Goal: Task Accomplishment & Management: Contribute content

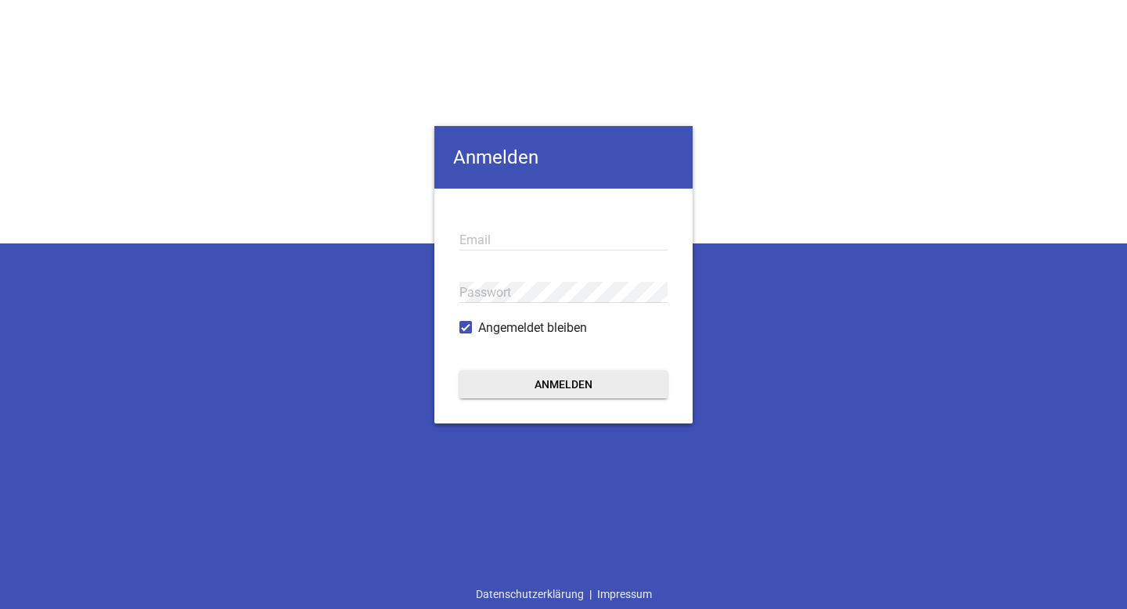
type input "[EMAIL_ADDRESS][DOMAIN_NAME]"
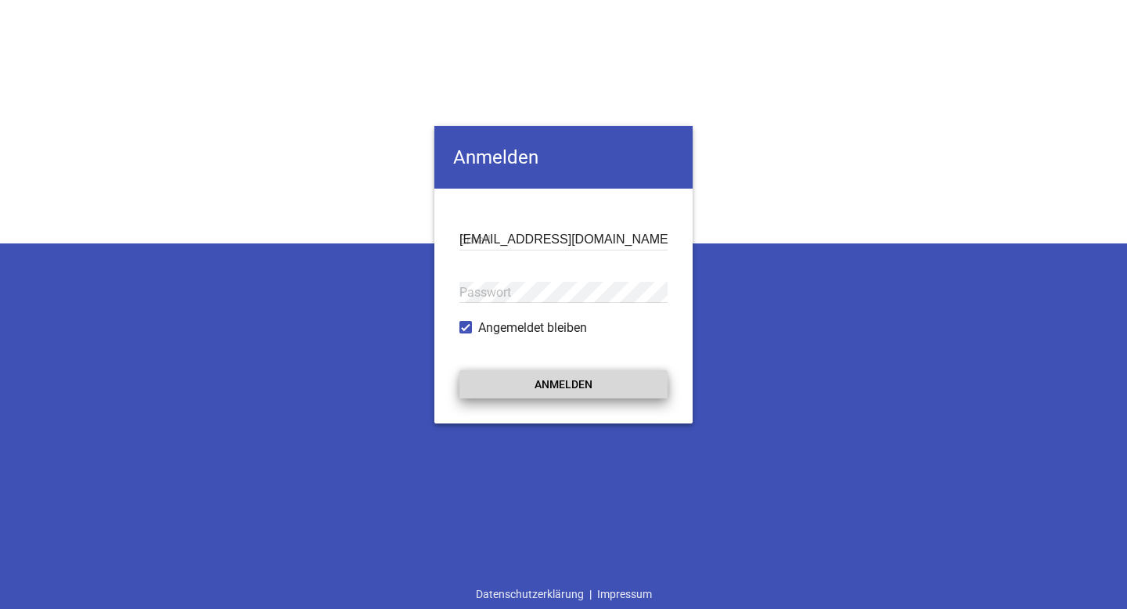
click at [516, 386] on button "Anmelden" at bounding box center [563, 384] width 208 height 28
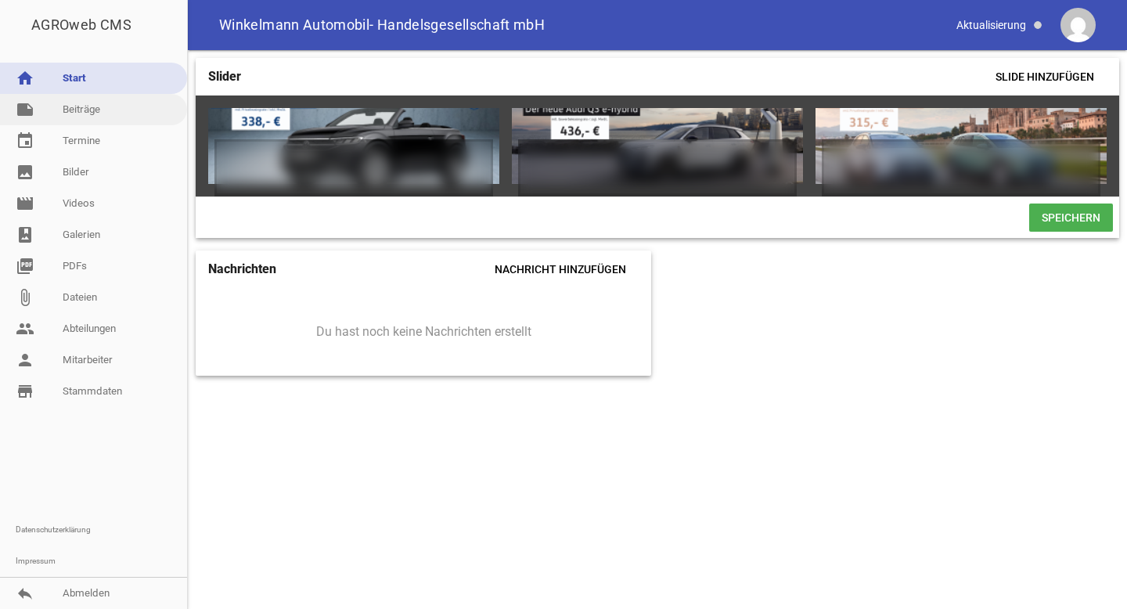
click at [97, 120] on link "note Beiträge" at bounding box center [93, 109] width 187 height 31
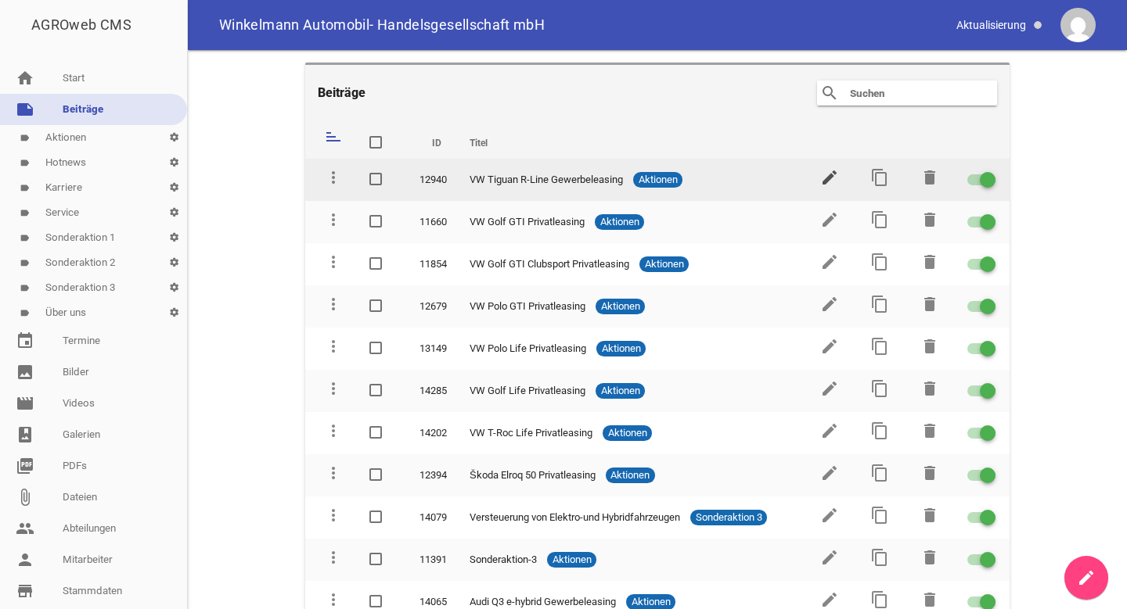
click at [822, 174] on icon "edit" at bounding box center [829, 177] width 19 height 19
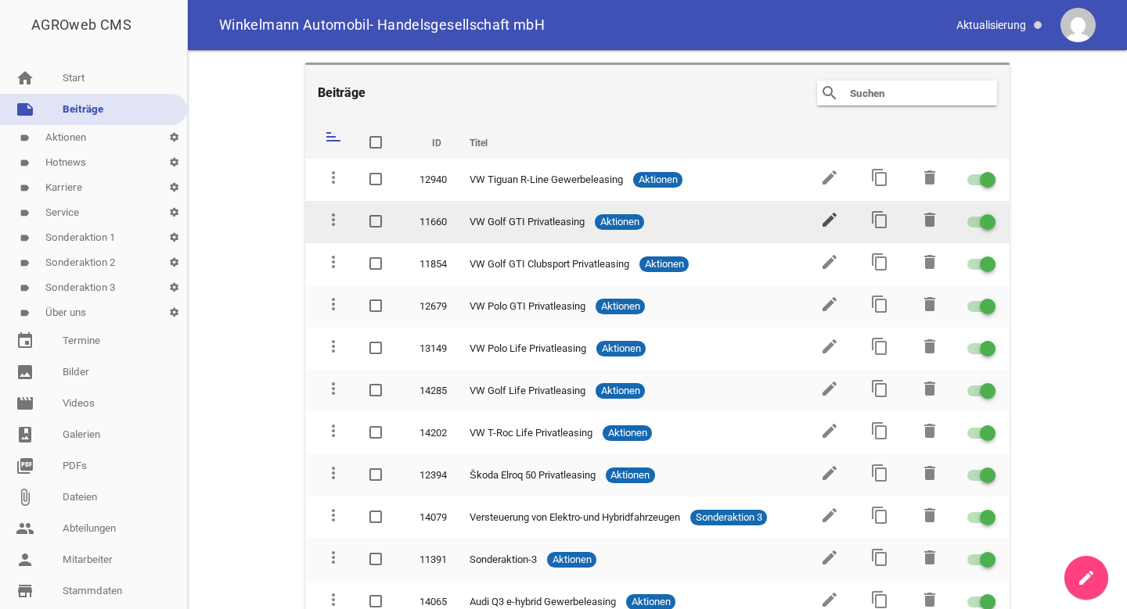
click at [821, 216] on icon "edit" at bounding box center [829, 219] width 19 height 19
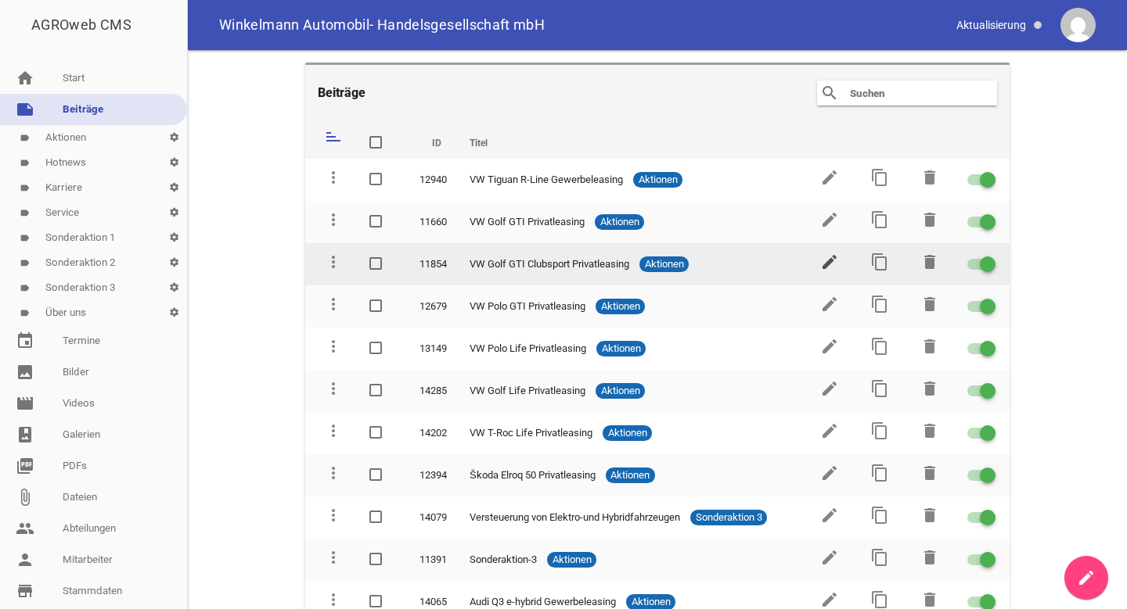
click at [825, 259] on icon "edit" at bounding box center [829, 262] width 19 height 19
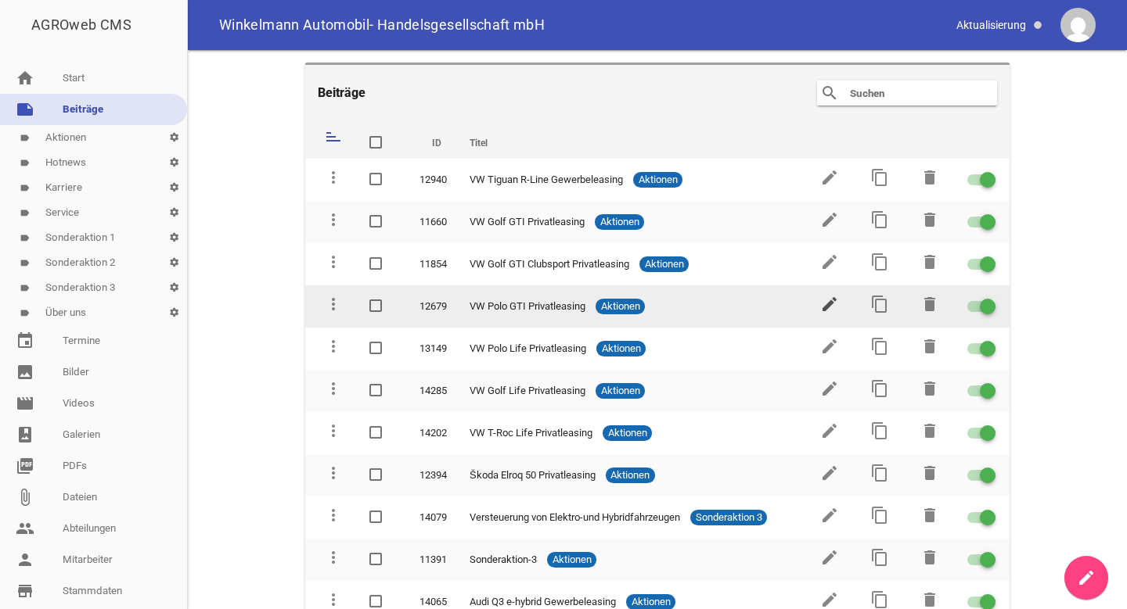
click at [824, 299] on icon "edit" at bounding box center [829, 304] width 19 height 19
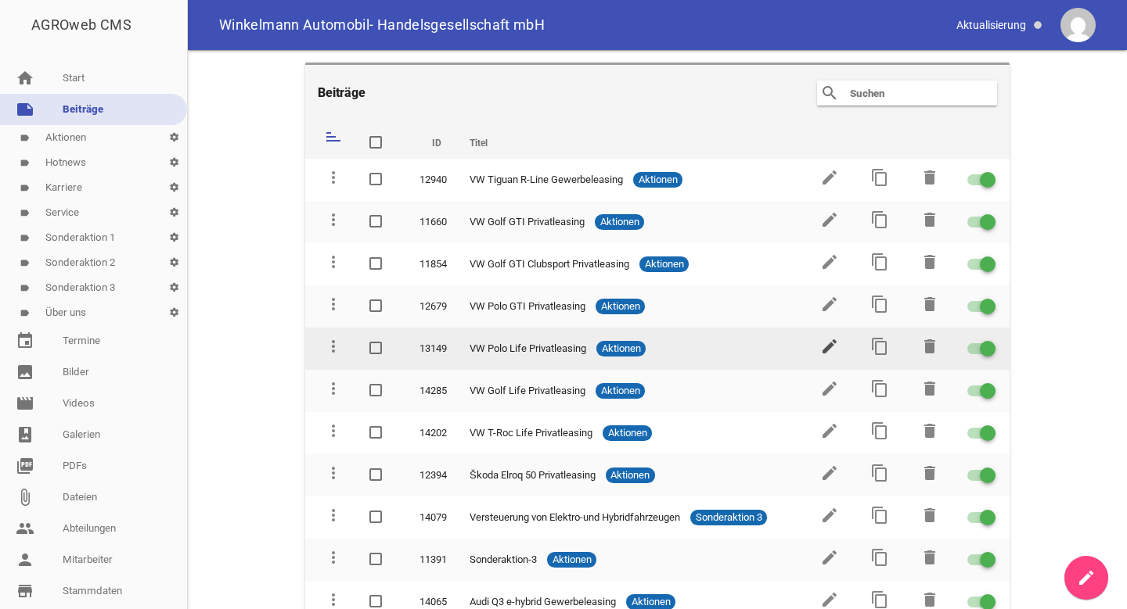
click at [825, 343] on icon "edit" at bounding box center [829, 346] width 19 height 19
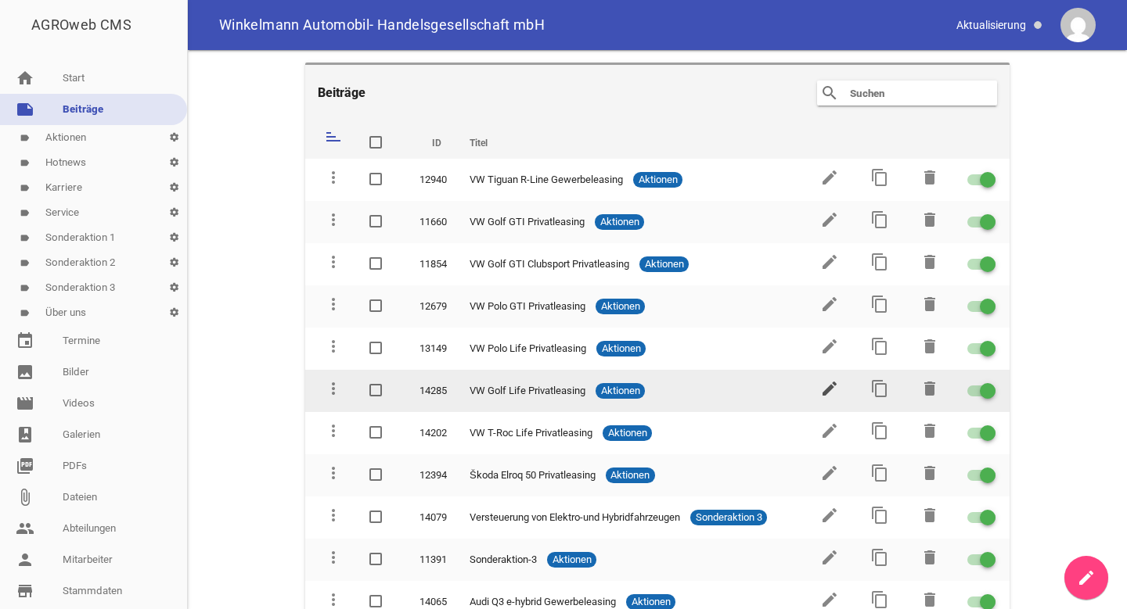
click at [826, 385] on icon "edit" at bounding box center [829, 388] width 19 height 19
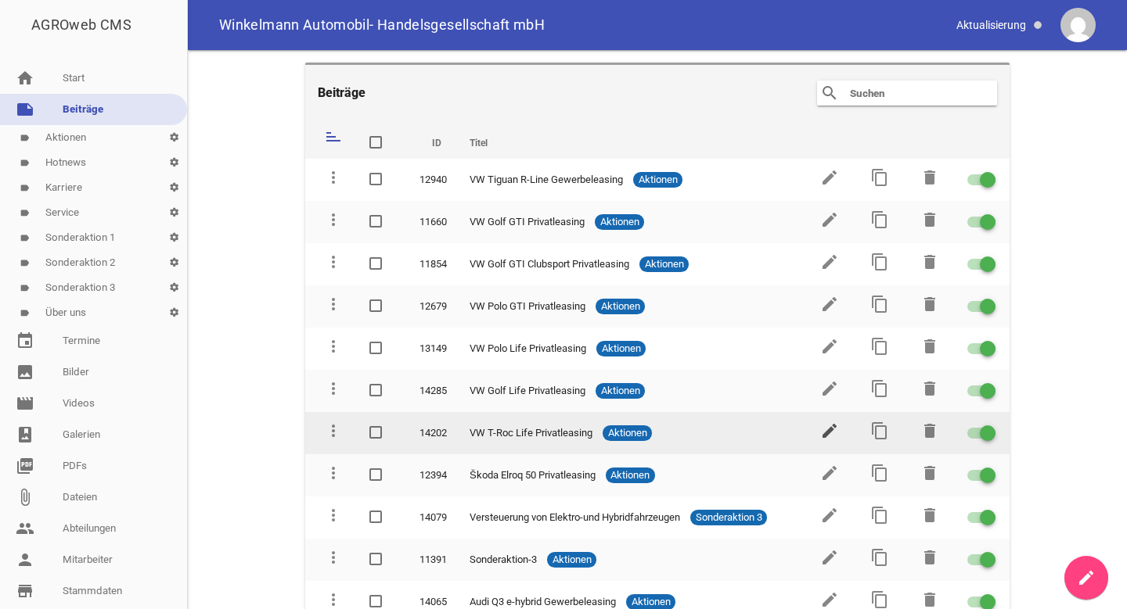
click at [825, 426] on icon "edit" at bounding box center [829, 431] width 19 height 19
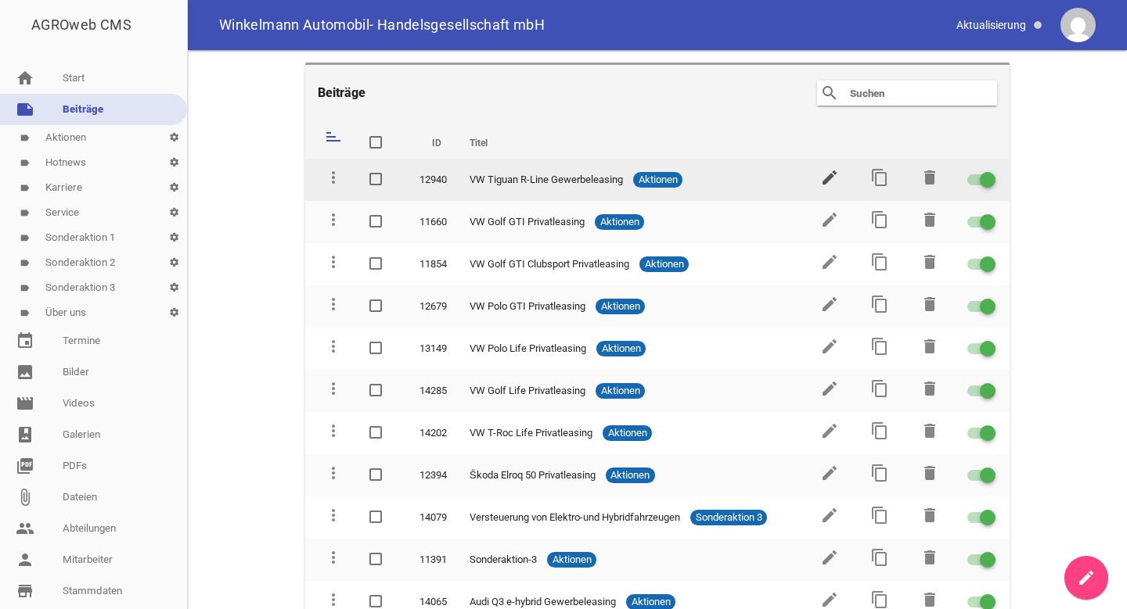
click at [825, 178] on icon "edit" at bounding box center [829, 177] width 19 height 19
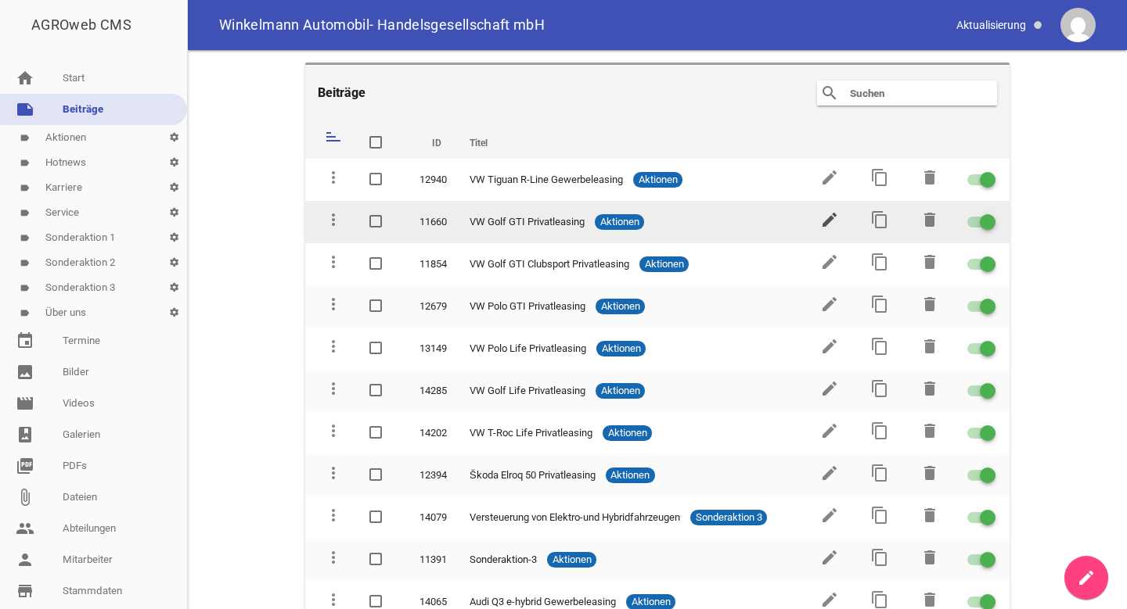
click at [825, 214] on icon "edit" at bounding box center [829, 219] width 19 height 19
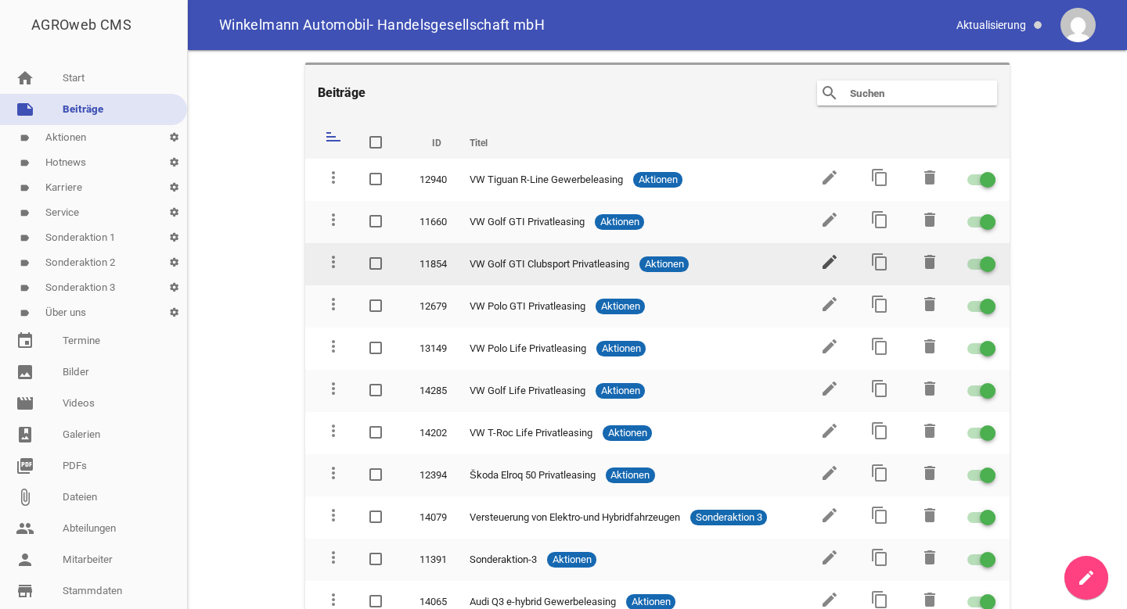
click at [825, 261] on icon "edit" at bounding box center [829, 262] width 19 height 19
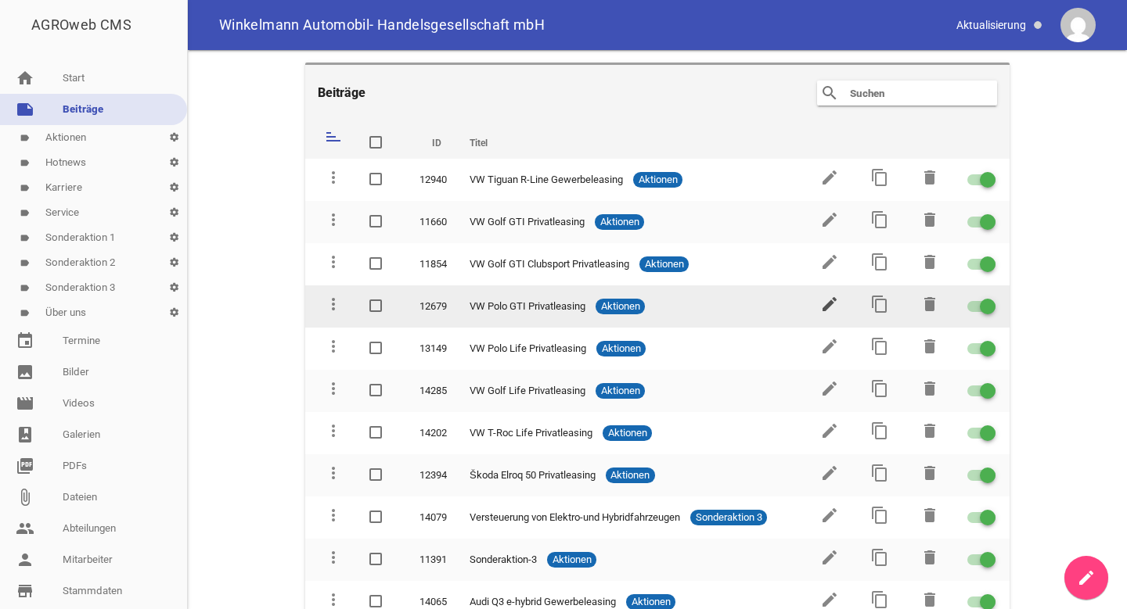
click at [824, 299] on icon "edit" at bounding box center [829, 304] width 19 height 19
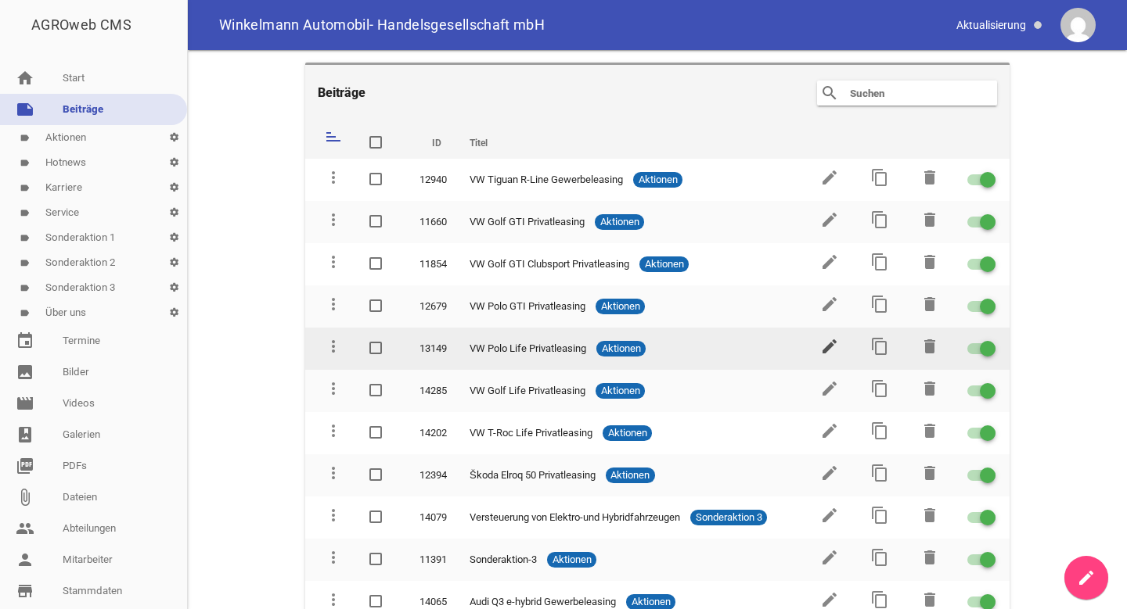
click at [821, 342] on icon "edit" at bounding box center [829, 346] width 19 height 19
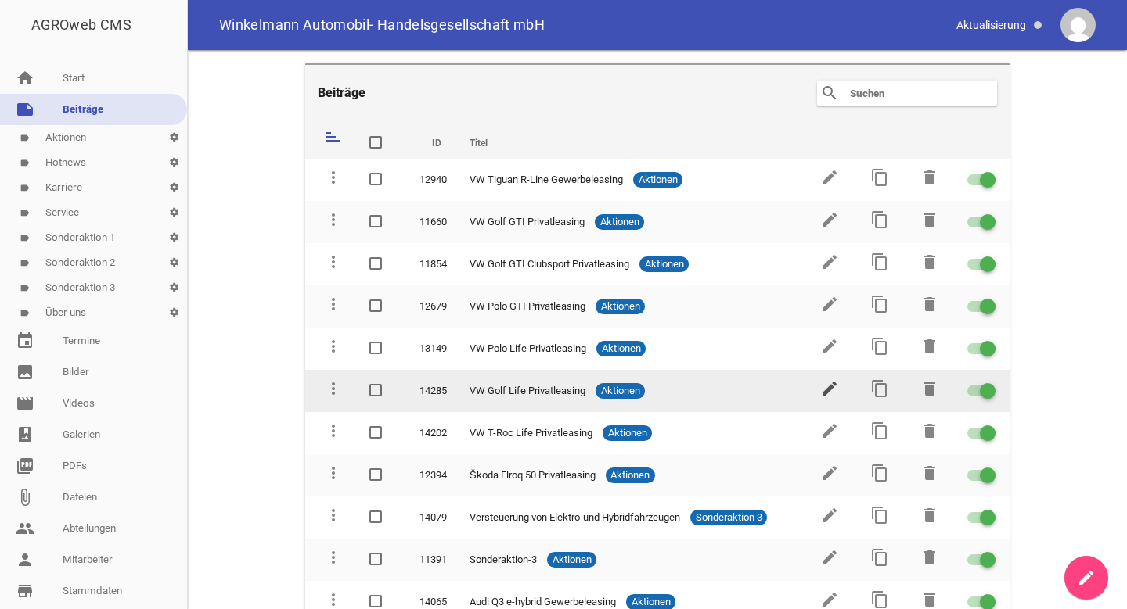
click at [821, 389] on icon "edit" at bounding box center [829, 388] width 19 height 19
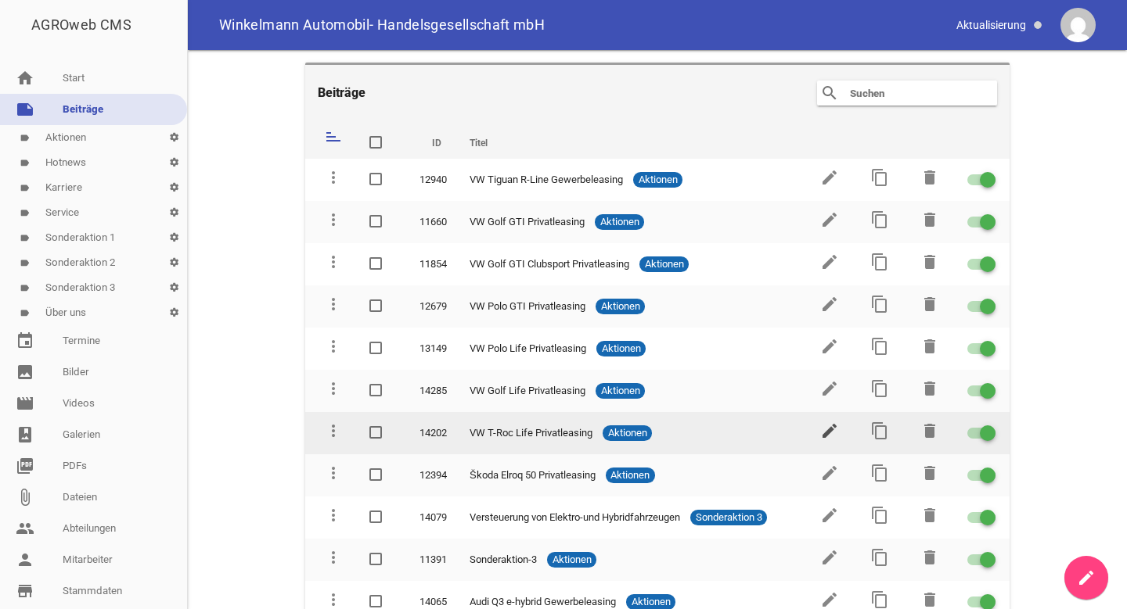
click at [825, 426] on icon "edit" at bounding box center [829, 431] width 19 height 19
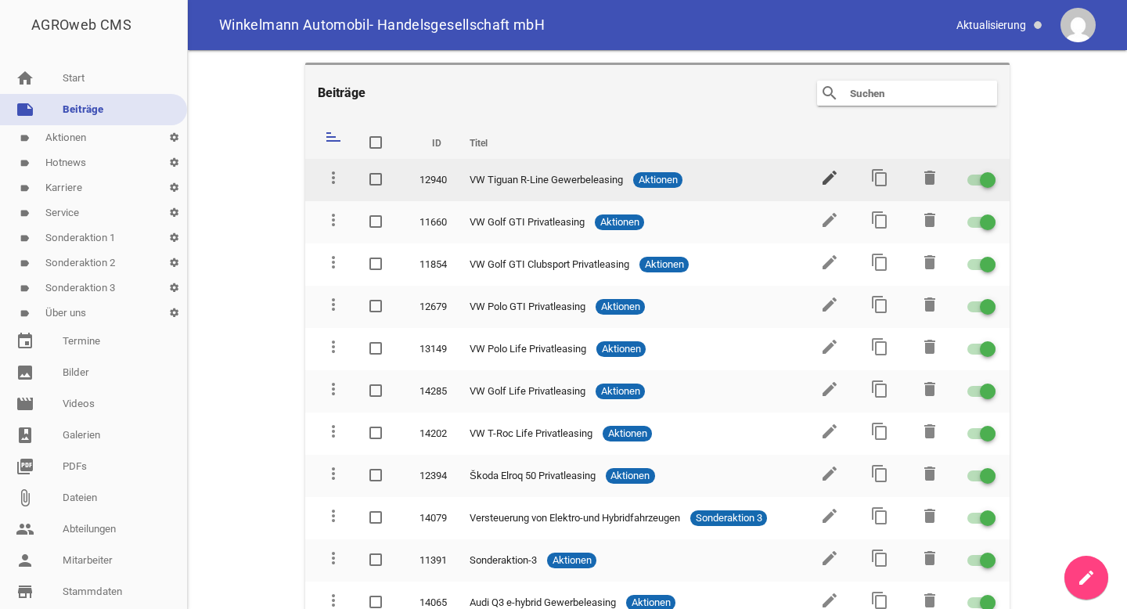
click at [820, 178] on icon "edit" at bounding box center [829, 177] width 19 height 19
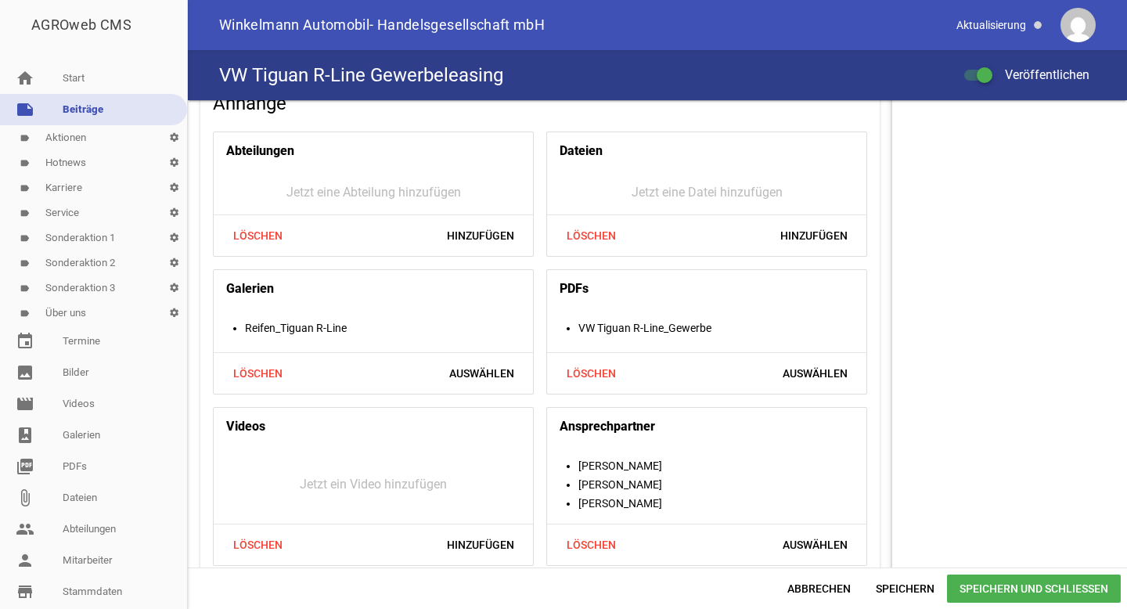
scroll to position [1626, 0]
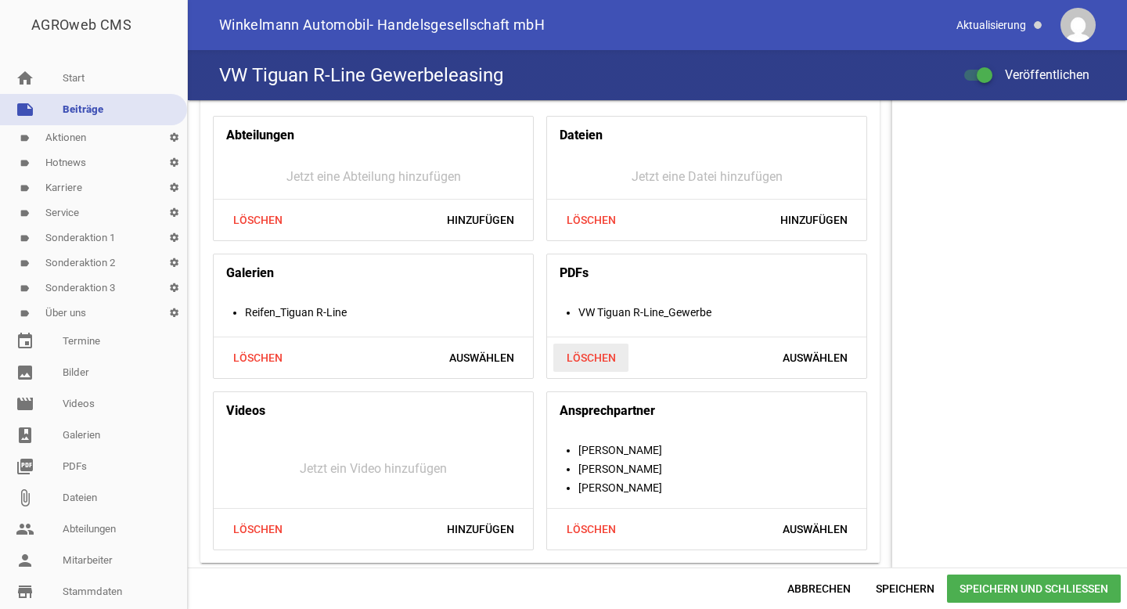
click at [597, 361] on span "Löschen" at bounding box center [590, 357] width 75 height 28
click at [811, 356] on span "Hinzufügen" at bounding box center [813, 357] width 92 height 28
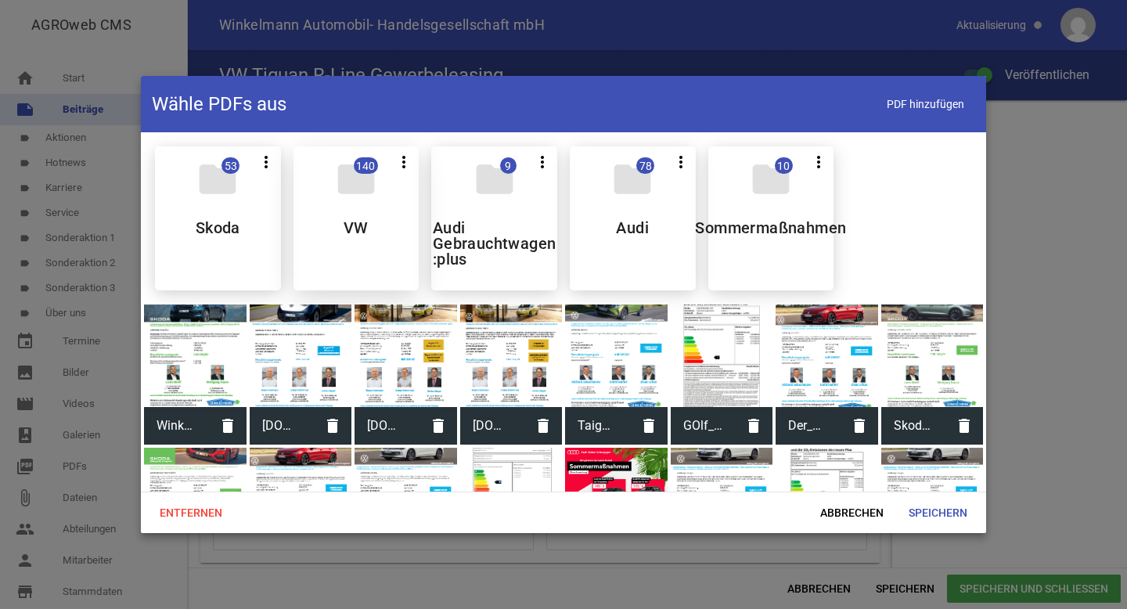
click at [361, 251] on div "folder 140 more_vert Teilen Bearbeiten Löschen VW" at bounding box center [356, 218] width 126 height 144
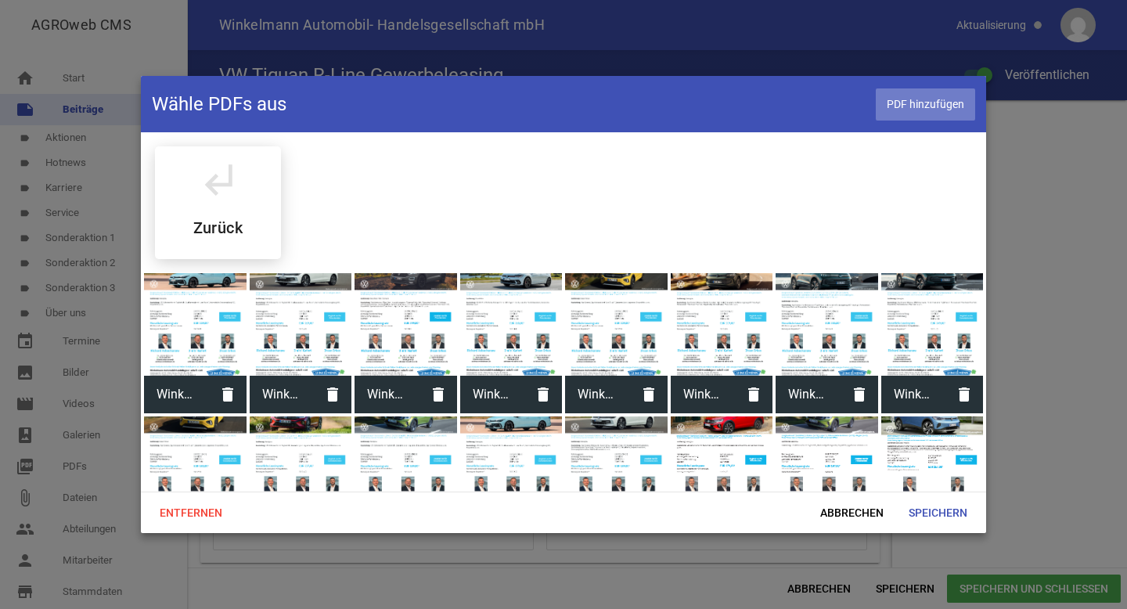
click at [947, 102] on span "PDF hinzufügen" at bounding box center [924, 104] width 99 height 32
click at [830, 517] on span "Abbrechen" at bounding box center [851, 512] width 88 height 28
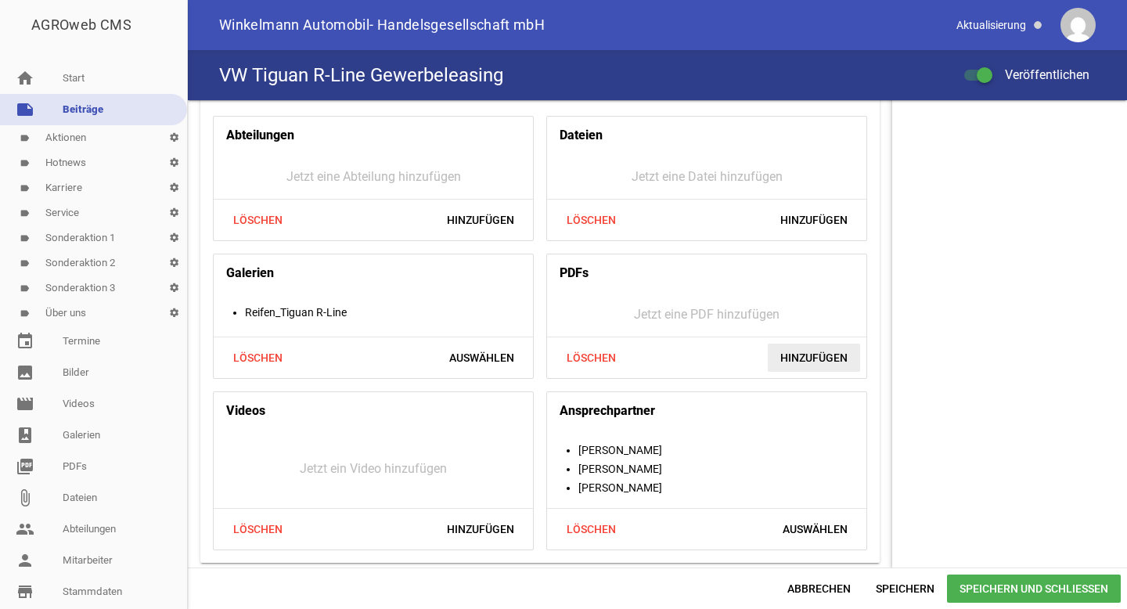
click at [802, 347] on span "Hinzufügen" at bounding box center [813, 357] width 92 height 28
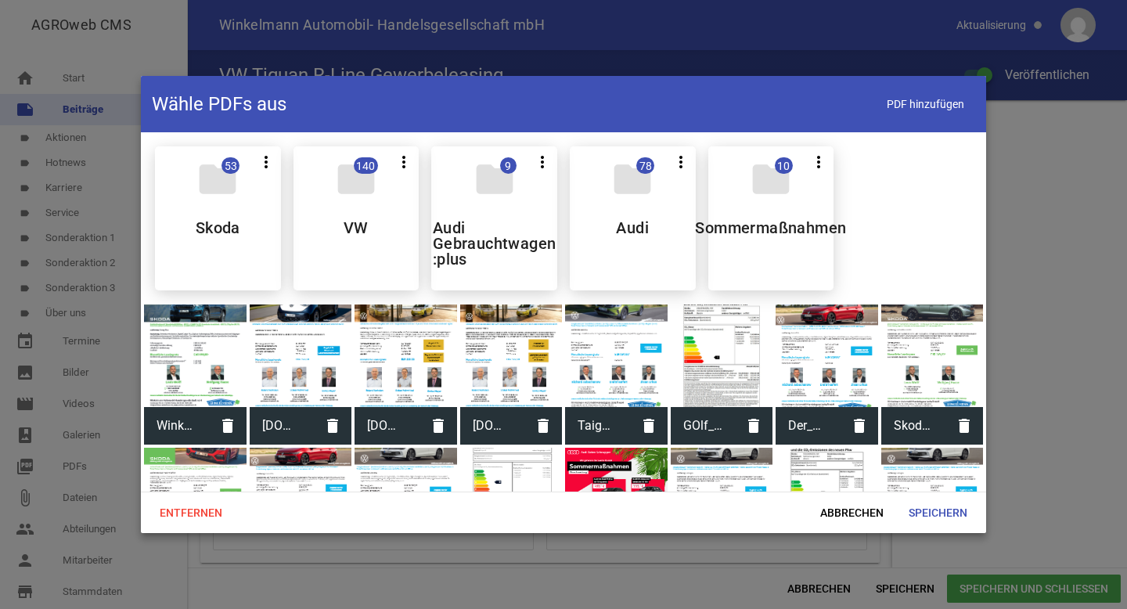
click at [336, 240] on div "folder 140 more_vert Teilen Bearbeiten Löschen VW" at bounding box center [356, 218] width 126 height 144
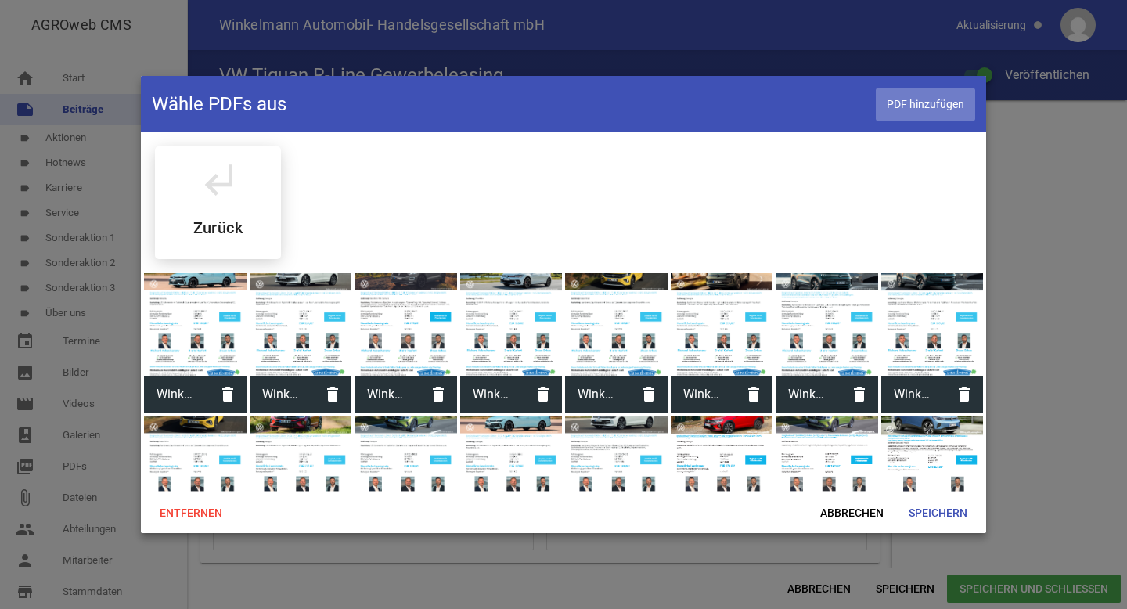
click at [926, 101] on span "PDF hinzufügen" at bounding box center [924, 104] width 99 height 32
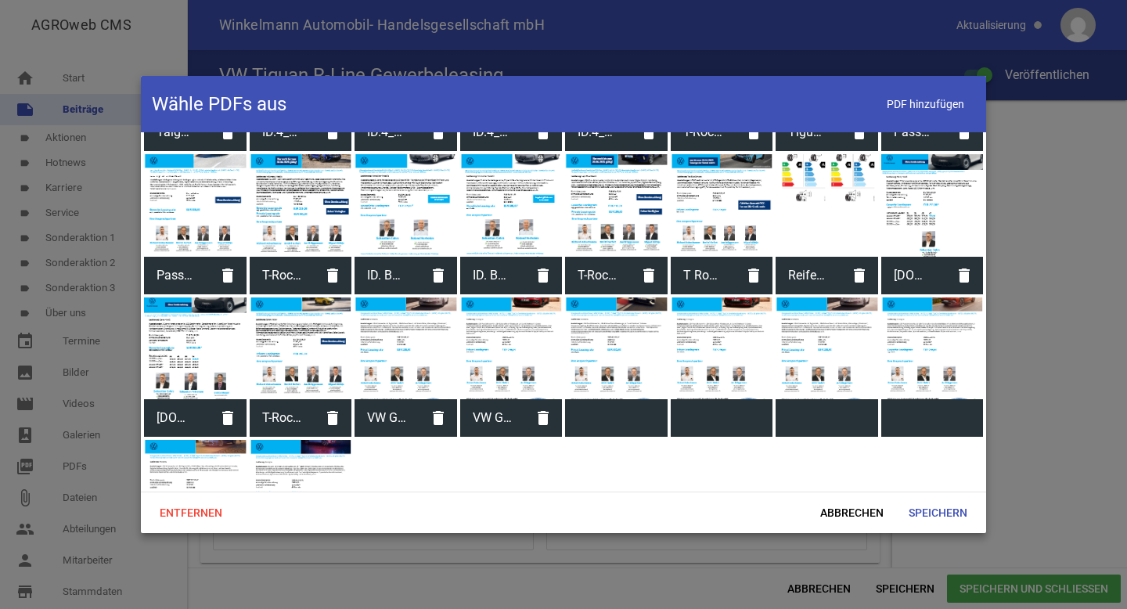
scroll to position [2394, 0]
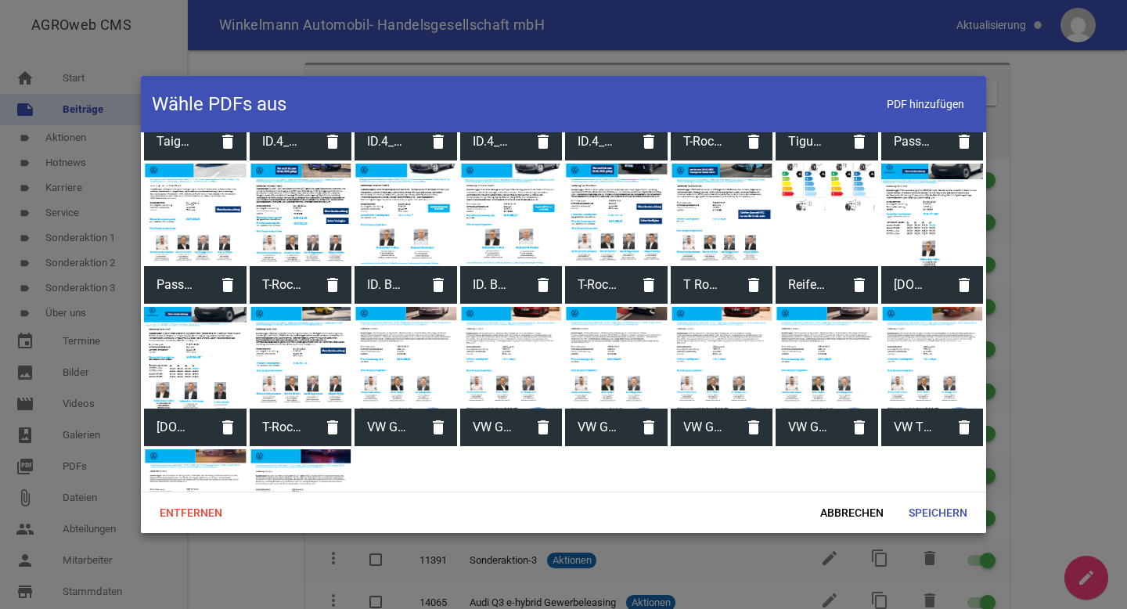
click at [898, 413] on span "VW Tiguan R-Line_Gewerbe" at bounding box center [913, 427] width 65 height 41
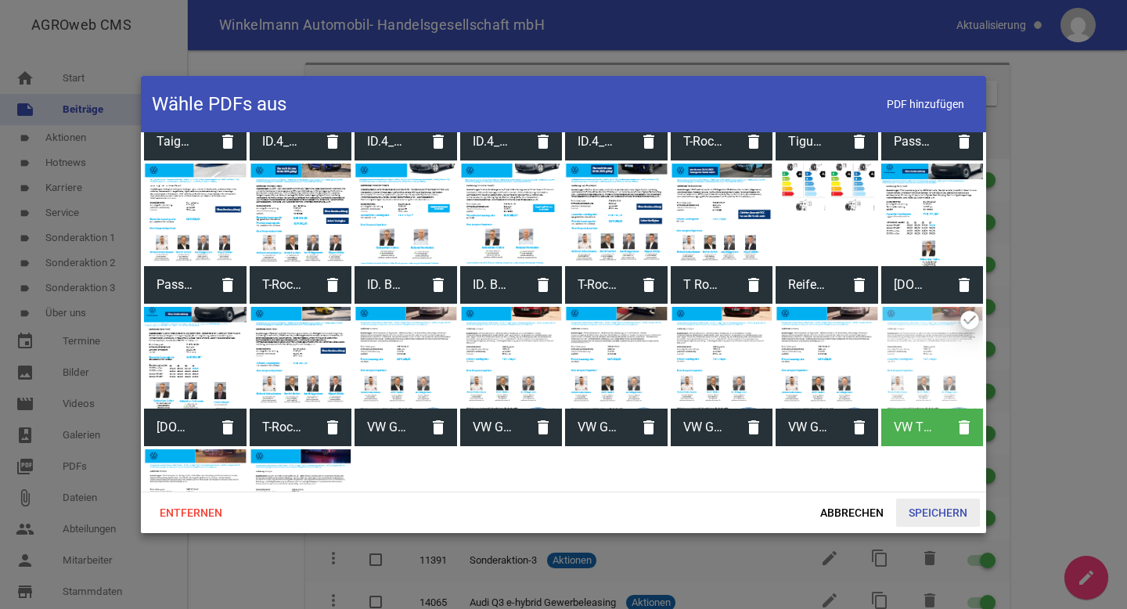
click at [934, 513] on span "Speichern" at bounding box center [938, 512] width 84 height 28
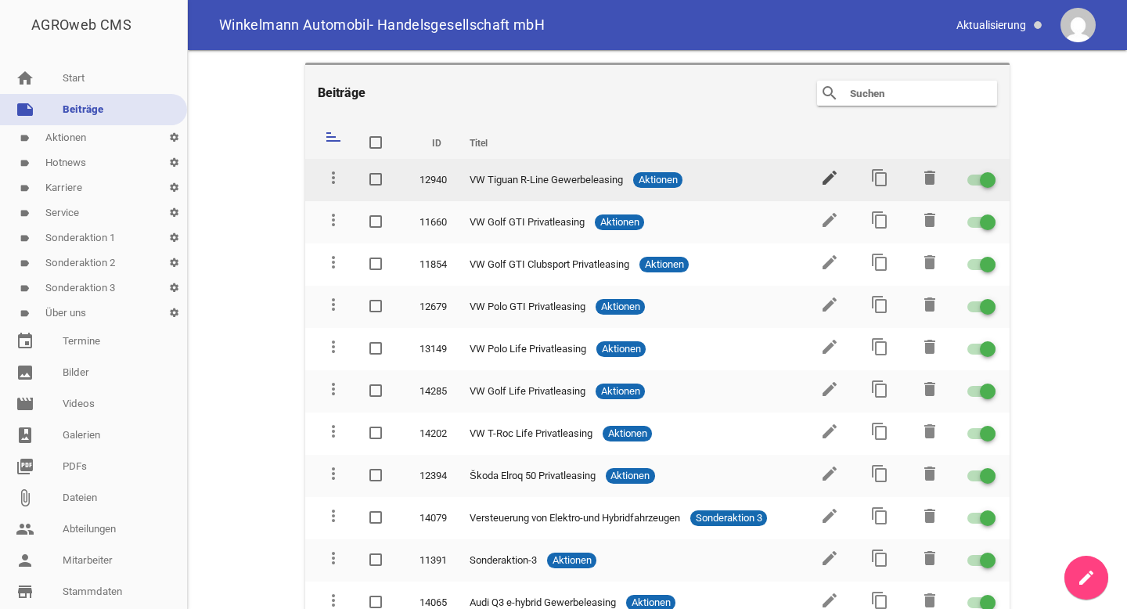
click at [826, 175] on icon "edit" at bounding box center [829, 177] width 19 height 19
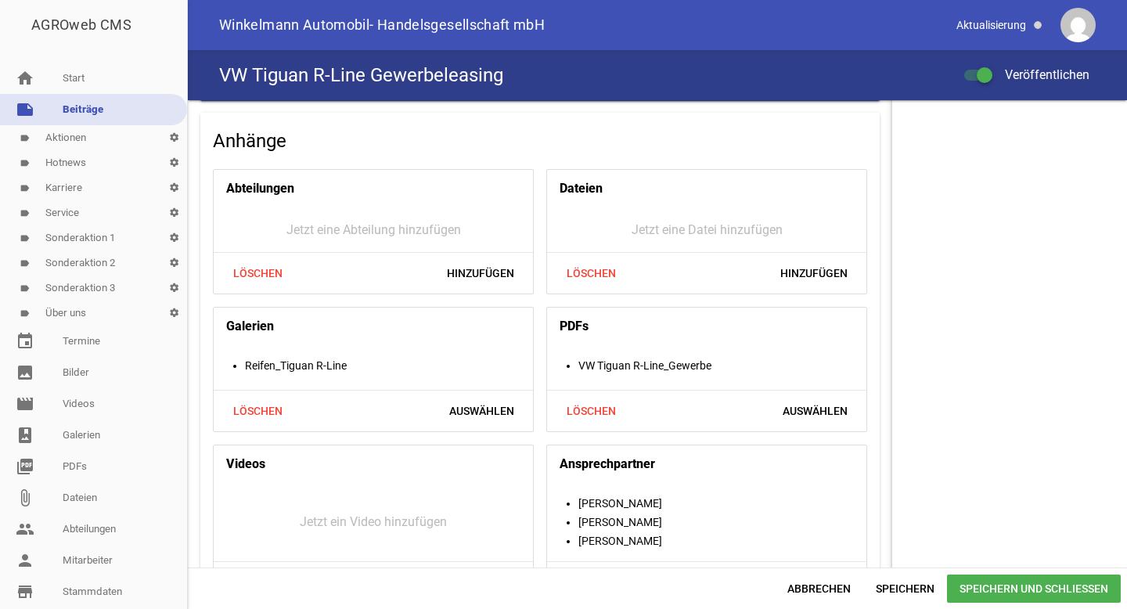
scroll to position [1598, 0]
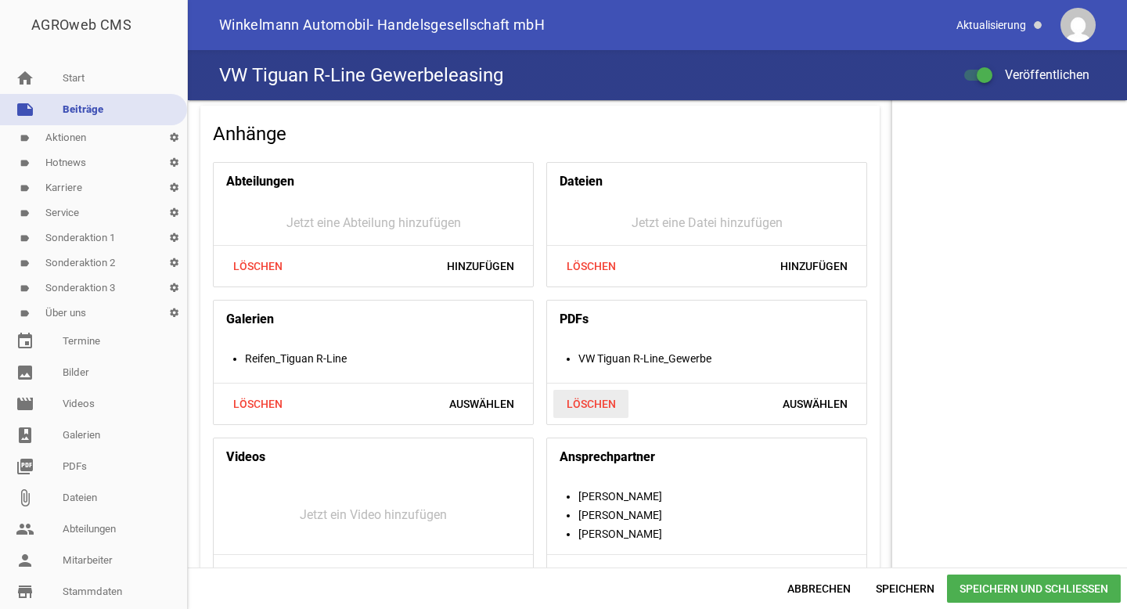
click at [592, 402] on span "Löschen" at bounding box center [590, 404] width 75 height 28
click at [789, 407] on span "Hinzufügen" at bounding box center [813, 404] width 92 height 28
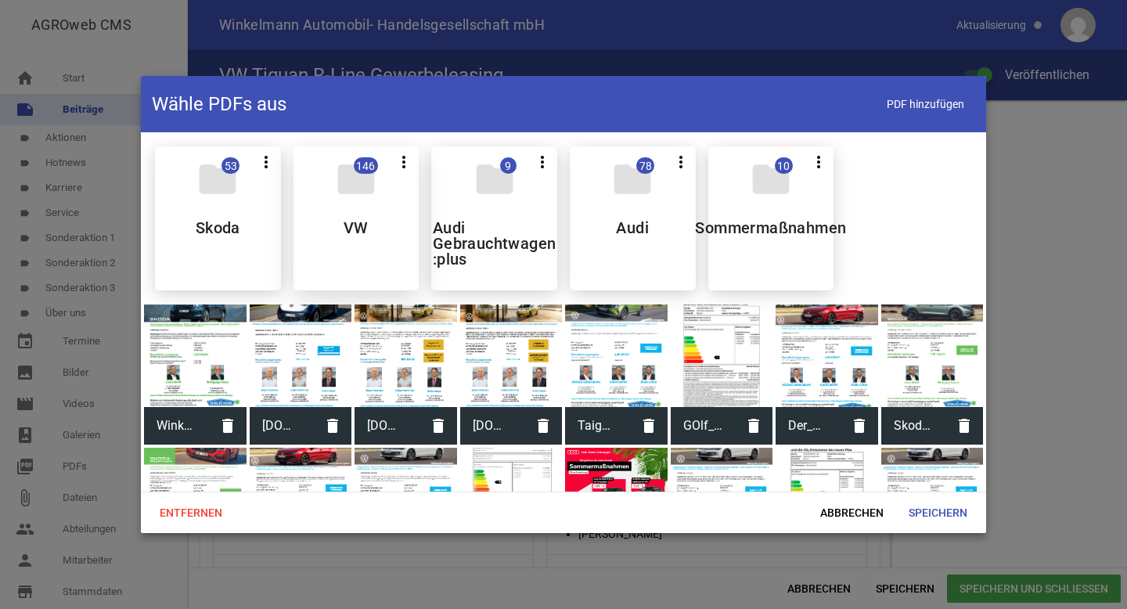
click at [370, 248] on div "folder 146 more_vert Teilen Bearbeiten Löschen VW" at bounding box center [356, 218] width 126 height 144
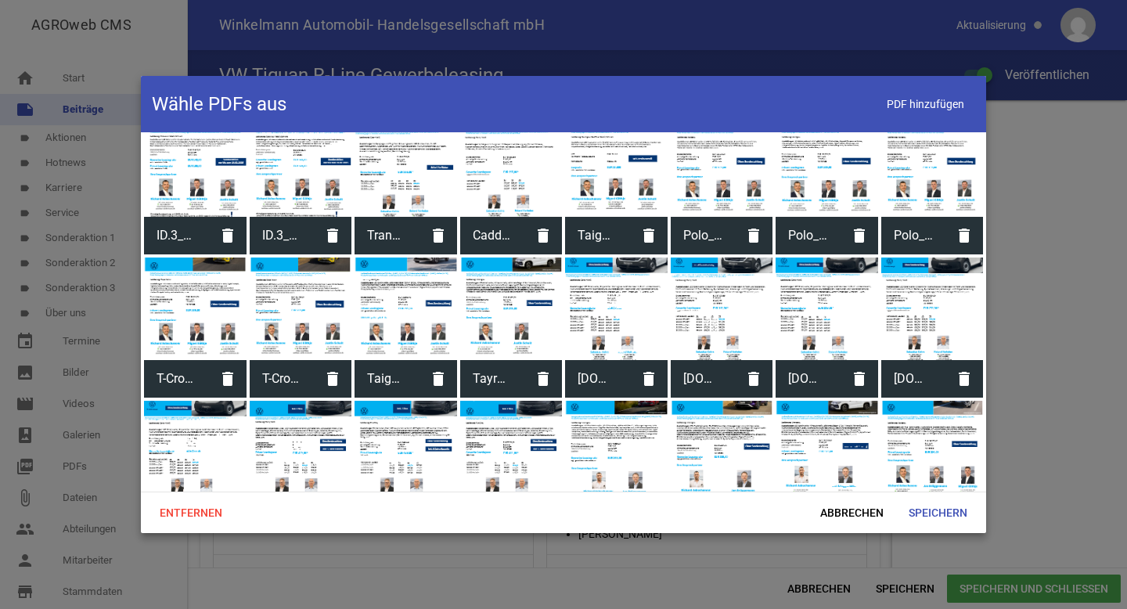
scroll to position [2476, 0]
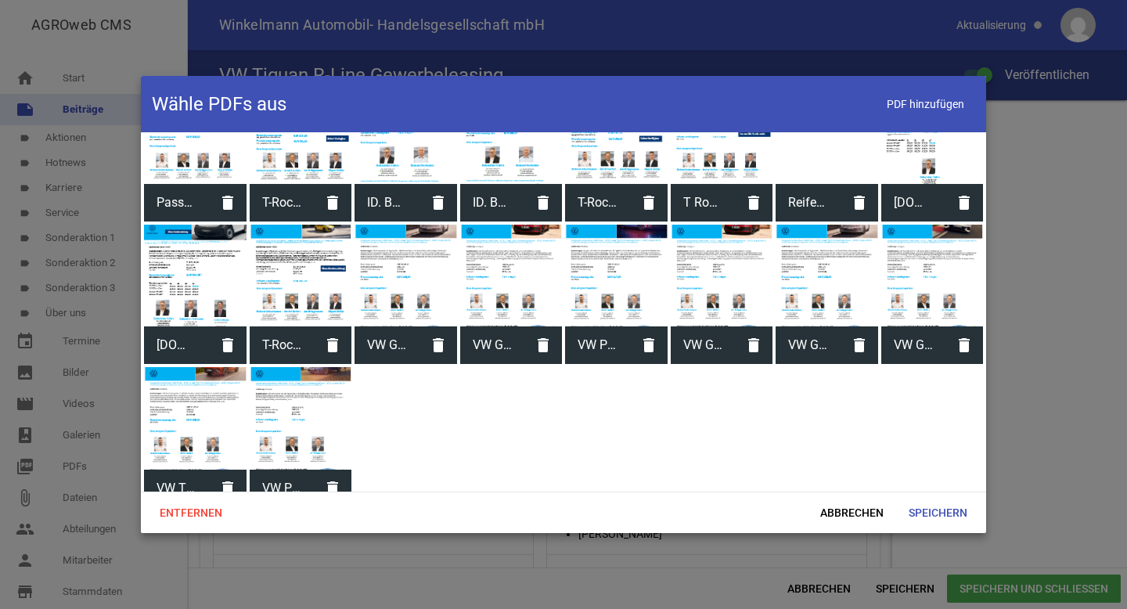
click at [186, 406] on div at bounding box center [195, 418] width 102 height 102
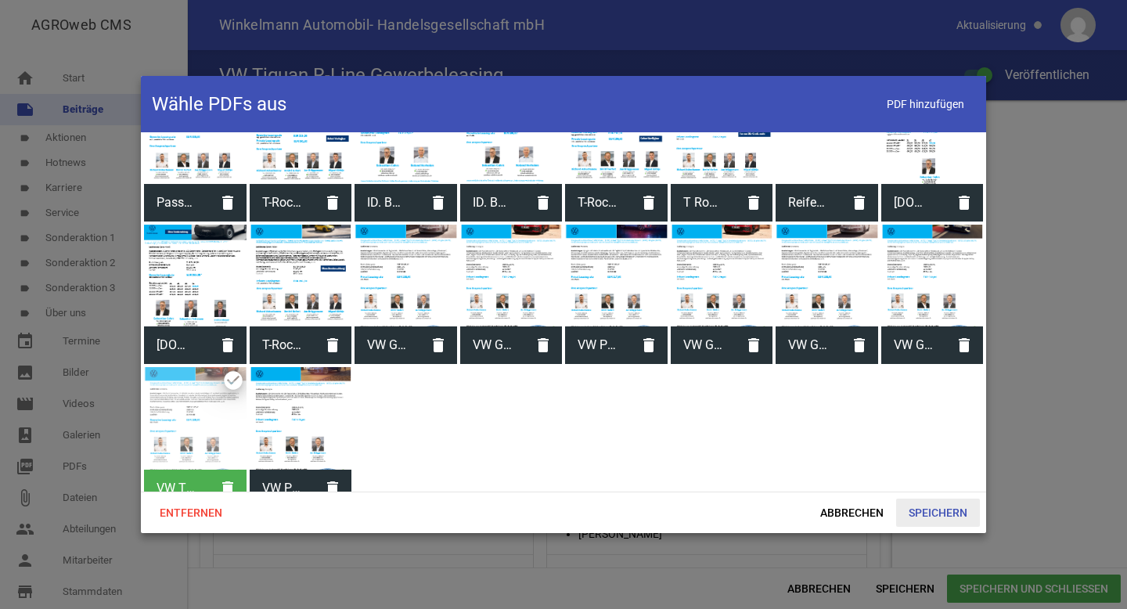
click at [932, 511] on span "Speichern" at bounding box center [938, 512] width 84 height 28
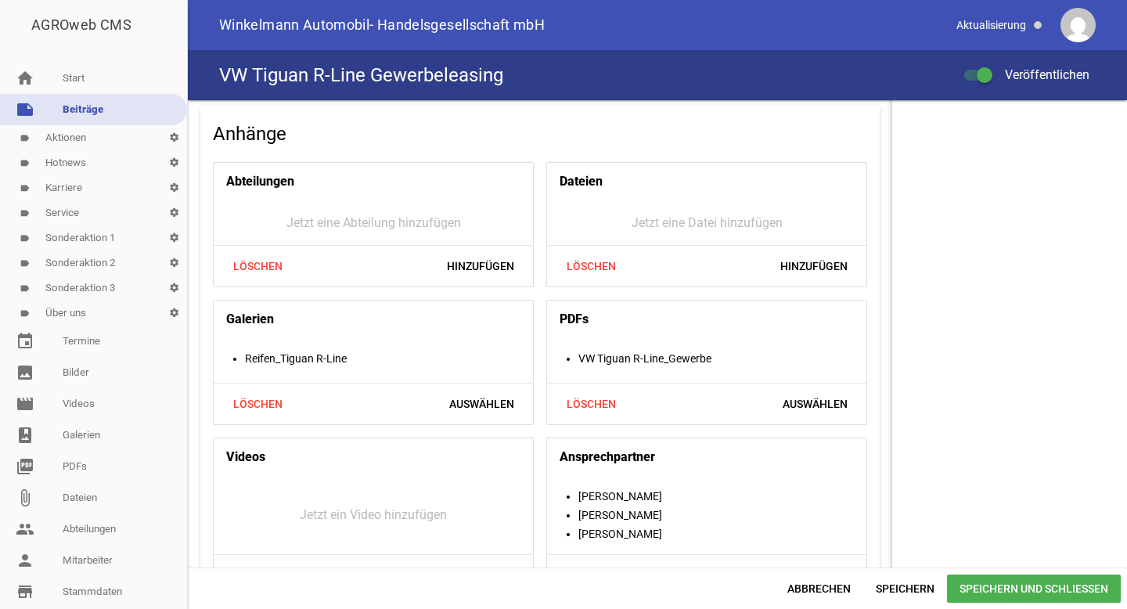
click at [1005, 592] on span "Speichern und Schließen" at bounding box center [1034, 588] width 174 height 28
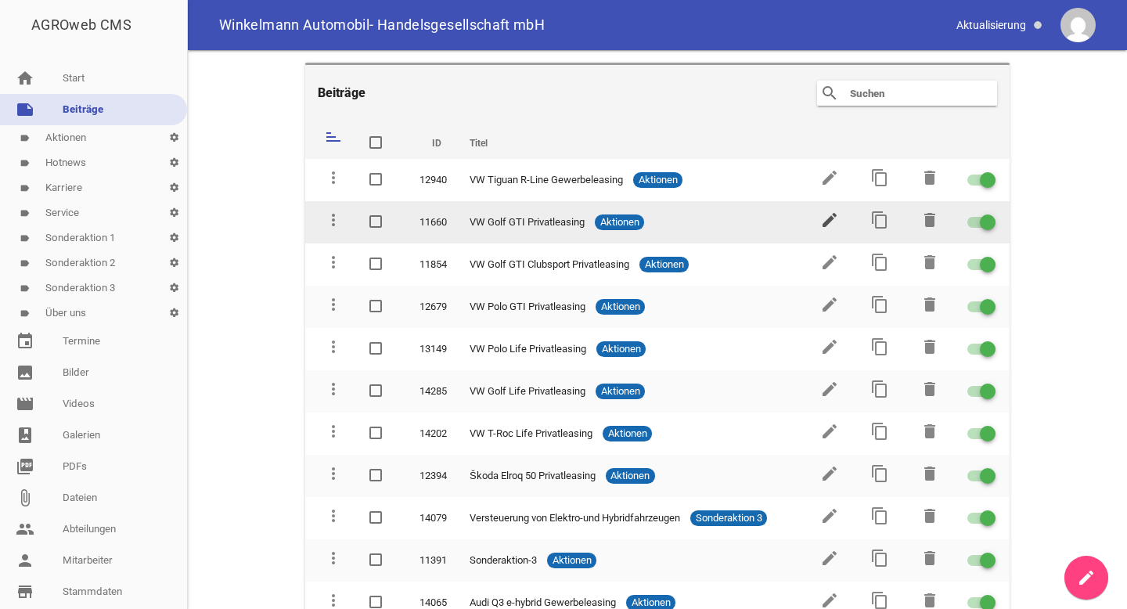
click at [824, 216] on icon "edit" at bounding box center [829, 219] width 19 height 19
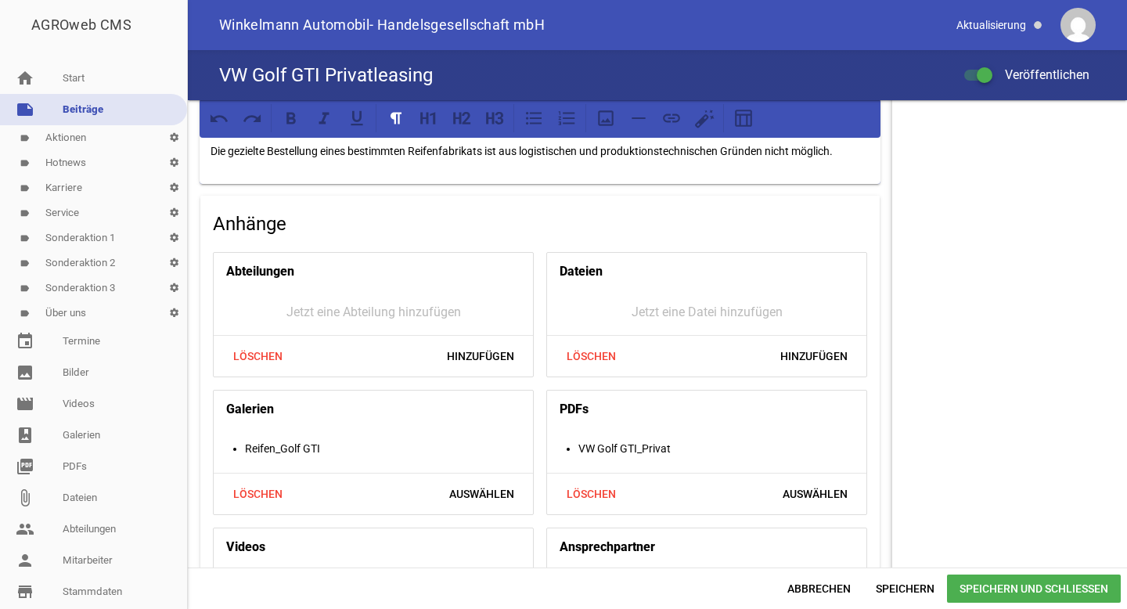
scroll to position [1623, 0]
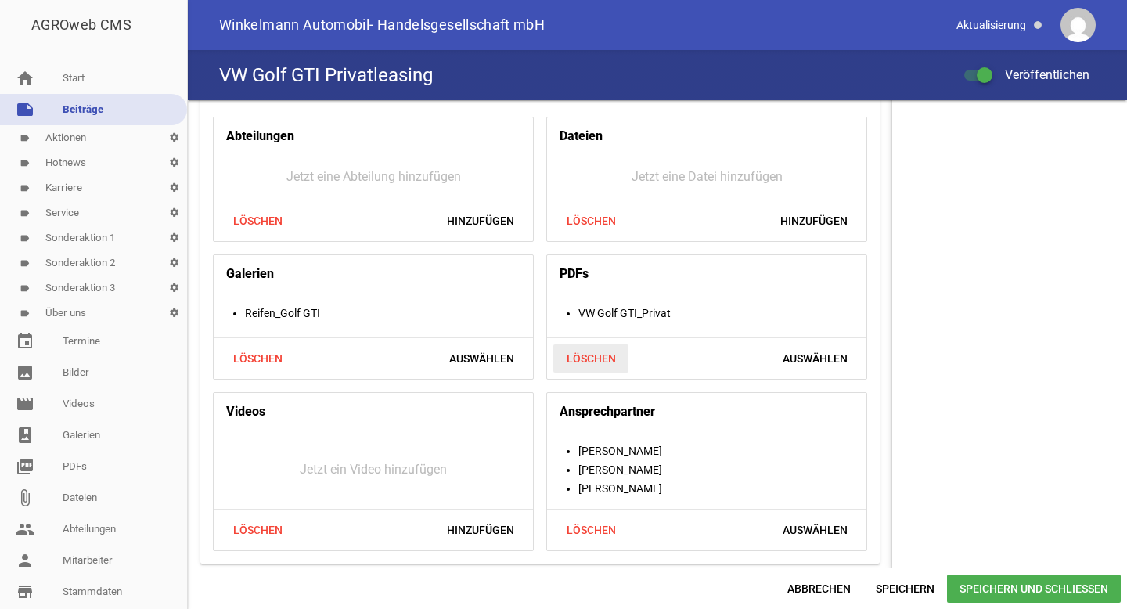
click at [596, 350] on span "Löschen" at bounding box center [590, 358] width 75 height 28
click at [814, 354] on span "Hinzufügen" at bounding box center [813, 358] width 92 height 28
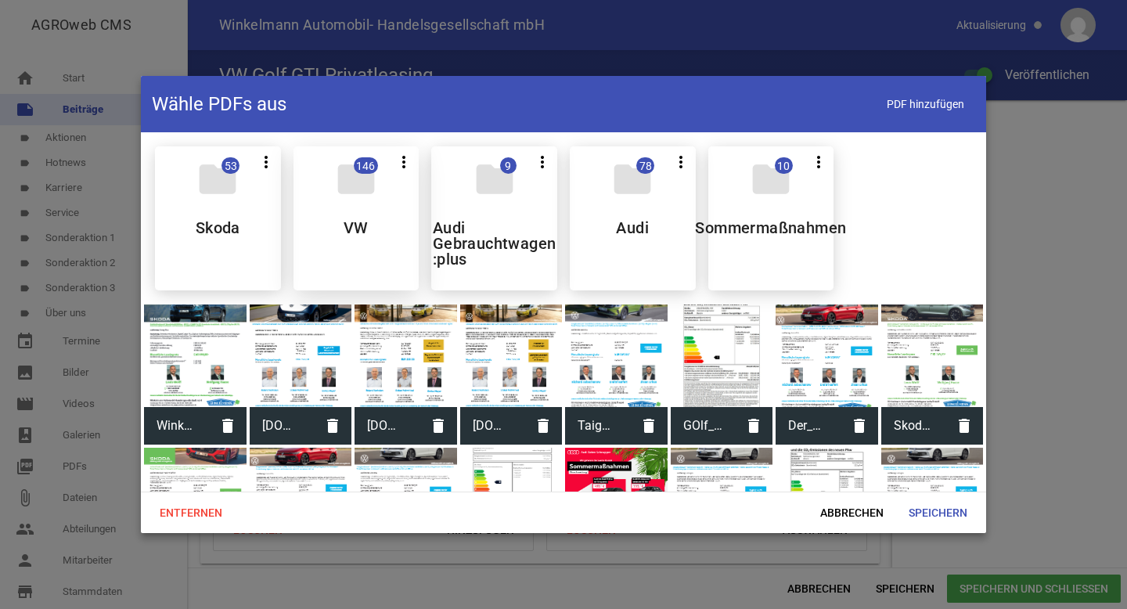
click at [357, 207] on div "folder 146 more_vert Teilen Bearbeiten Löschen VW" at bounding box center [356, 218] width 126 height 144
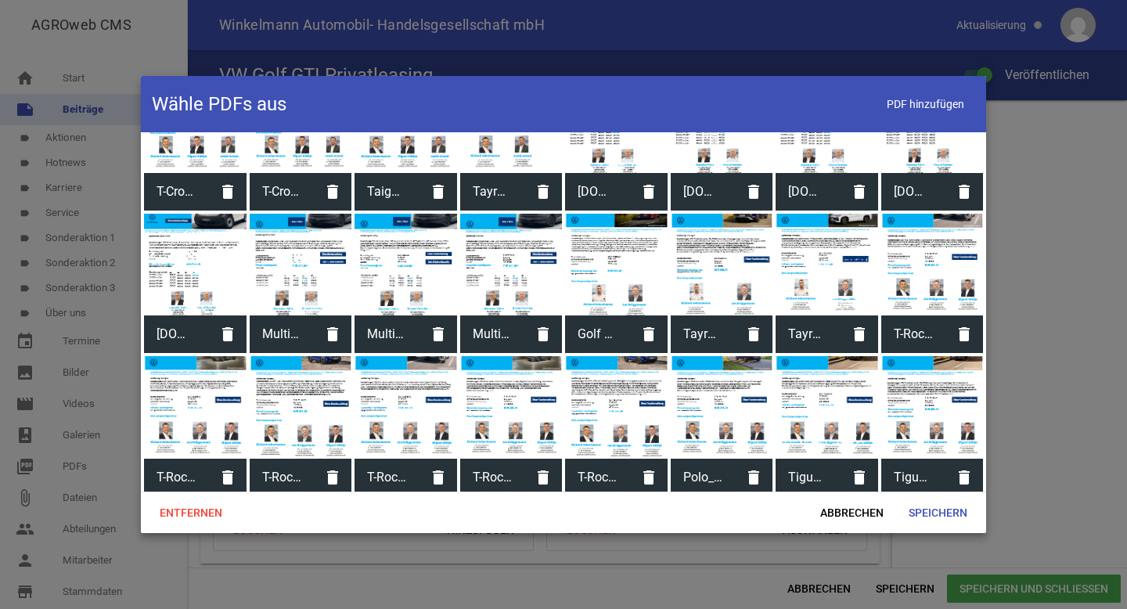
scroll to position [2476, 0]
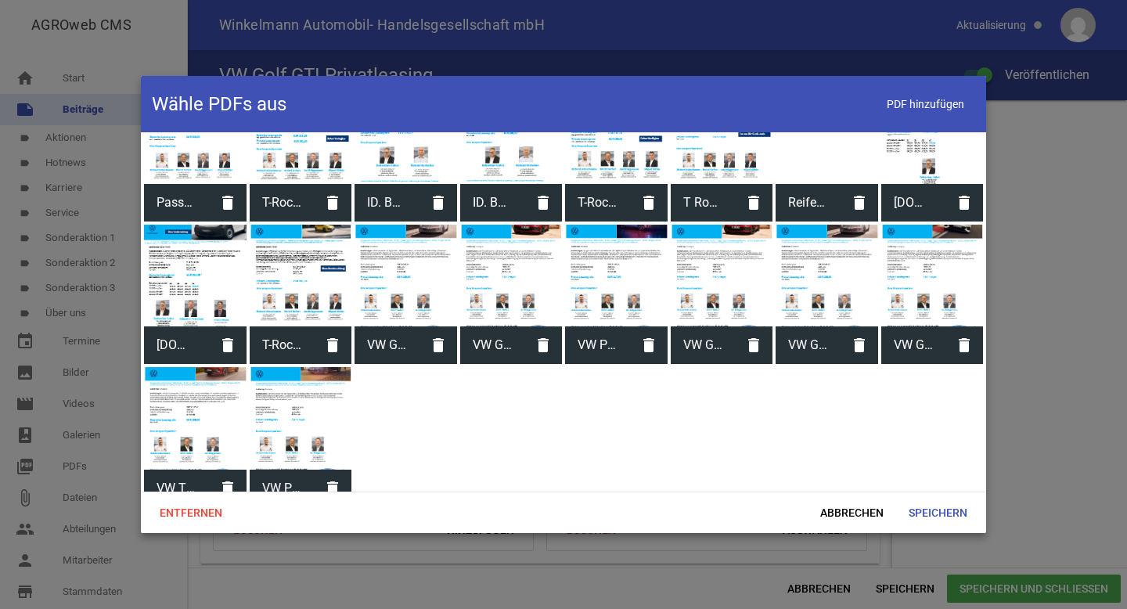
click at [699, 325] on span "VW Golf GTI_Privat" at bounding box center [702, 345] width 65 height 41
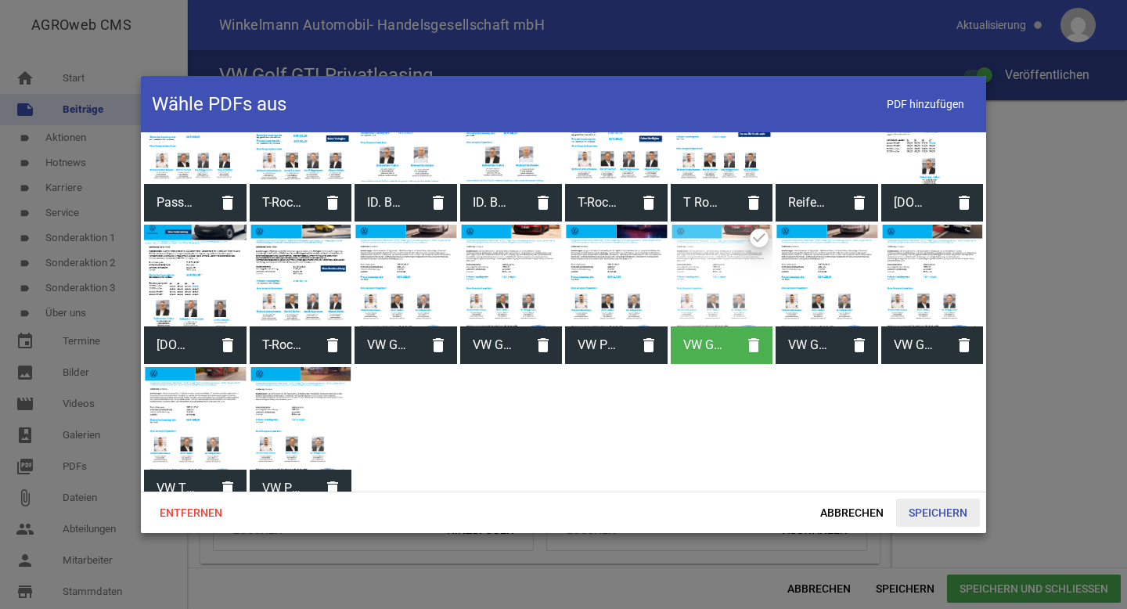
click at [928, 504] on span "Speichern" at bounding box center [938, 512] width 84 height 28
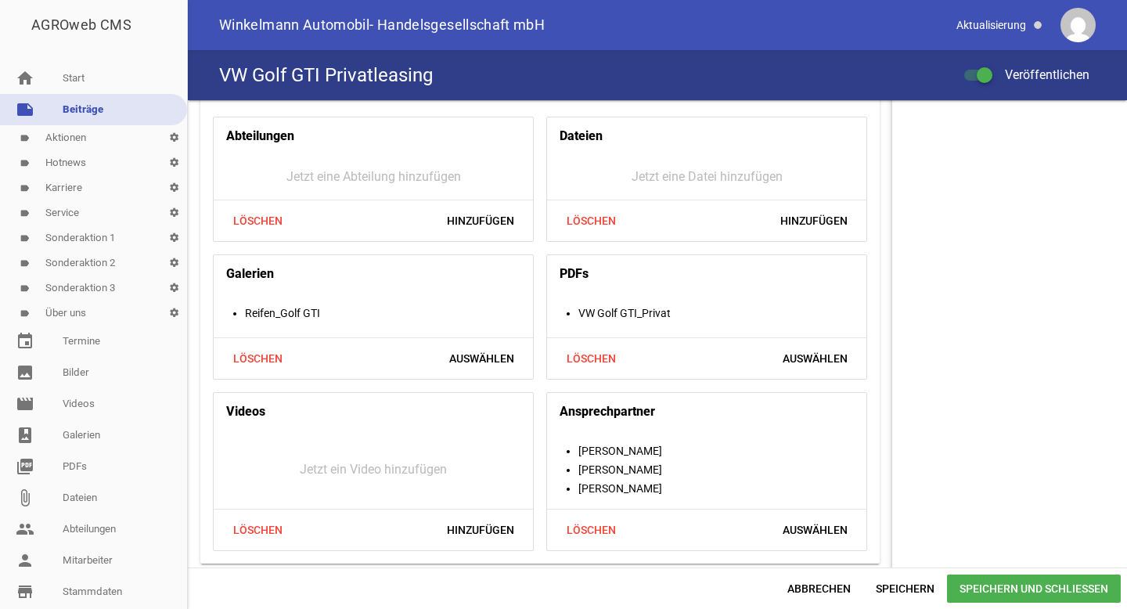
click at [986, 591] on span "Speichern und Schließen" at bounding box center [1034, 588] width 174 height 28
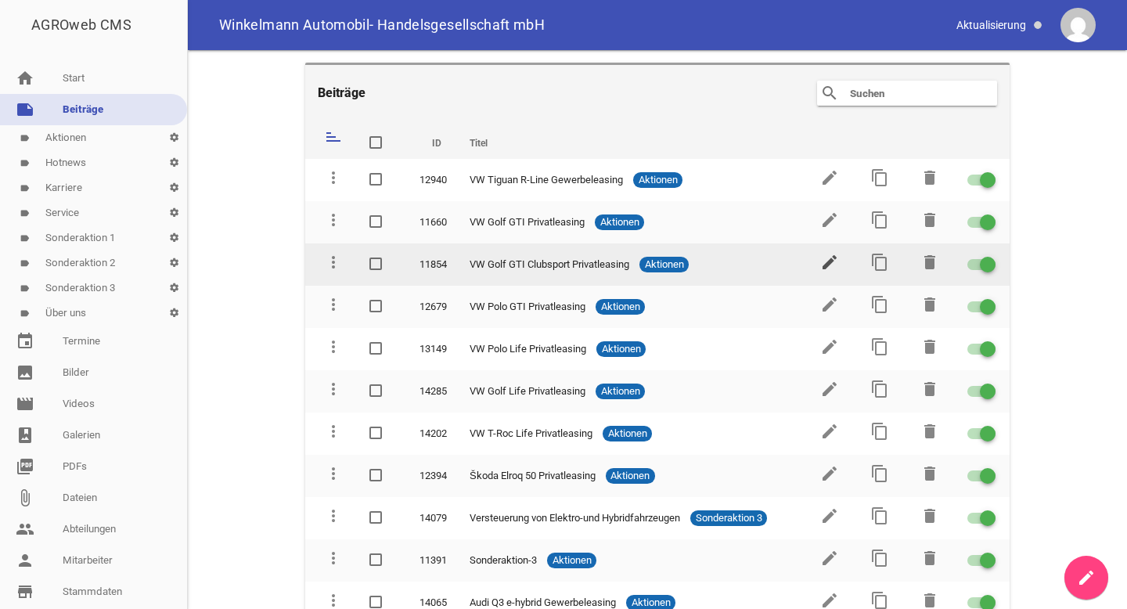
click at [825, 254] on icon "edit" at bounding box center [829, 262] width 19 height 19
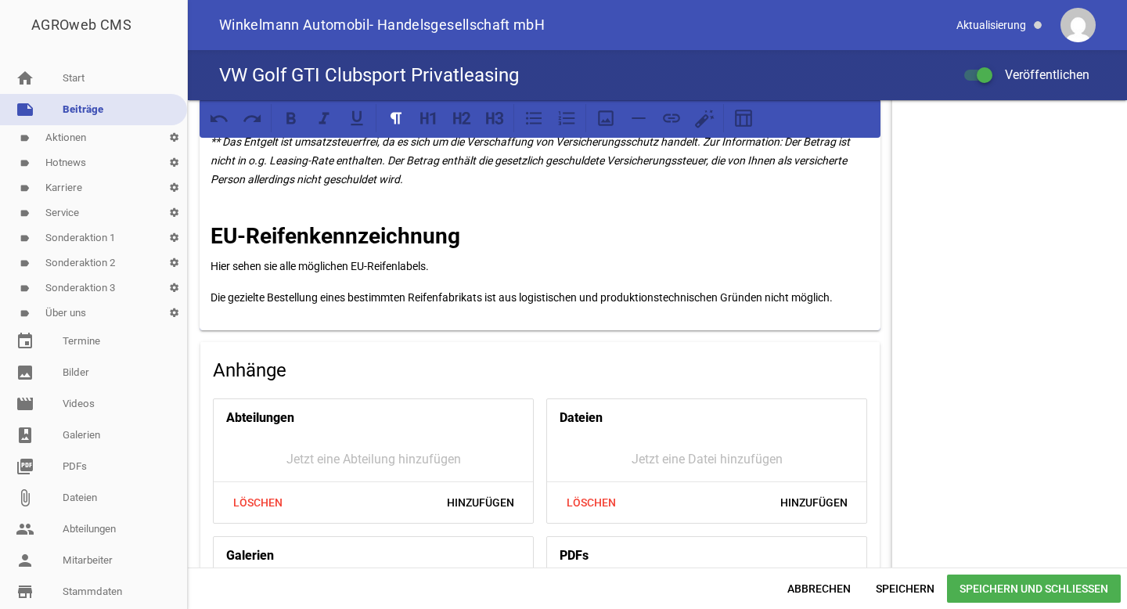
scroll to position [1454, 0]
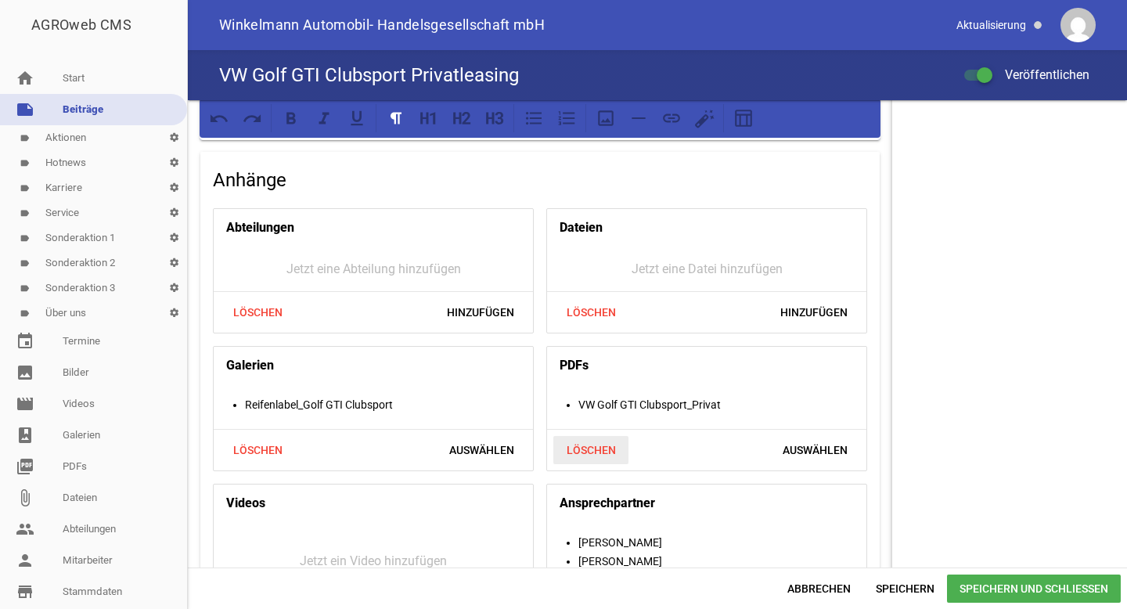
click at [580, 437] on span "Löschen" at bounding box center [590, 450] width 75 height 28
click at [774, 440] on span "Hinzufügen" at bounding box center [813, 450] width 92 height 28
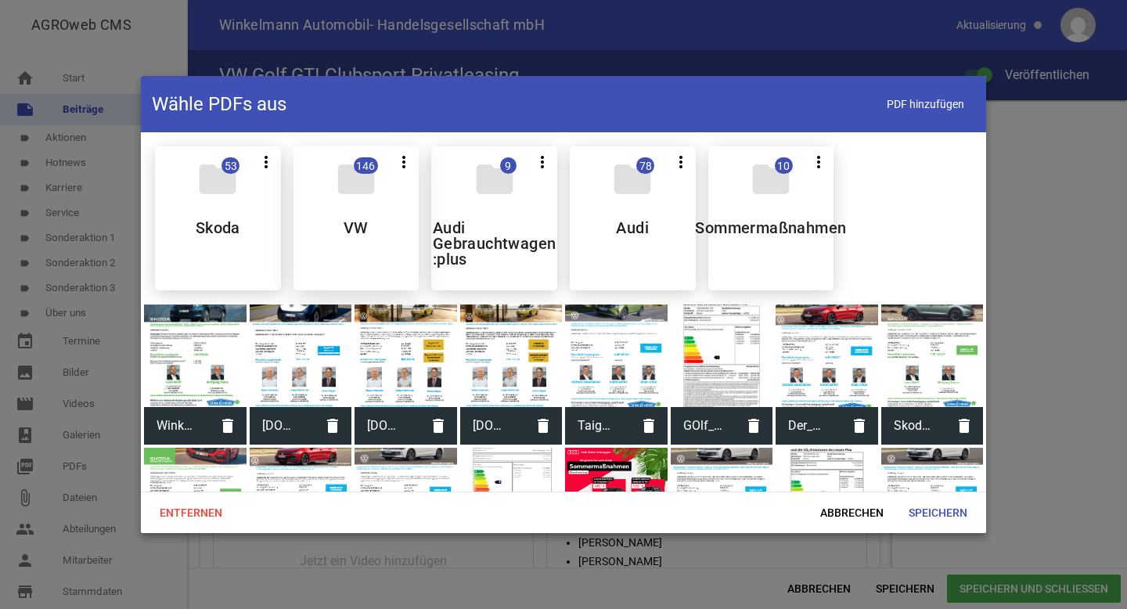
click at [354, 217] on div "folder 146 more_vert Teilen Bearbeiten Löschen VW" at bounding box center [356, 218] width 126 height 144
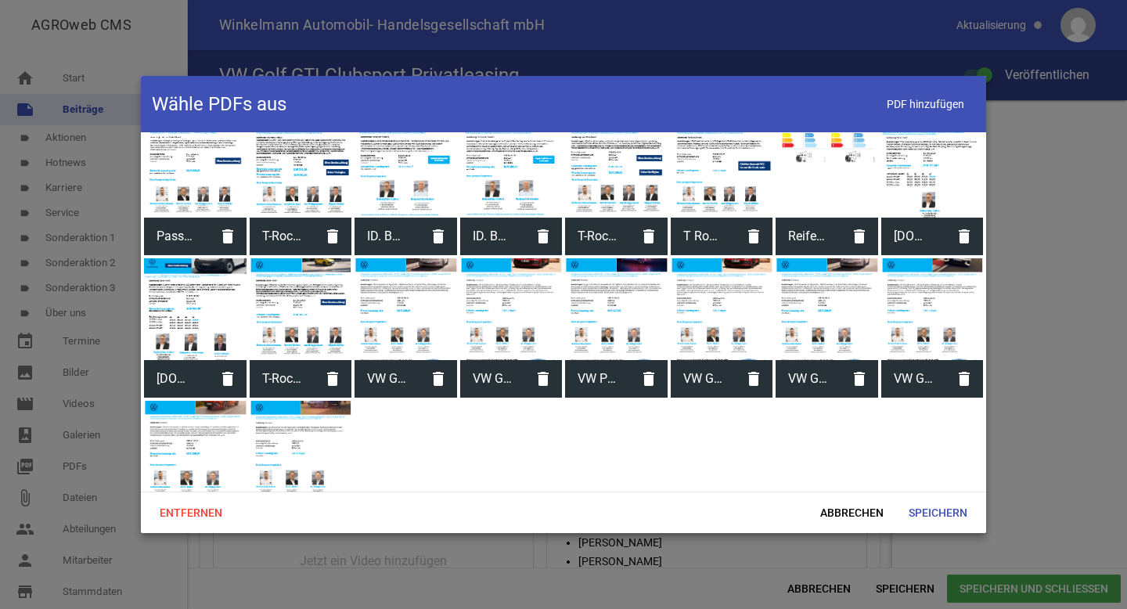
scroll to position [2444, 0]
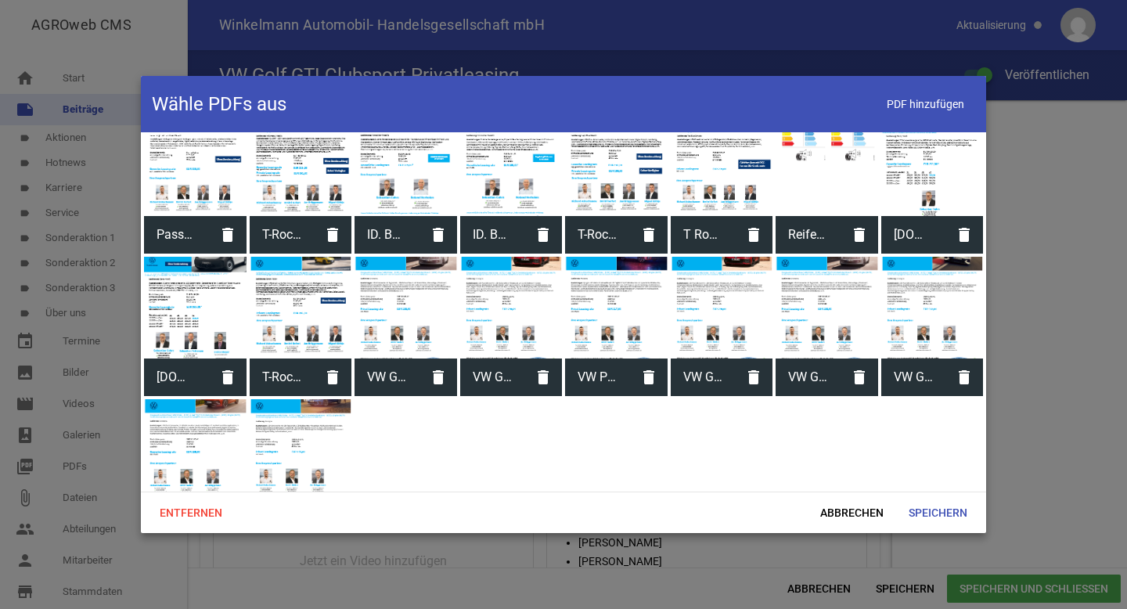
click at [903, 357] on span "VW Golf GTI Clubsport_Privat" at bounding box center [913, 377] width 65 height 41
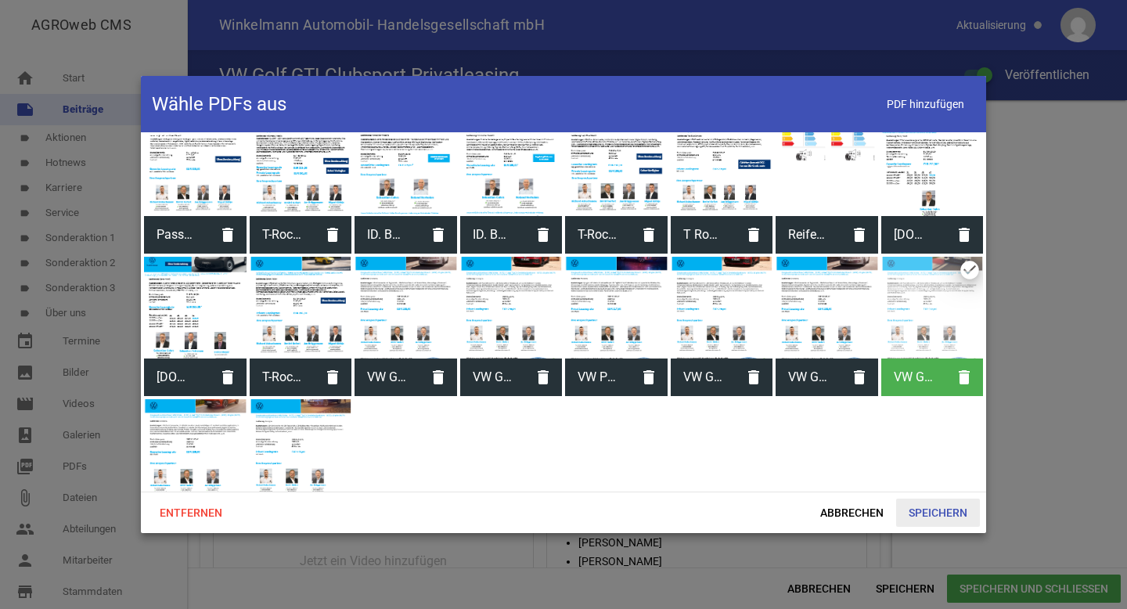
click at [943, 512] on span "Speichern" at bounding box center [938, 512] width 84 height 28
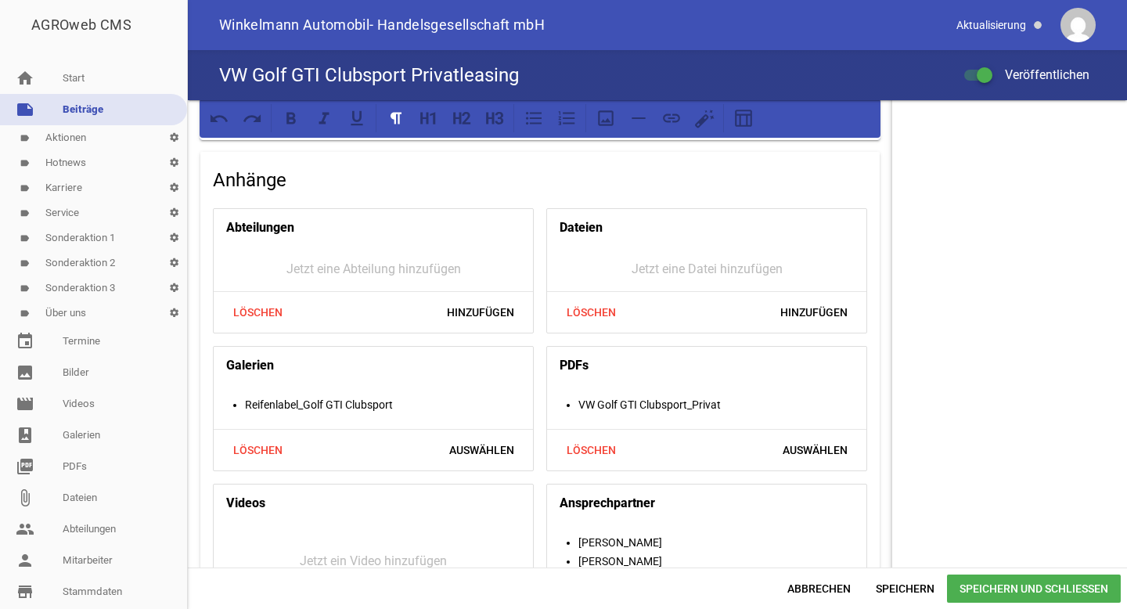
click at [985, 584] on span "Speichern und Schließen" at bounding box center [1034, 588] width 174 height 28
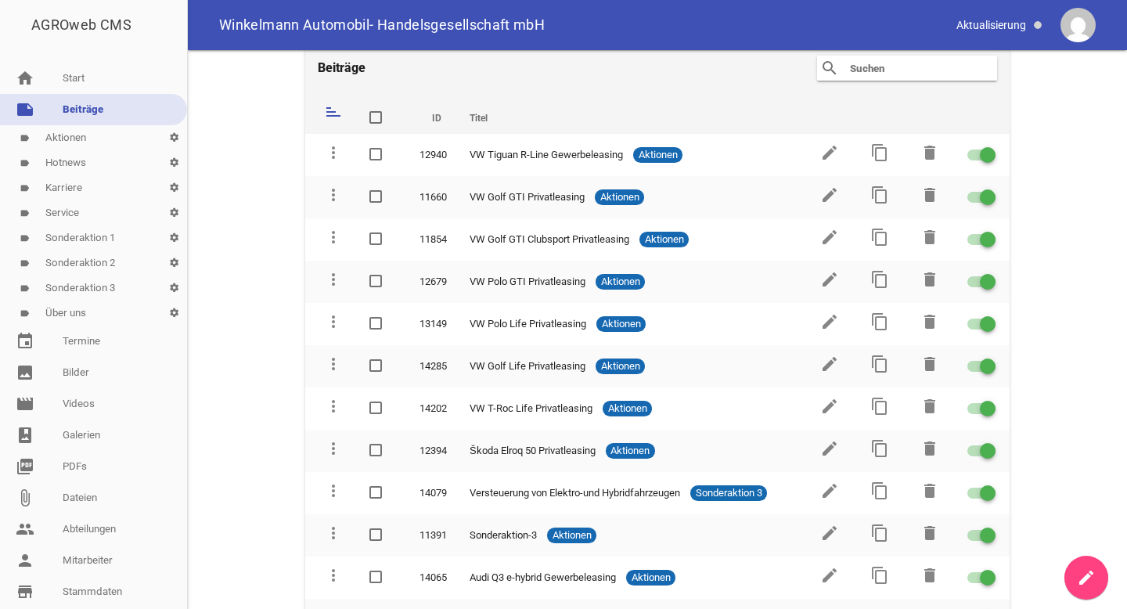
scroll to position [27, 0]
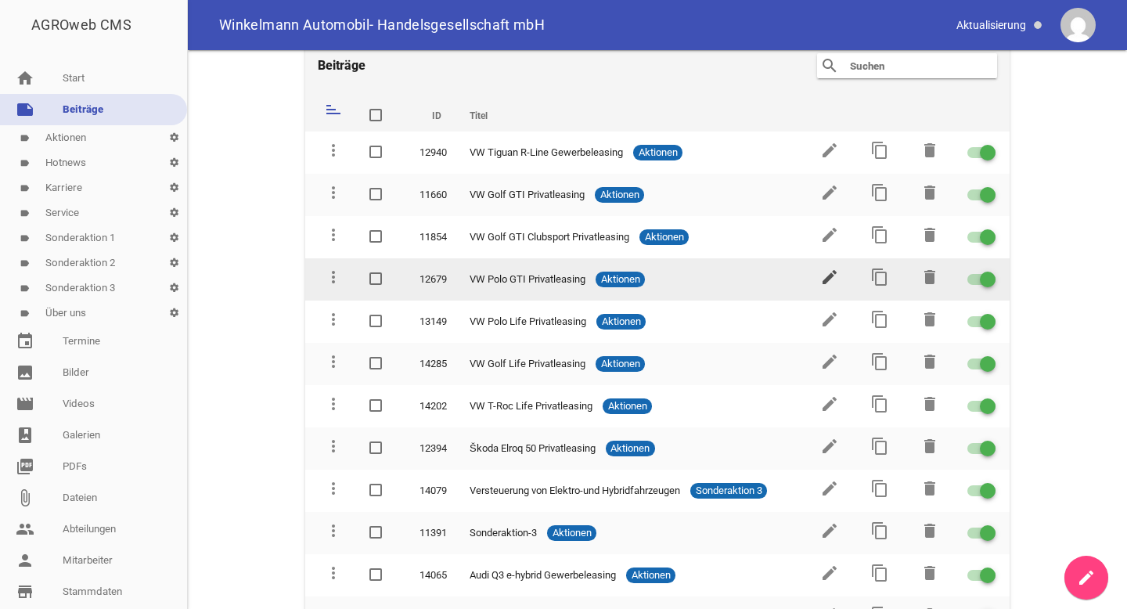
click at [821, 273] on icon "edit" at bounding box center [829, 277] width 19 height 19
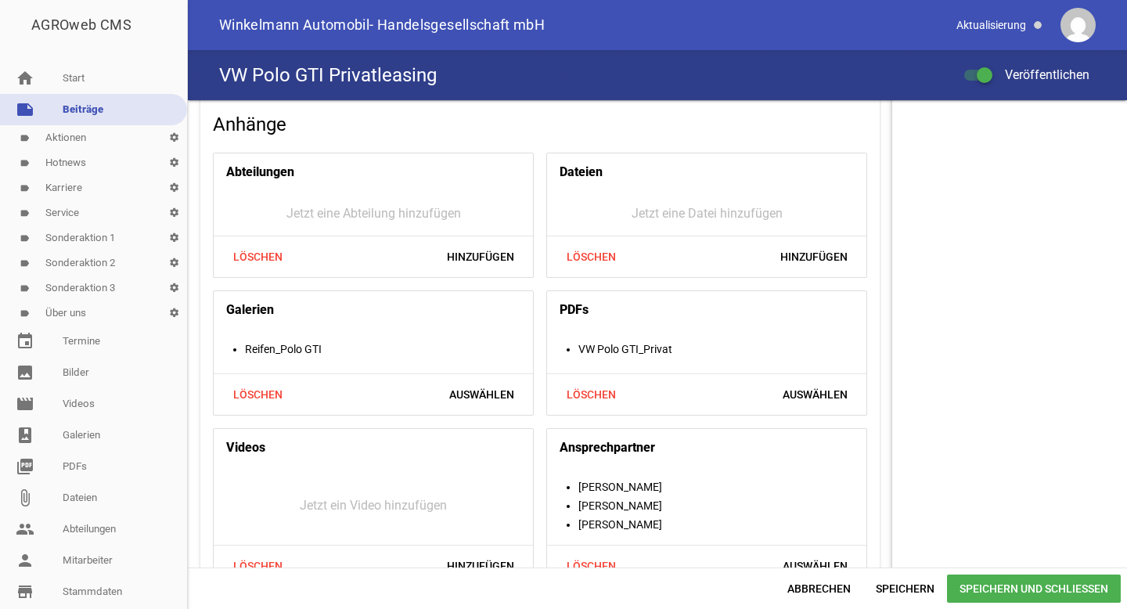
scroll to position [1492, 0]
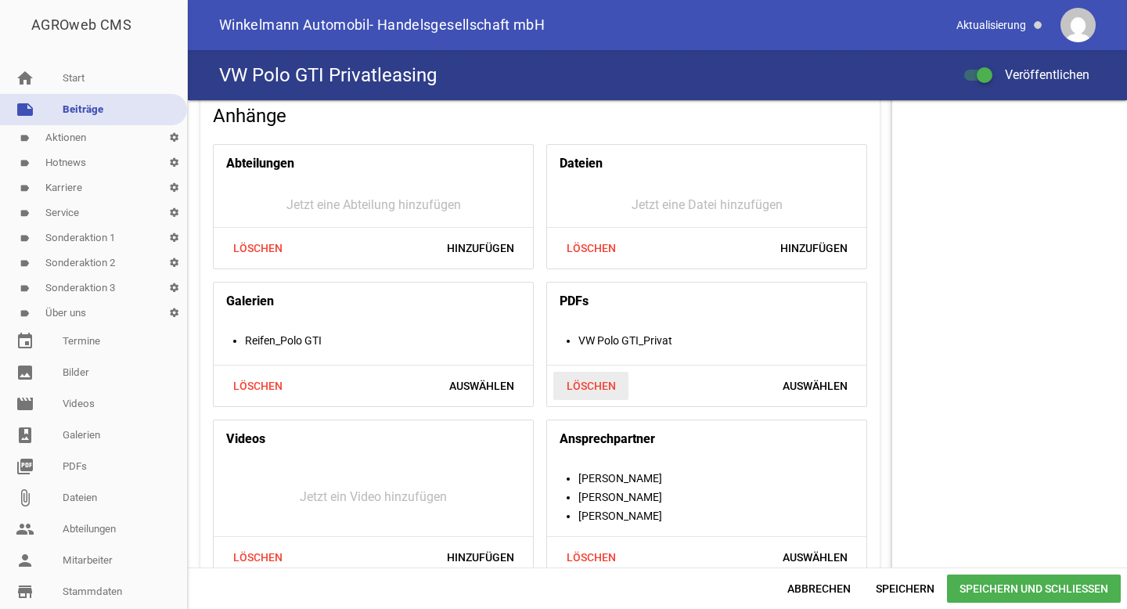
click at [598, 384] on span "Löschen" at bounding box center [590, 386] width 75 height 28
click at [787, 386] on span "Hinzufügen" at bounding box center [813, 386] width 92 height 28
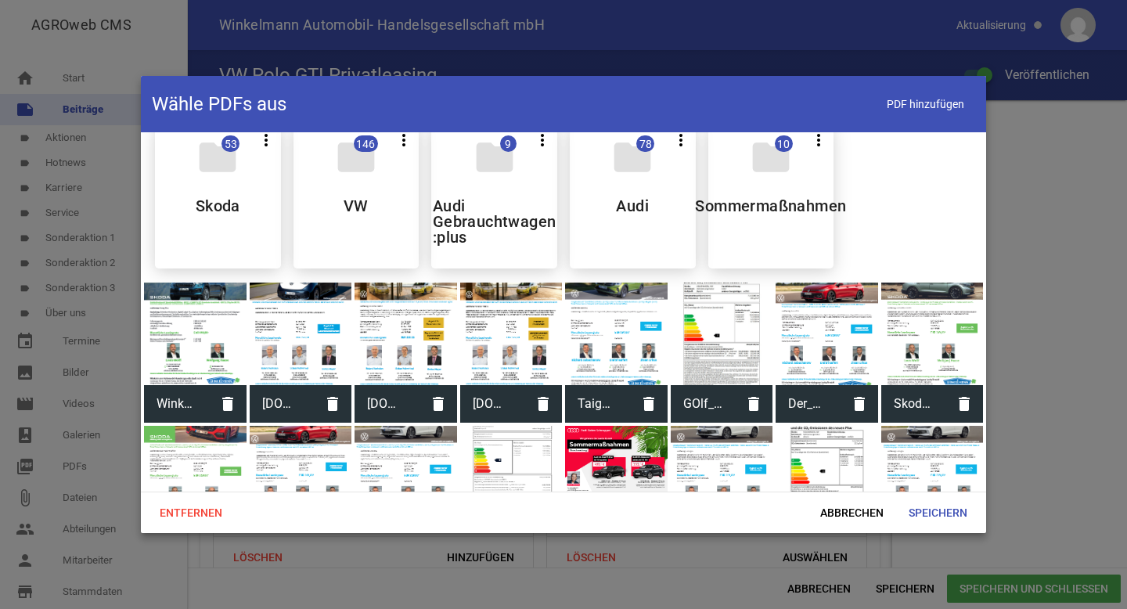
scroll to position [0, 0]
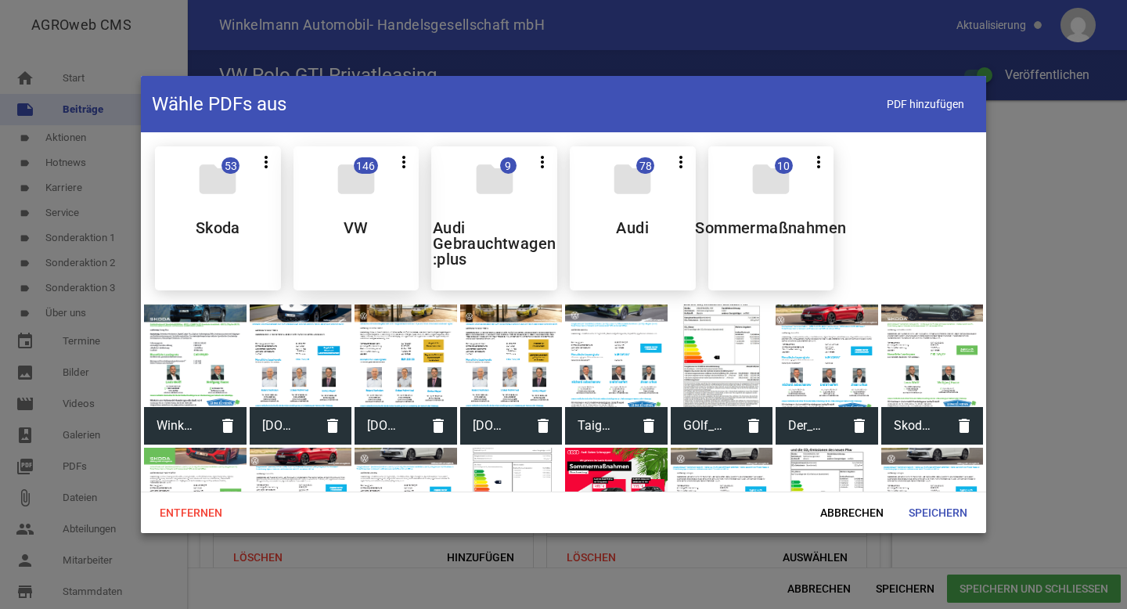
click at [340, 243] on div "folder 146 more_vert Teilen Bearbeiten Löschen VW" at bounding box center [356, 218] width 126 height 144
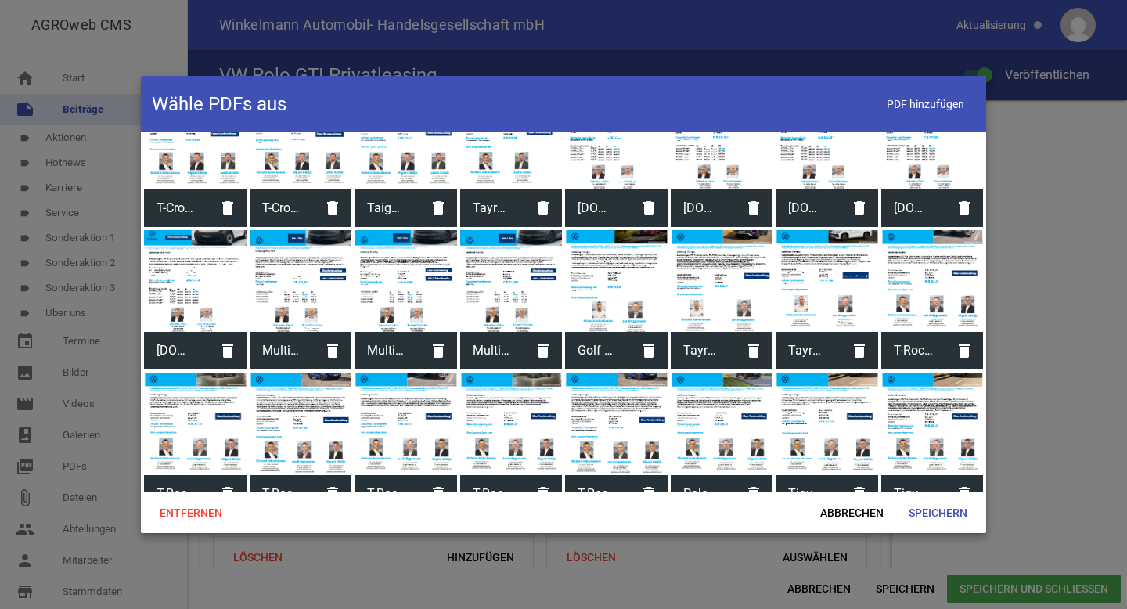
scroll to position [2476, 0]
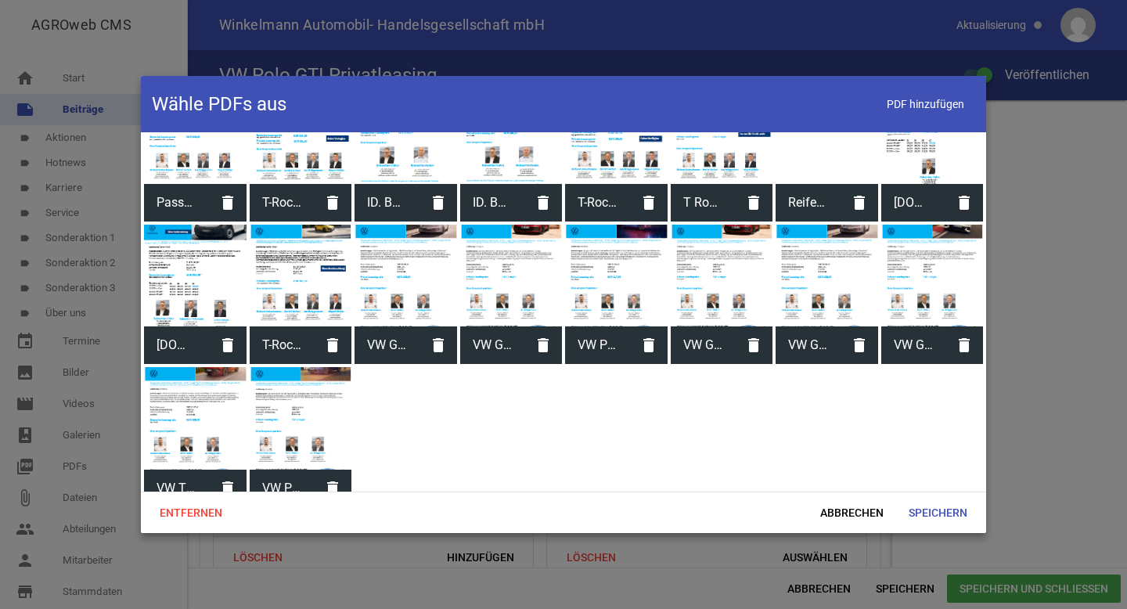
click at [591, 325] on span "VW Polo GTI_Privat" at bounding box center [597, 345] width 65 height 41
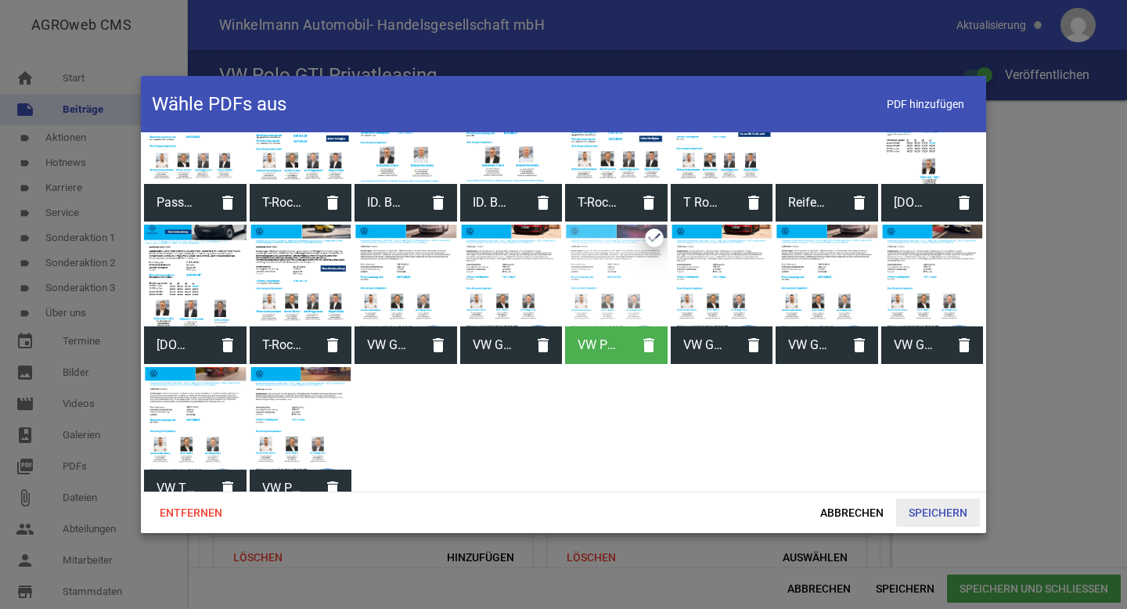
click at [916, 507] on span "Speichern" at bounding box center [938, 512] width 84 height 28
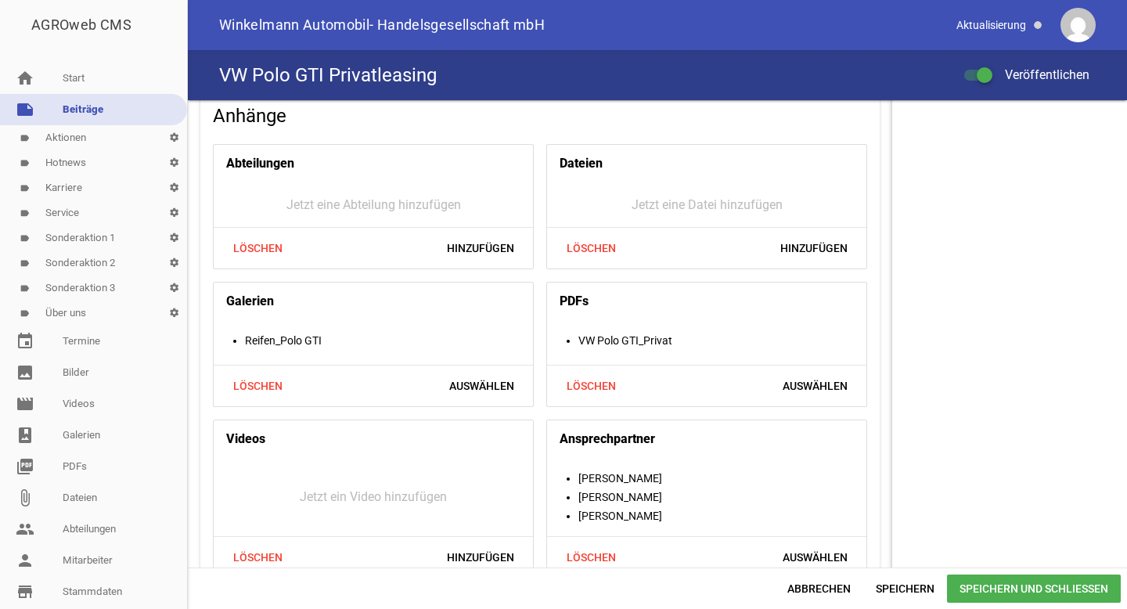
click at [1001, 595] on span "Speichern und Schließen" at bounding box center [1034, 588] width 174 height 28
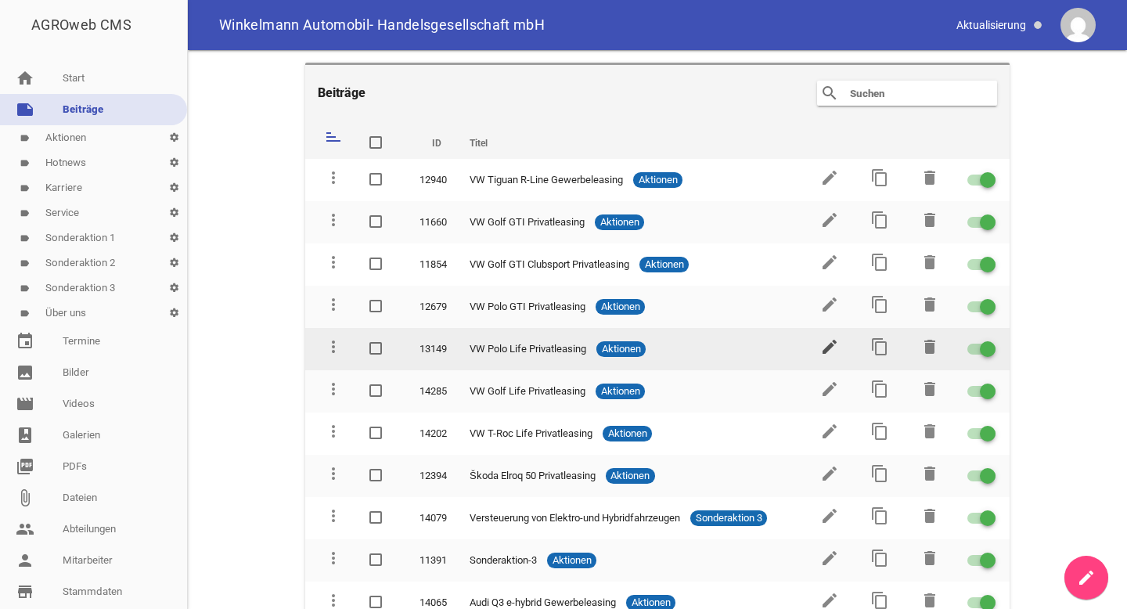
click at [825, 347] on icon "edit" at bounding box center [829, 346] width 19 height 19
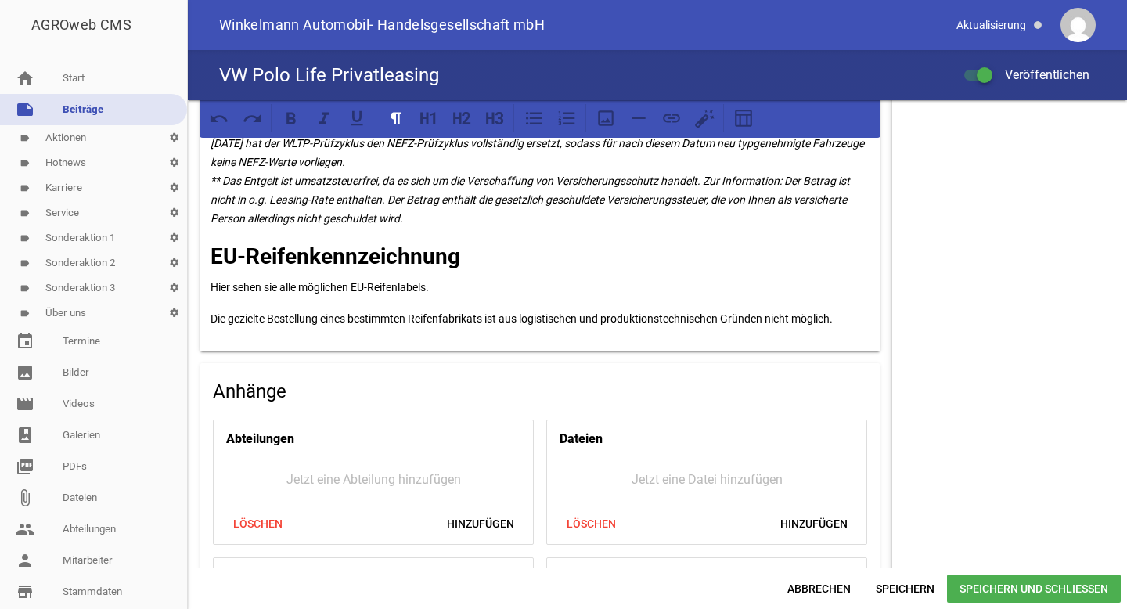
scroll to position [1449, 0]
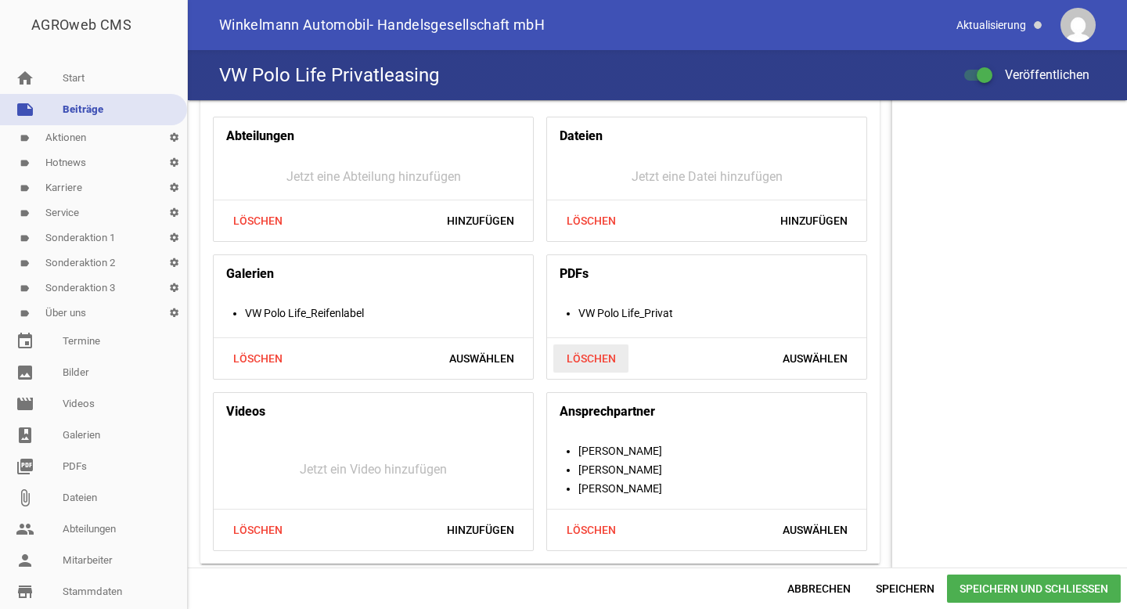
click at [591, 353] on span "Löschen" at bounding box center [590, 358] width 75 height 28
click at [796, 363] on span "Hinzufügen" at bounding box center [813, 358] width 92 height 28
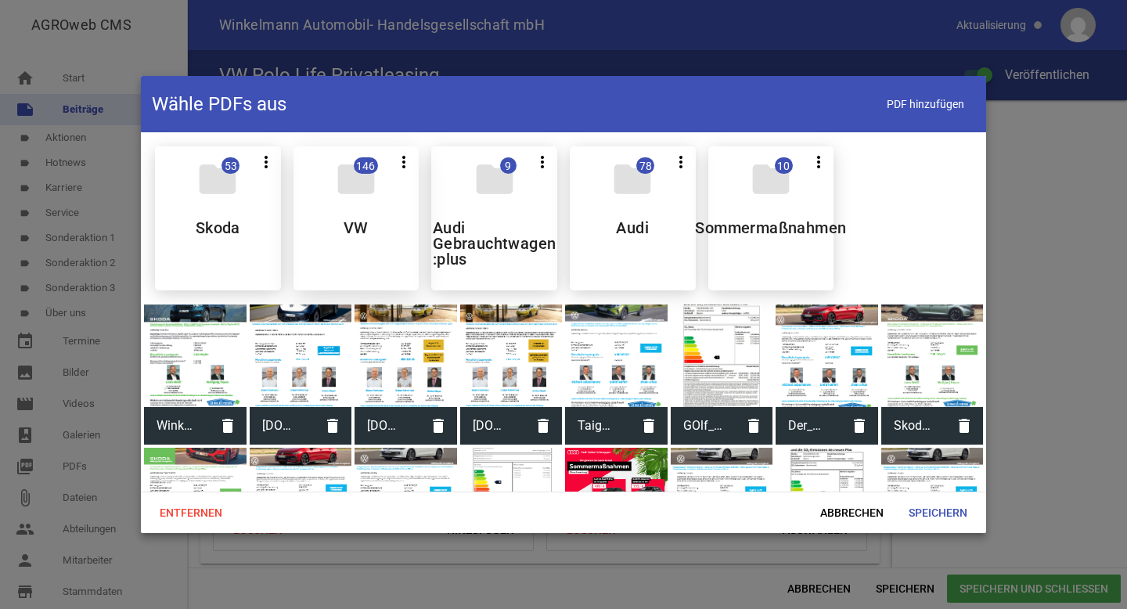
click at [380, 226] on div "folder 146 more_vert Teilen Bearbeiten Löschen VW" at bounding box center [356, 218] width 126 height 144
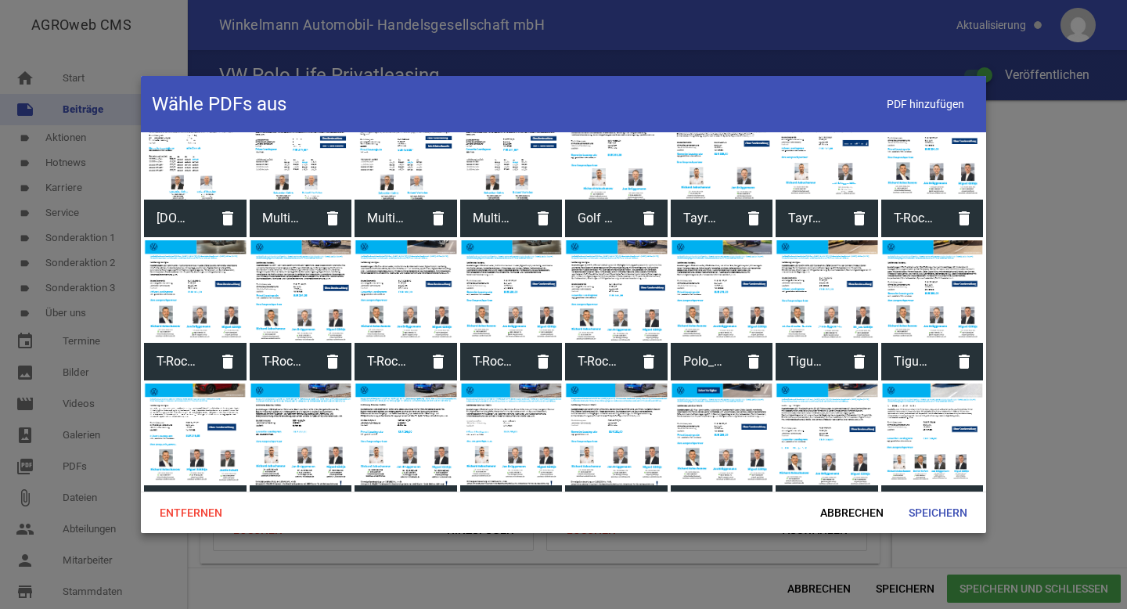
scroll to position [2476, 0]
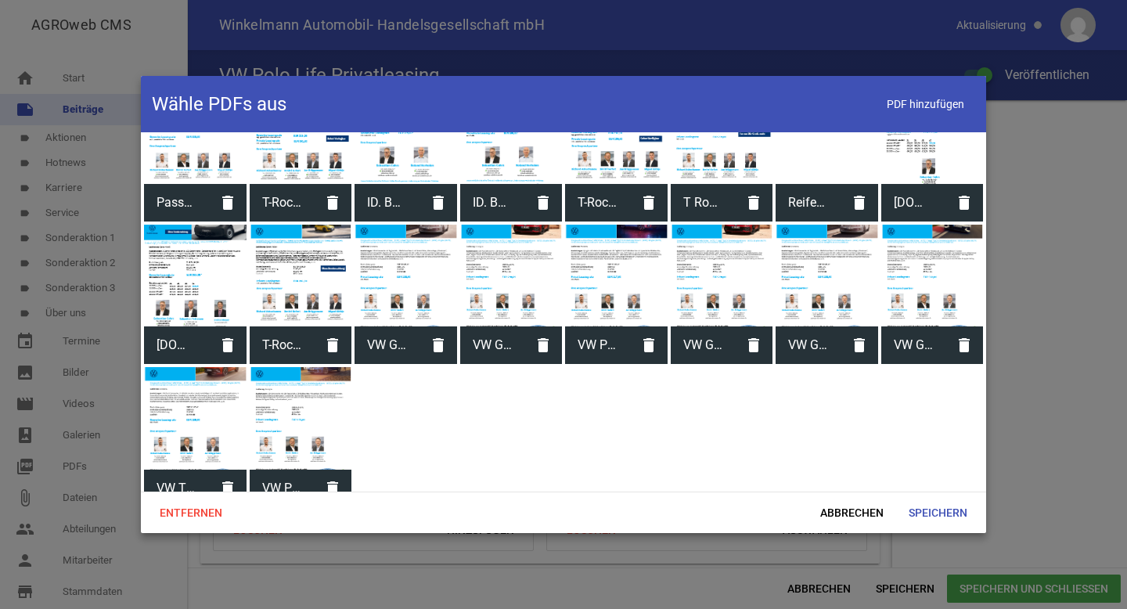
click at [279, 470] on span "VW Polo Life_Privat" at bounding box center [282, 488] width 65 height 41
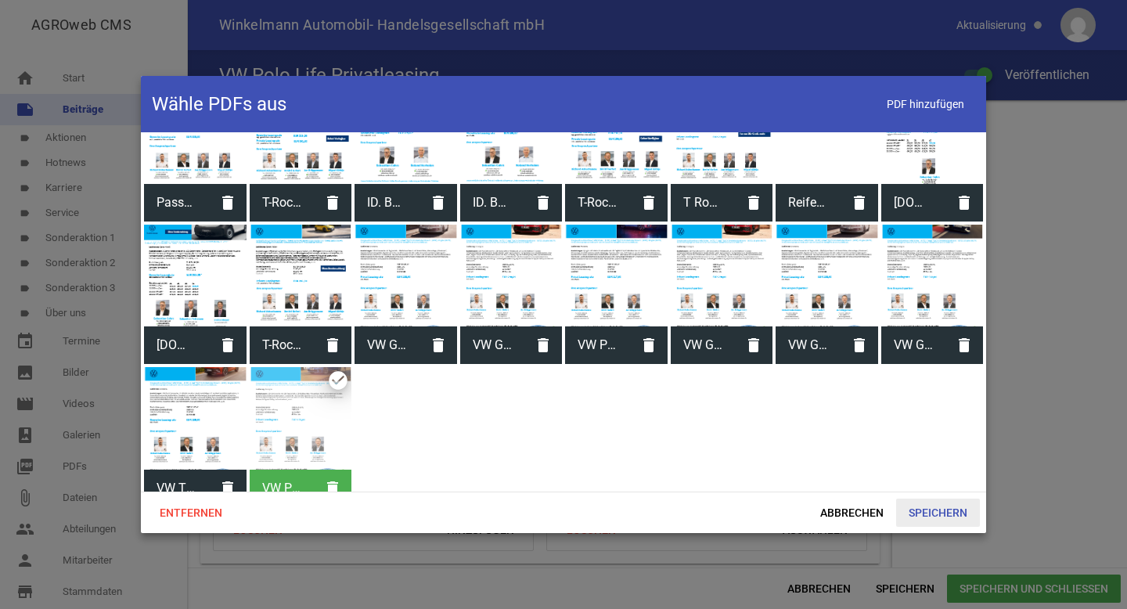
click at [920, 501] on span "Speichern" at bounding box center [938, 512] width 84 height 28
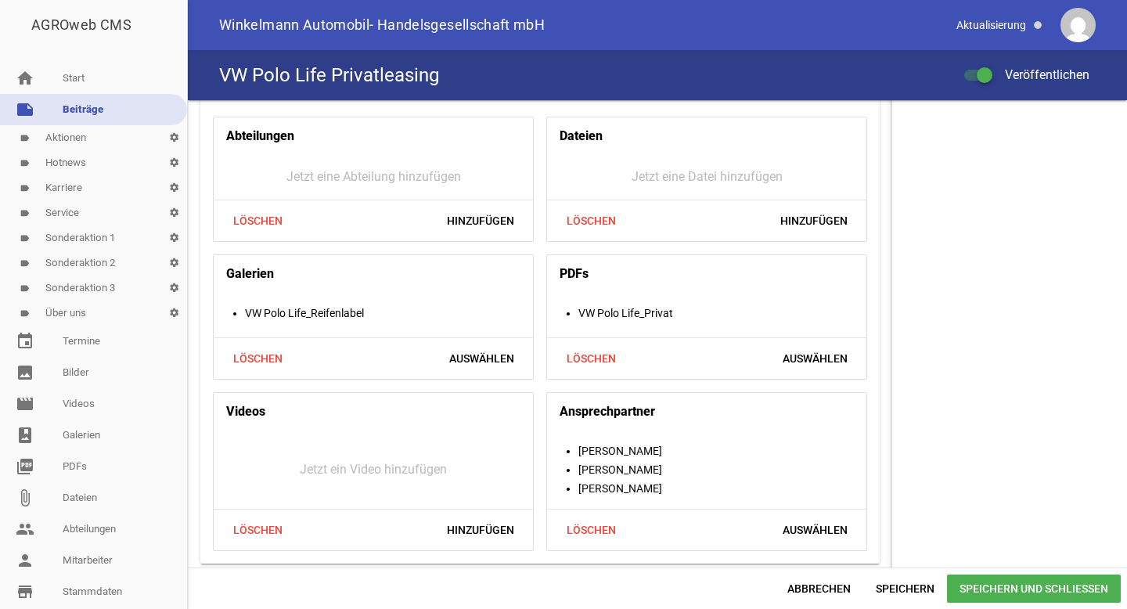
click at [1004, 587] on span "Speichern und Schließen" at bounding box center [1034, 588] width 174 height 28
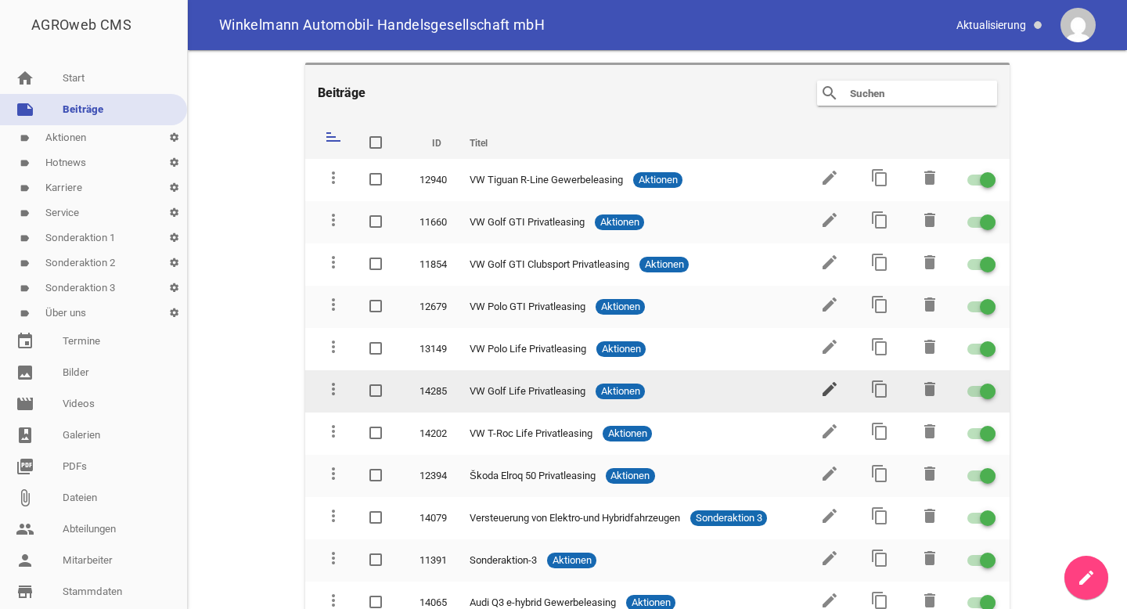
click at [825, 388] on icon "edit" at bounding box center [829, 388] width 19 height 19
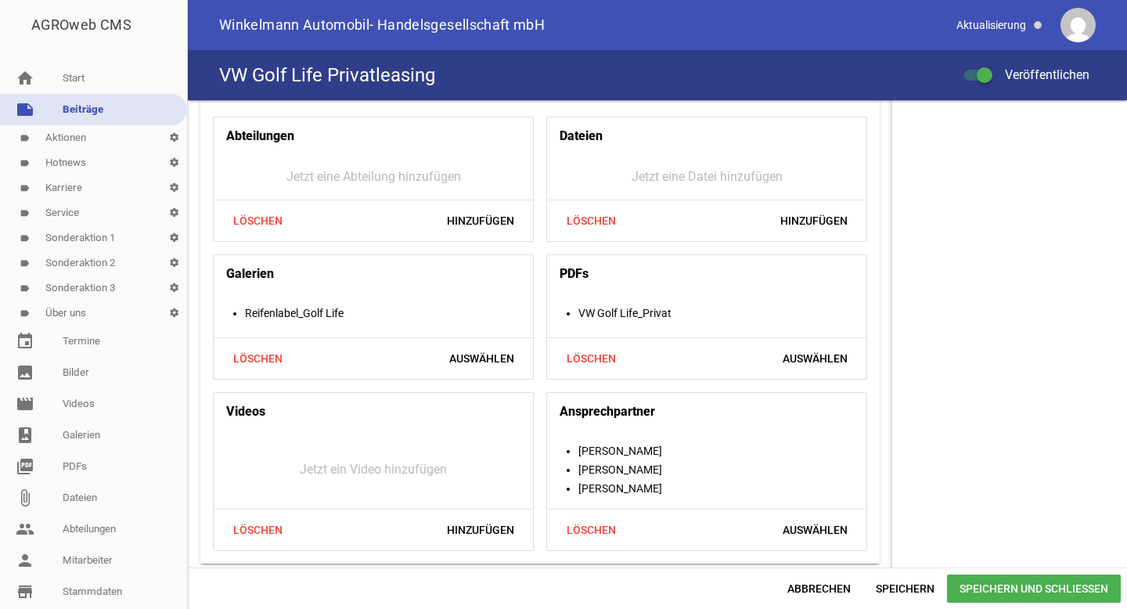
scroll to position [1477, 0]
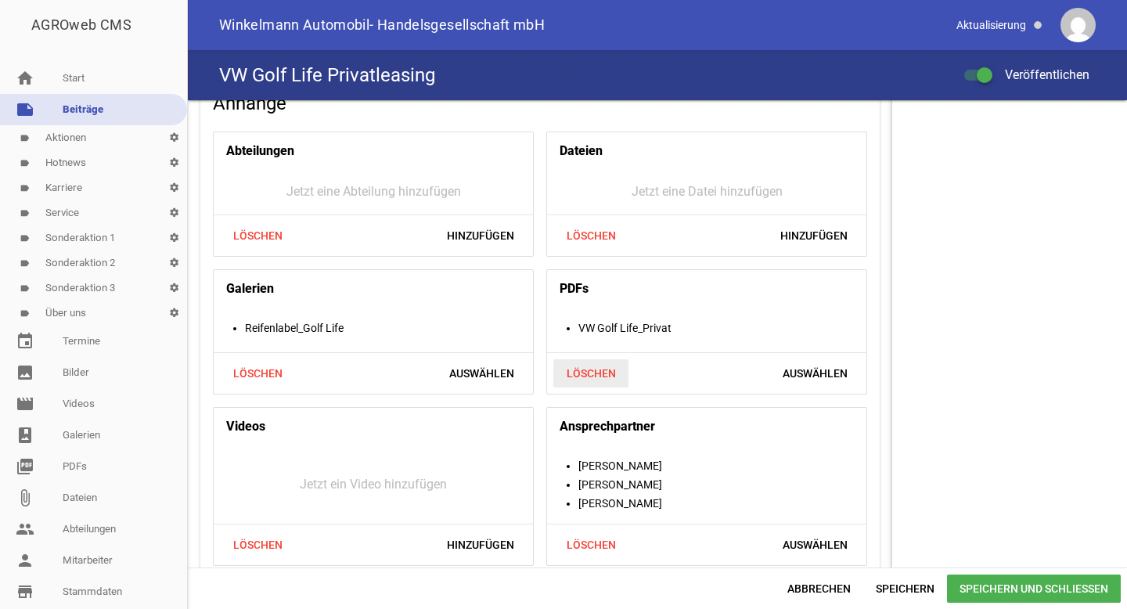
click at [600, 372] on span "Löschen" at bounding box center [590, 373] width 75 height 28
click at [785, 372] on span "Hinzufügen" at bounding box center [813, 373] width 92 height 28
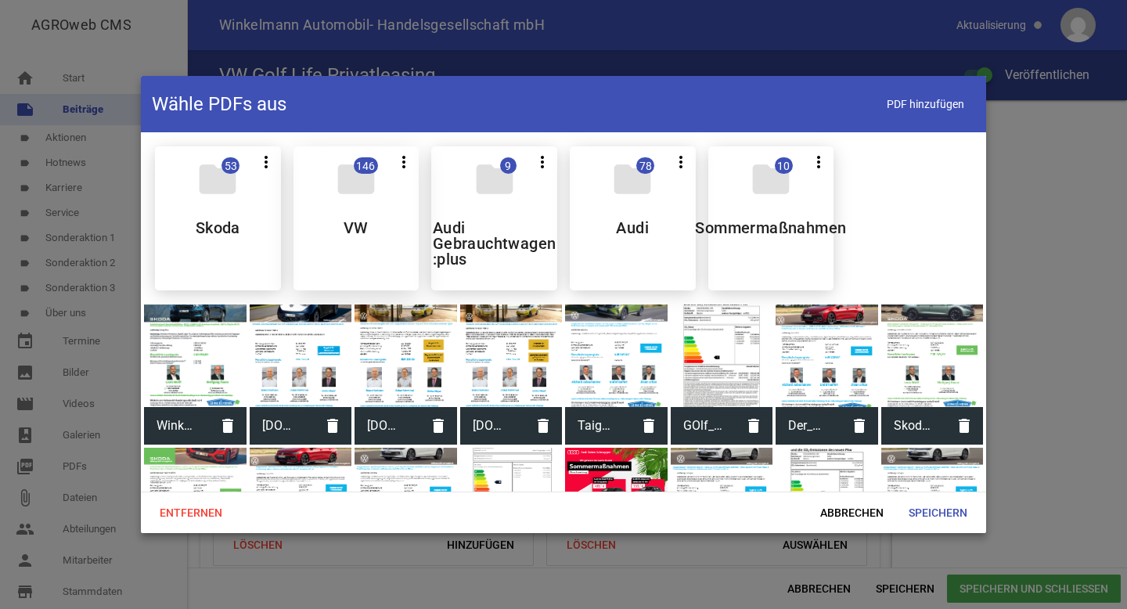
click at [358, 232] on h5 "VW" at bounding box center [355, 228] width 25 height 16
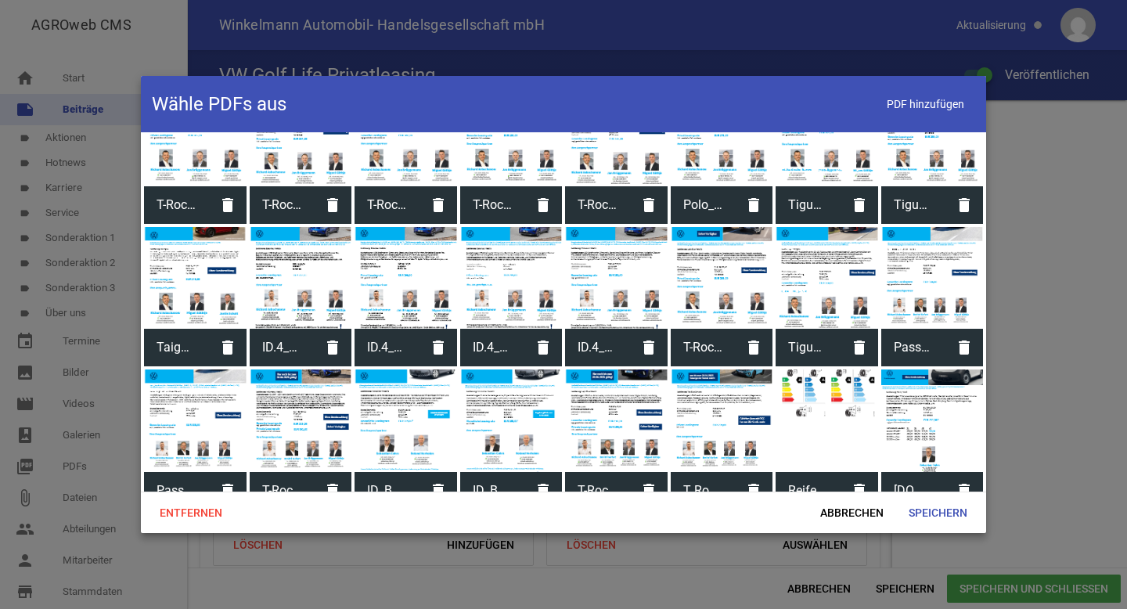
scroll to position [2476, 0]
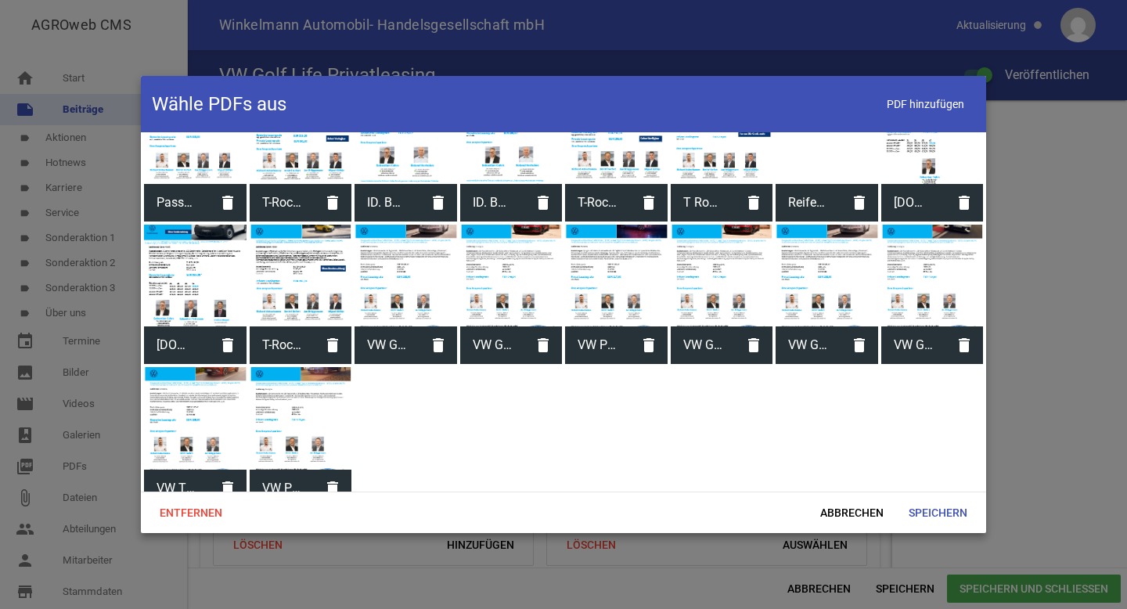
click at [807, 326] on span "VW Golf Life_Privat" at bounding box center [807, 345] width 65 height 41
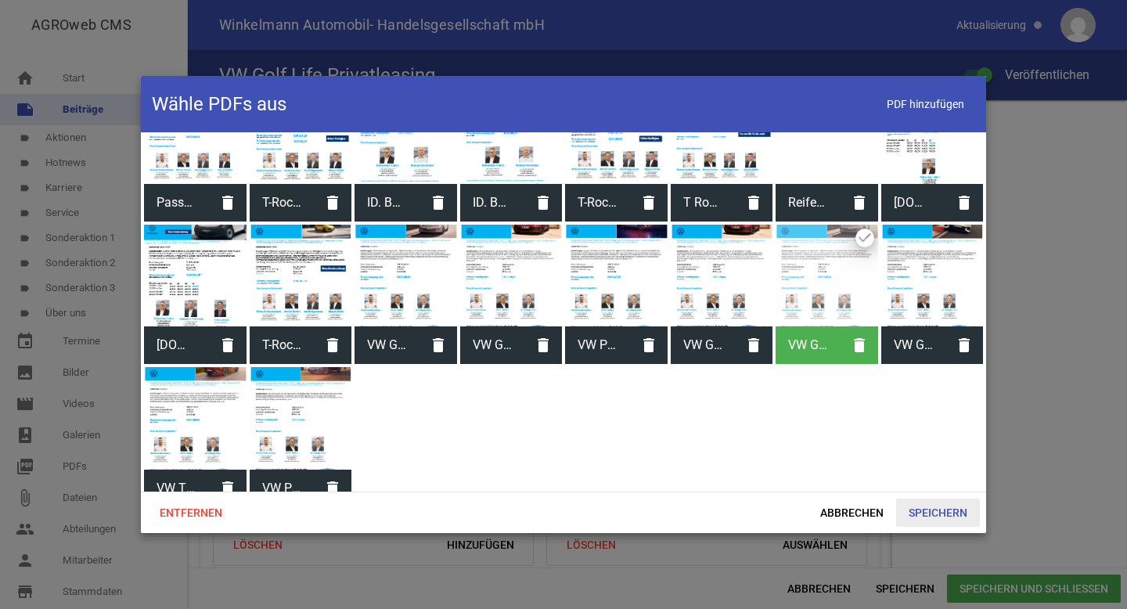
click at [915, 507] on span "Speichern" at bounding box center [938, 512] width 84 height 28
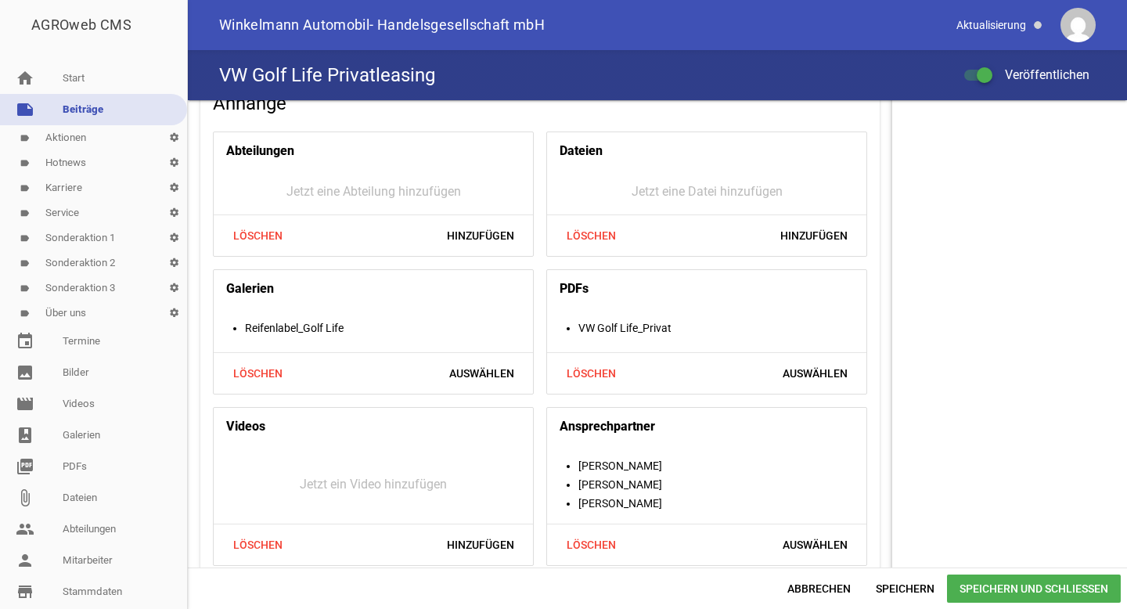
click at [980, 592] on span "Speichern und Schließen" at bounding box center [1034, 588] width 174 height 28
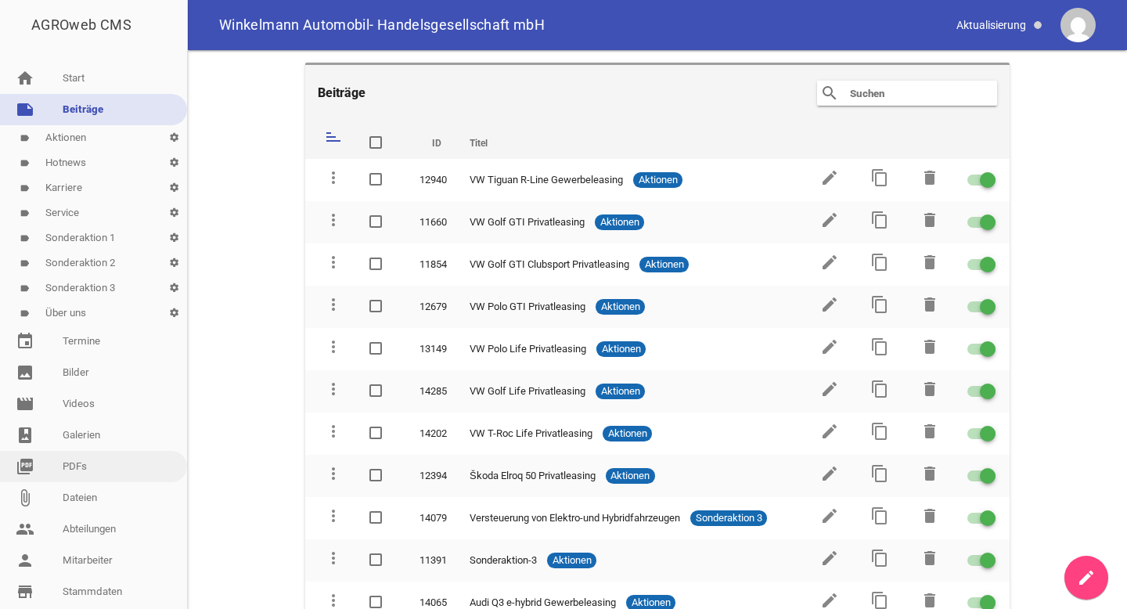
click at [102, 468] on link "picture_as_pdf PDFs" at bounding box center [93, 466] width 187 height 31
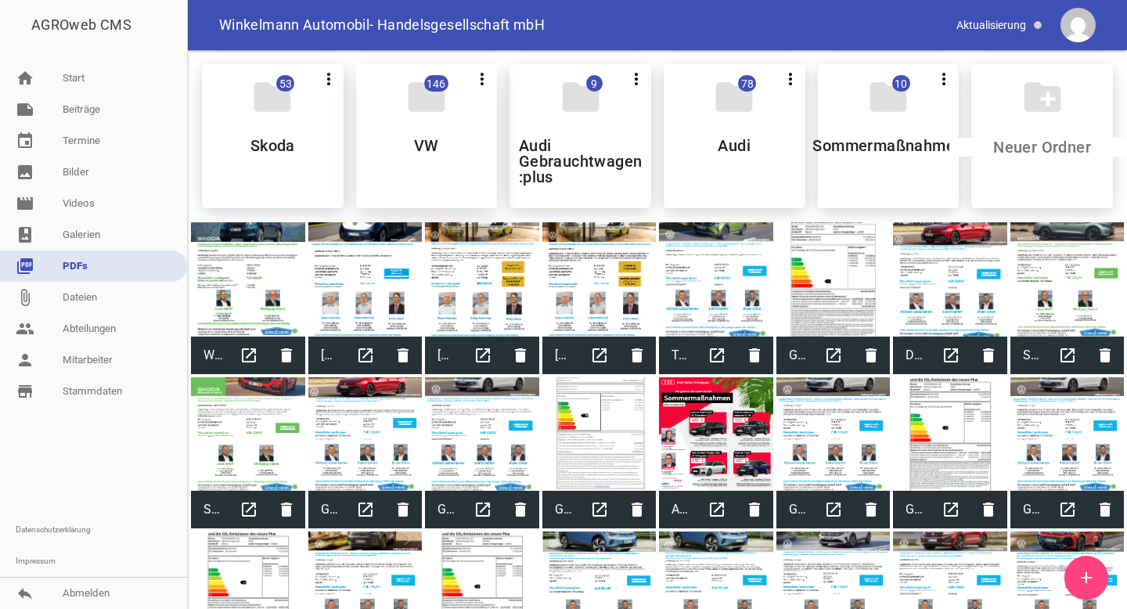
click at [404, 173] on div "folder 146 more_vert Teilen Bearbeiten Löschen VW" at bounding box center [427, 136] width 142 height 144
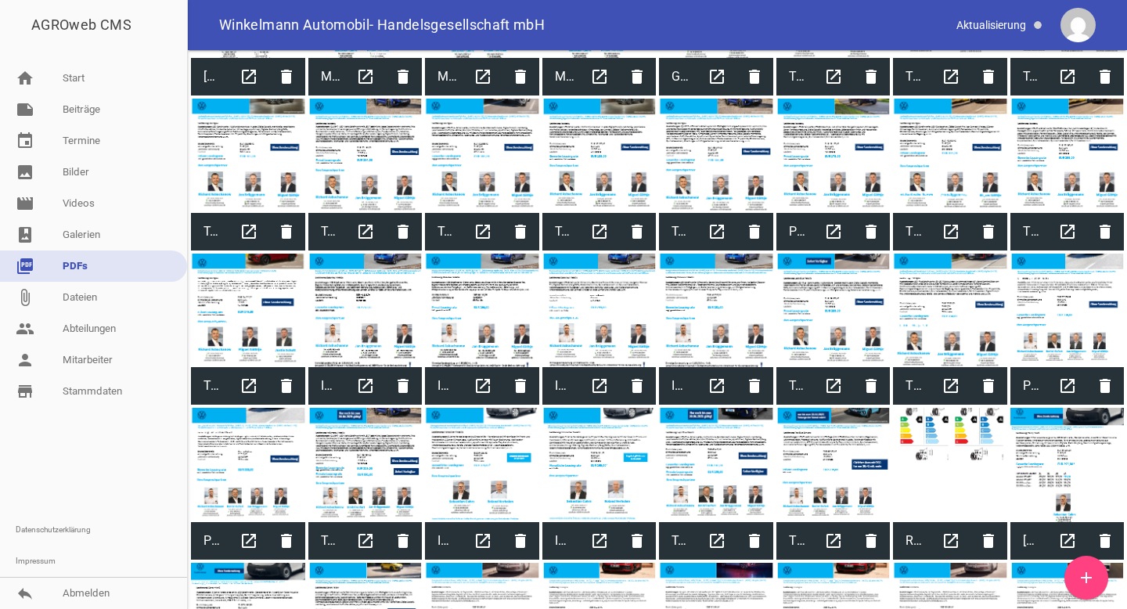
scroll to position [2502, 0]
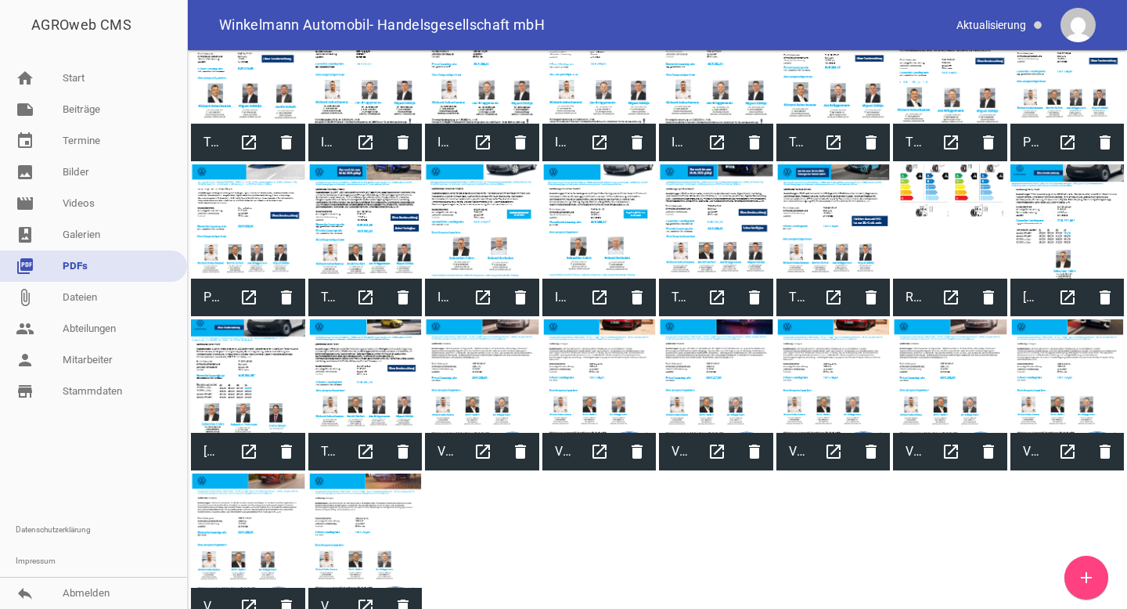
drag, startPoint x: 950, startPoint y: 537, endPoint x: 262, endPoint y: 498, distance: 688.7
click at [408, 591] on icon "delete" at bounding box center [403, 607] width 38 height 38
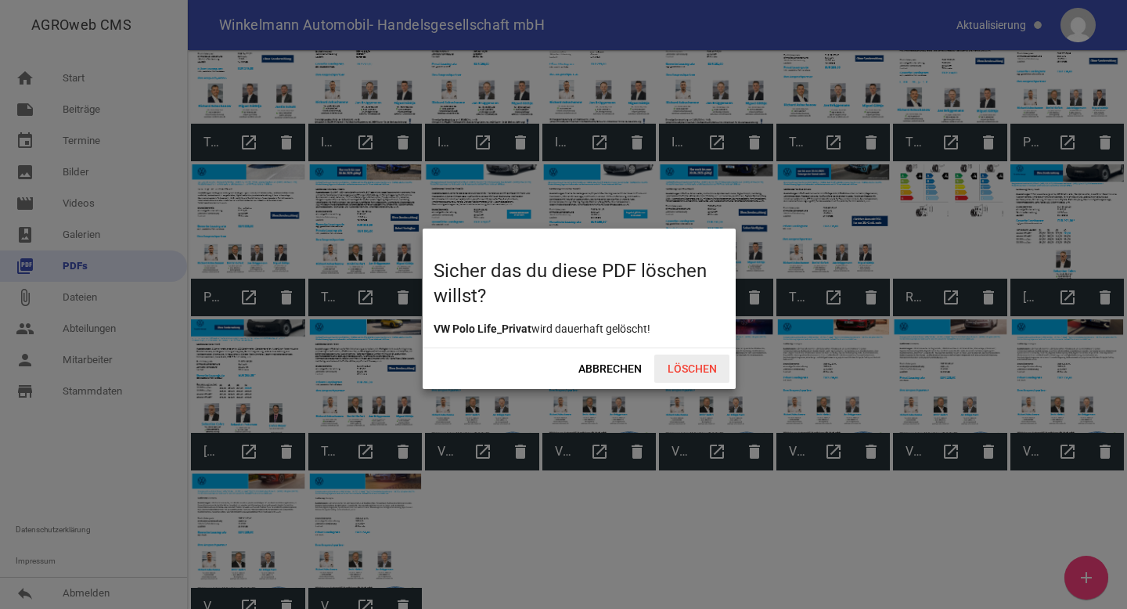
click at [682, 360] on span "Löschen" at bounding box center [691, 368] width 75 height 28
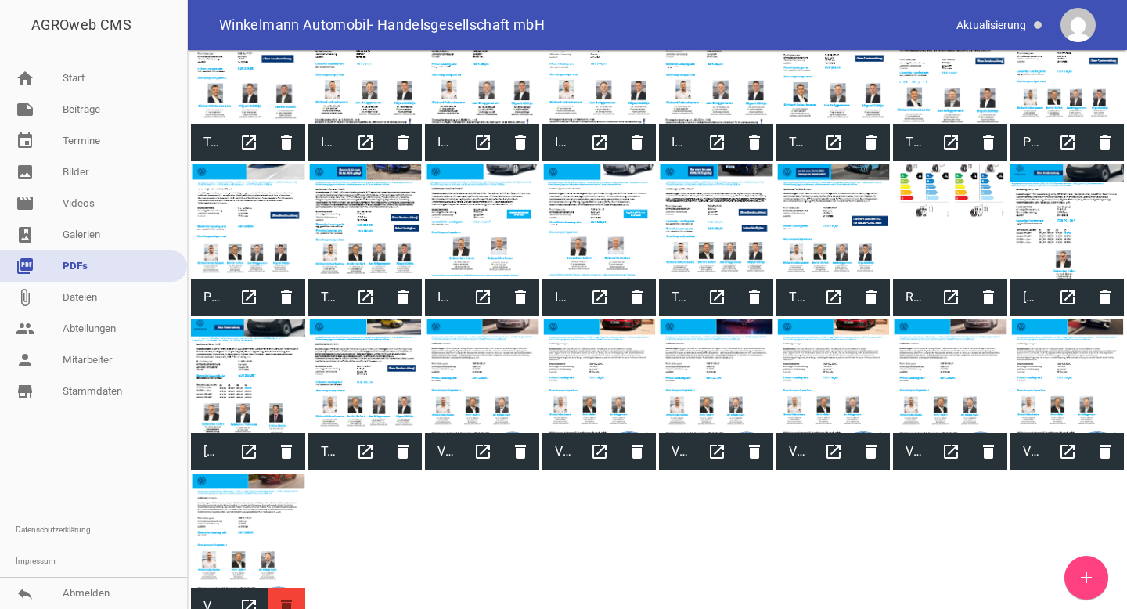
click at [293, 588] on icon "delete" at bounding box center [287, 607] width 38 height 38
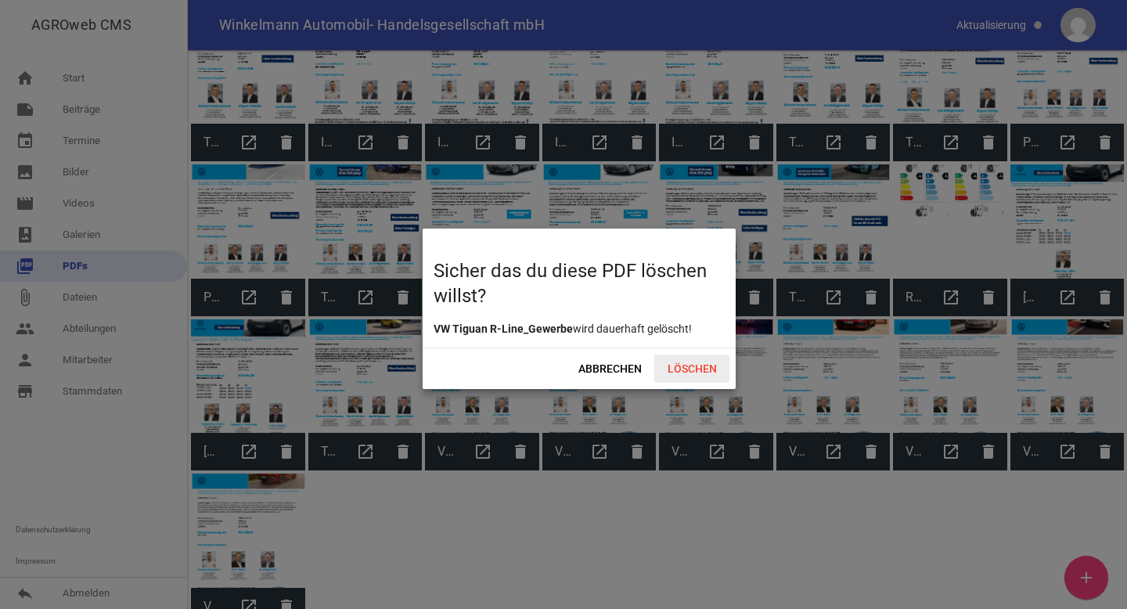
click at [681, 368] on span "Löschen" at bounding box center [691, 368] width 75 height 28
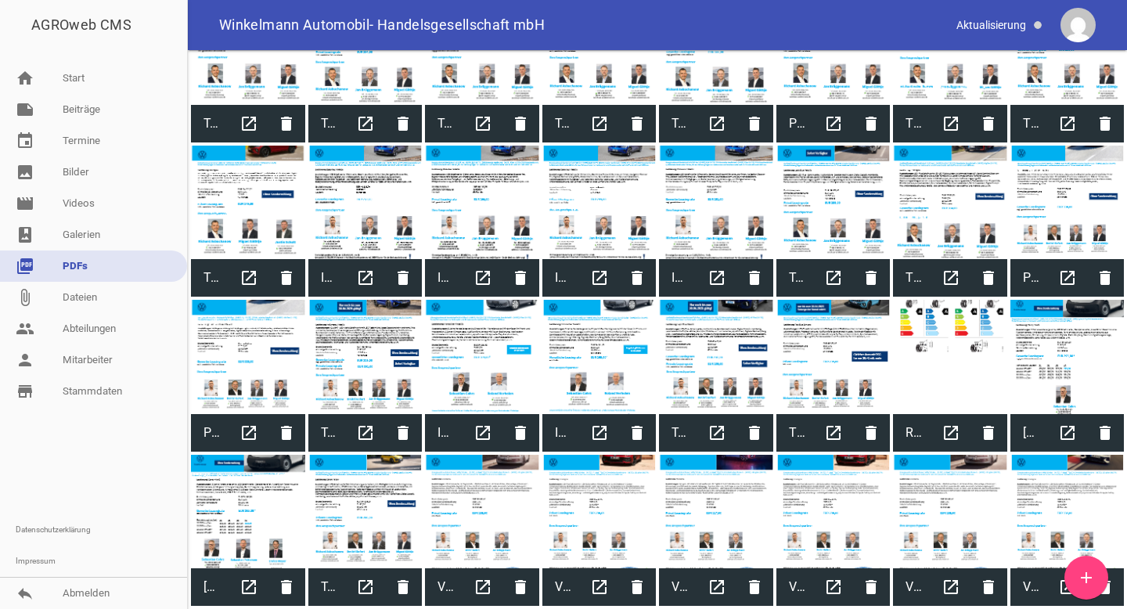
scroll to position [2349, 0]
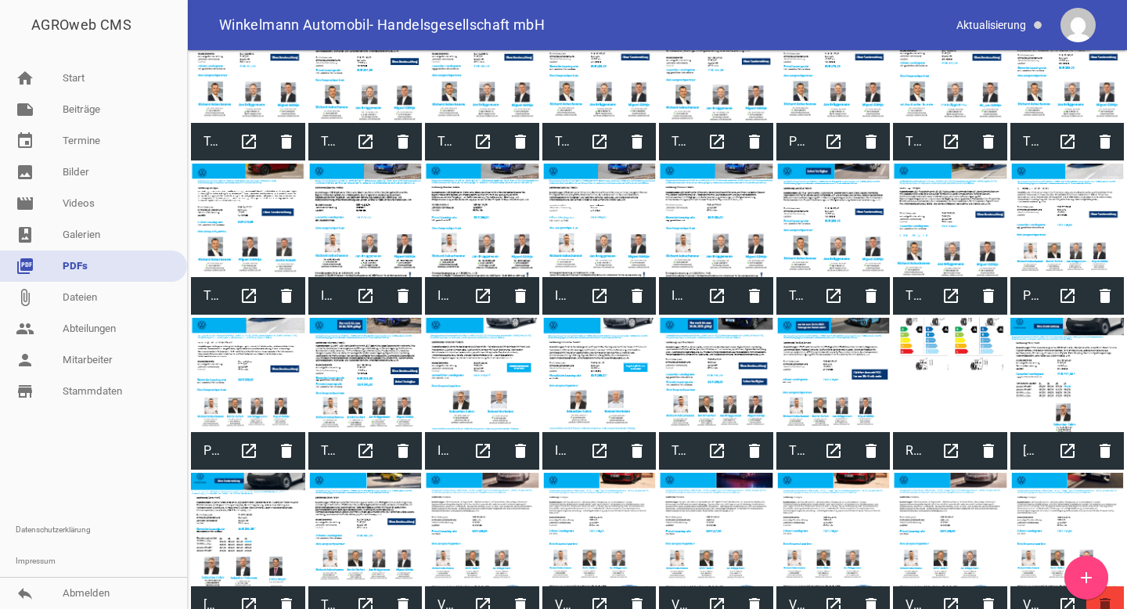
click at [1111, 596] on icon "delete" at bounding box center [1105, 605] width 38 height 38
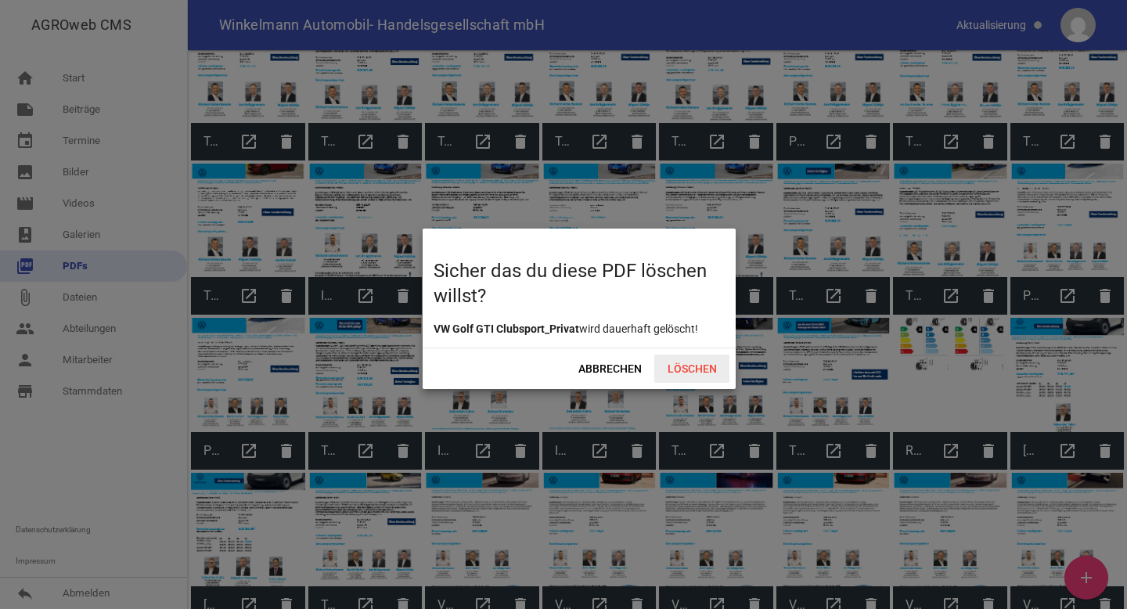
click at [710, 369] on span "Löschen" at bounding box center [691, 368] width 75 height 28
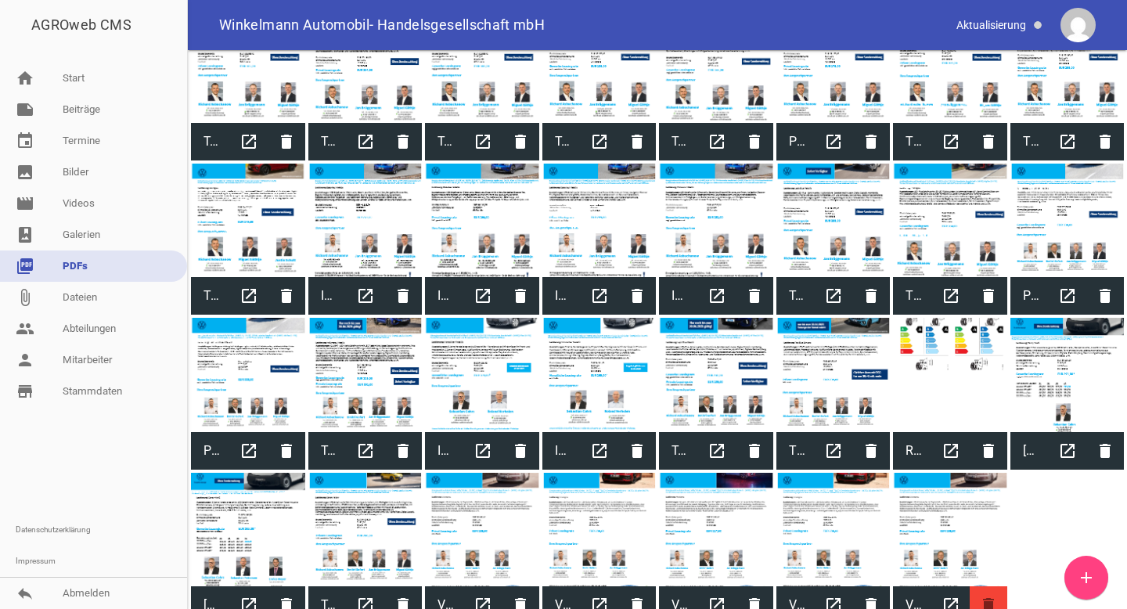
click at [980, 586] on icon "delete" at bounding box center [988, 605] width 38 height 38
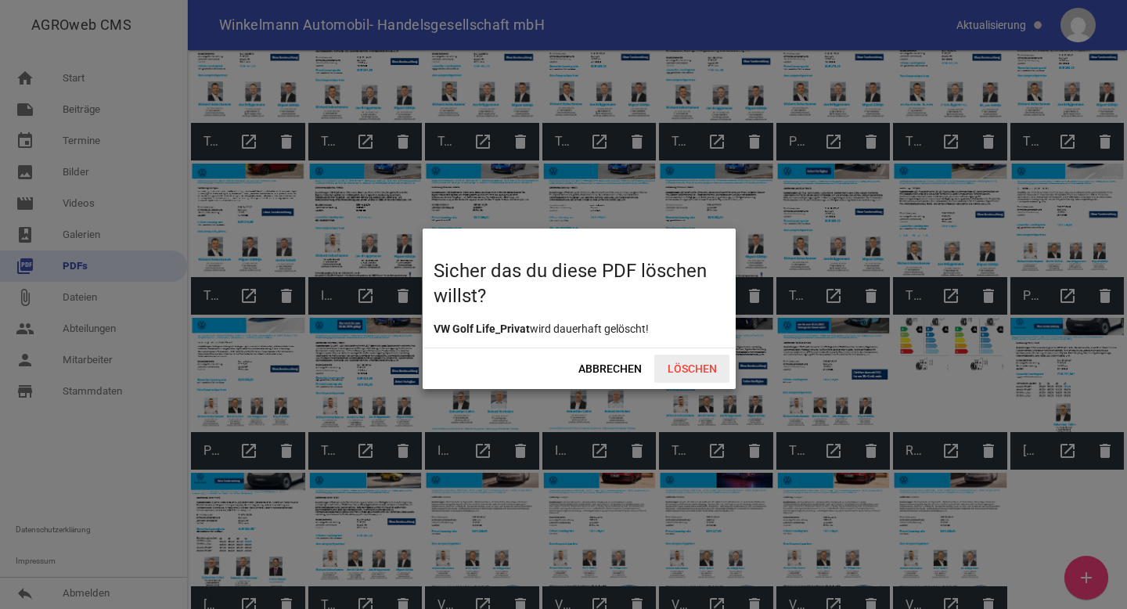
click at [692, 360] on span "Löschen" at bounding box center [691, 368] width 75 height 28
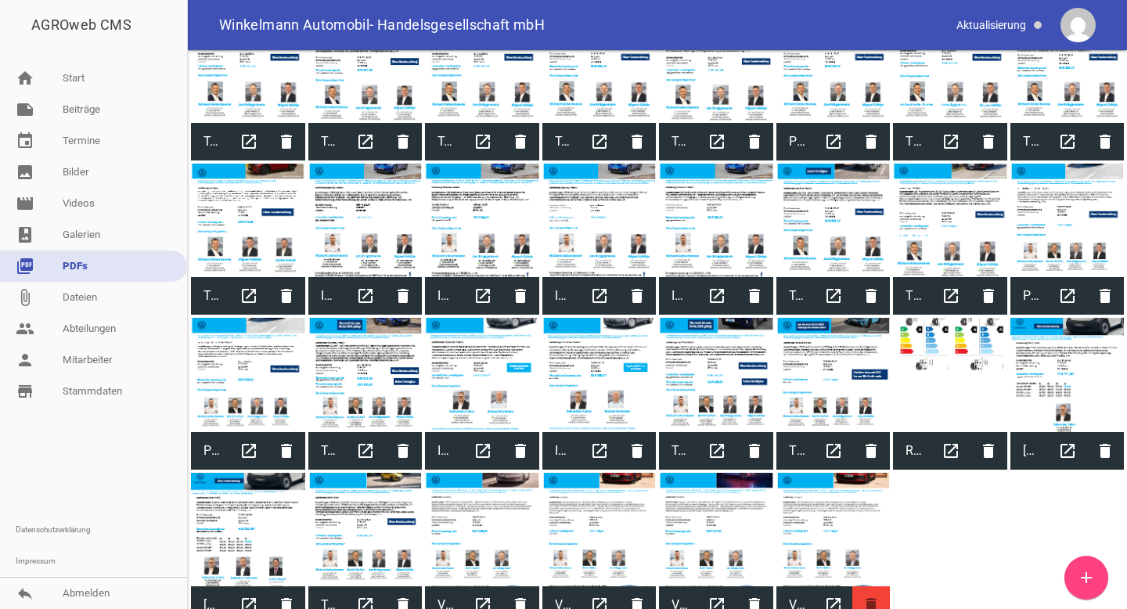
click at [873, 592] on icon "delete" at bounding box center [871, 605] width 38 height 38
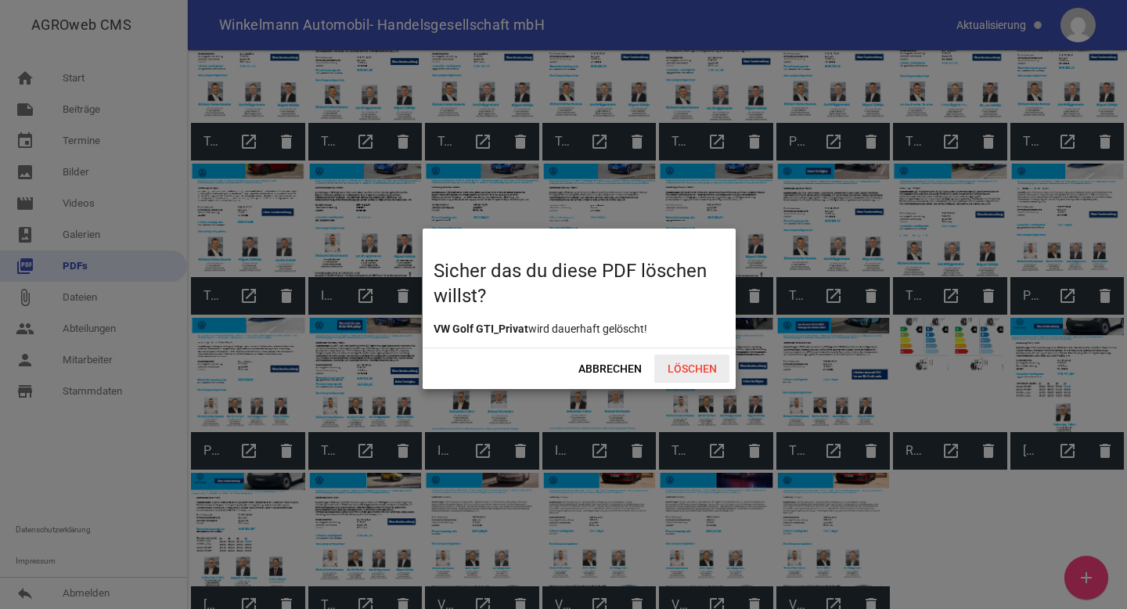
click at [690, 361] on span "Löschen" at bounding box center [691, 368] width 75 height 28
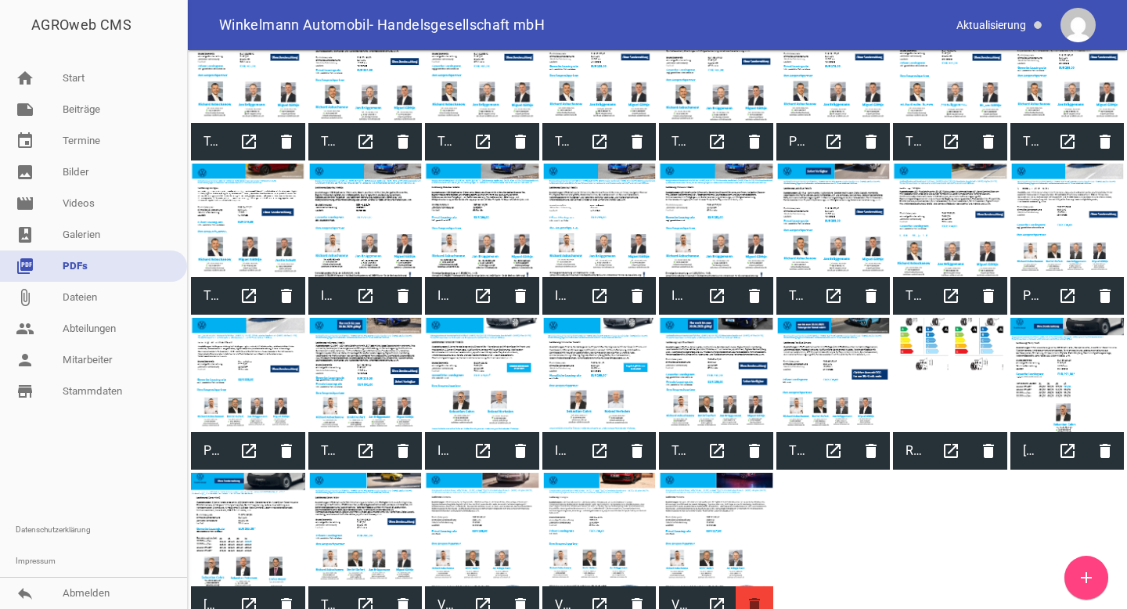
click at [753, 590] on icon "delete" at bounding box center [754, 605] width 38 height 38
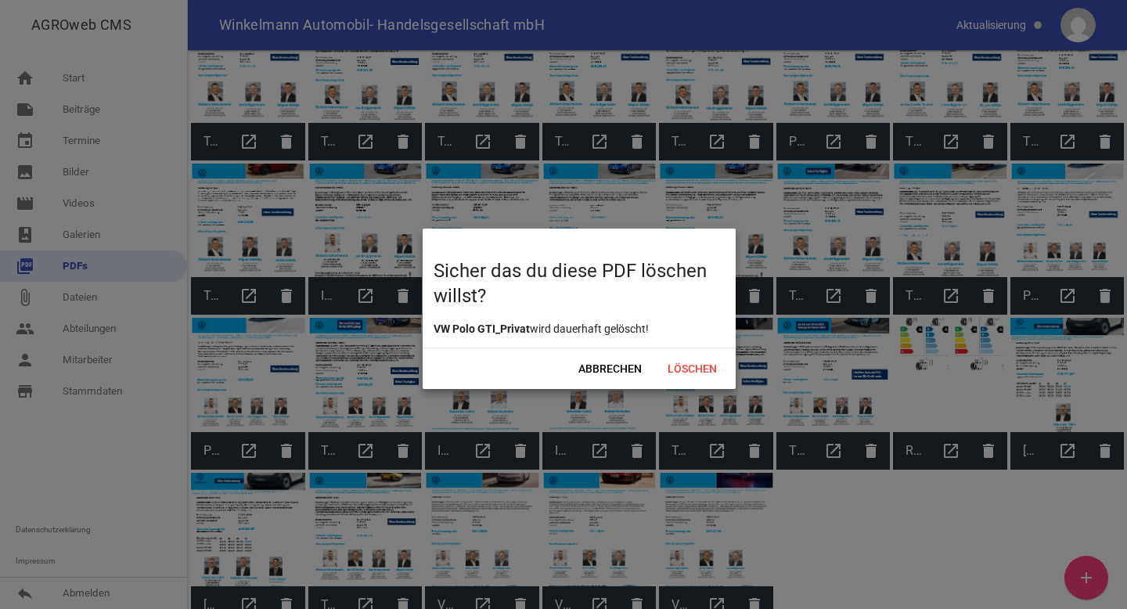
click at [677, 350] on div "Abbrechen Löschen" at bounding box center [578, 367] width 313 height 41
click at [678, 354] on span "Löschen" at bounding box center [691, 368] width 75 height 28
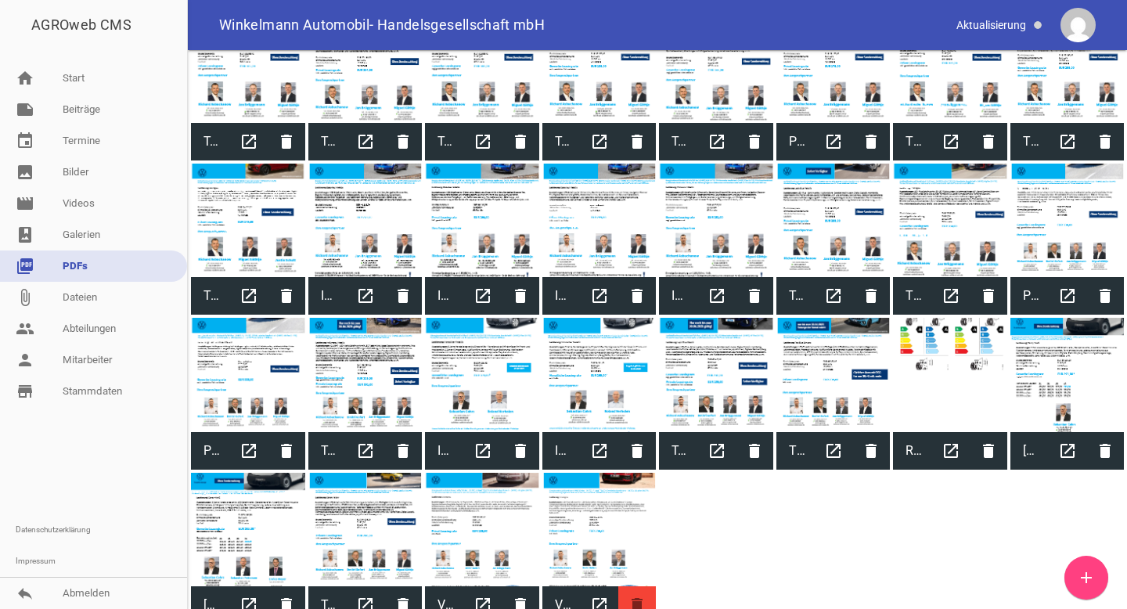
click at [632, 589] on icon "delete" at bounding box center [637, 605] width 38 height 38
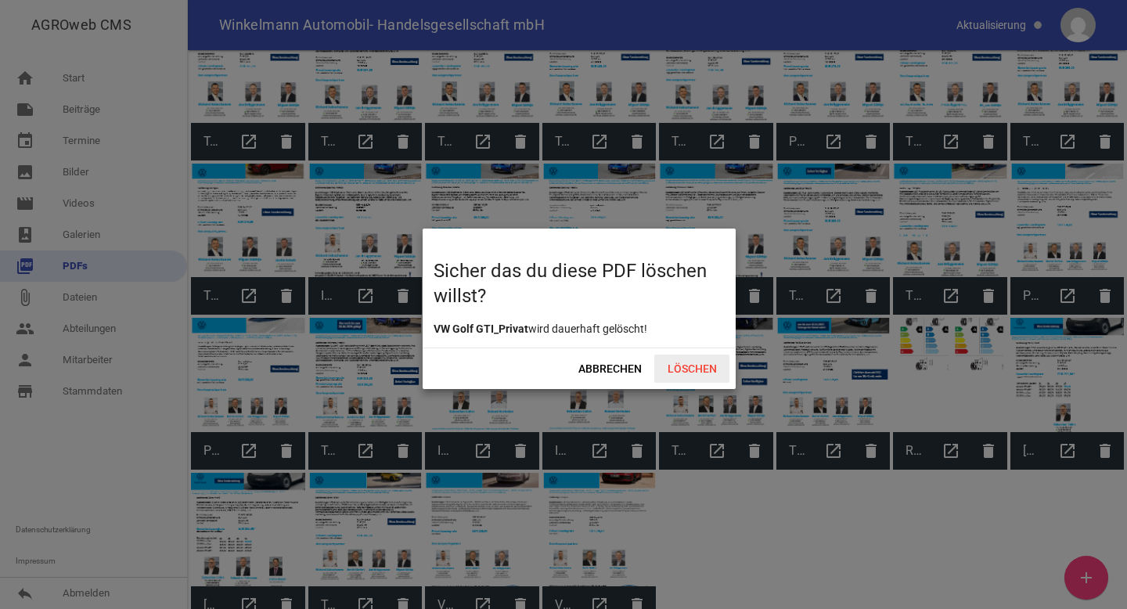
click at [681, 375] on span "Löschen" at bounding box center [691, 368] width 75 height 28
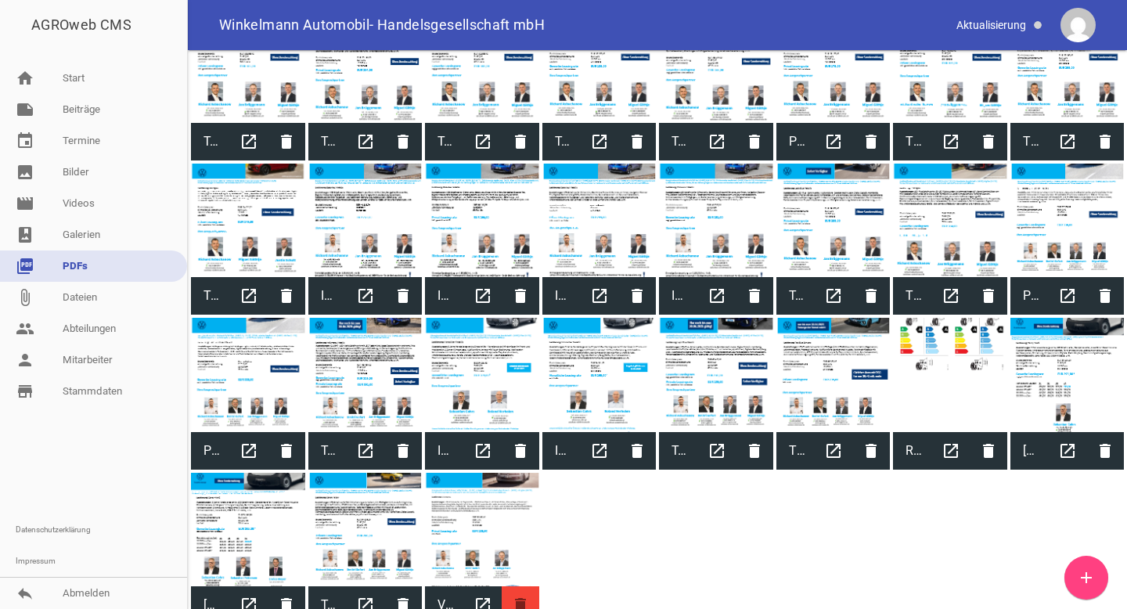
click at [516, 595] on icon "delete" at bounding box center [520, 605] width 38 height 38
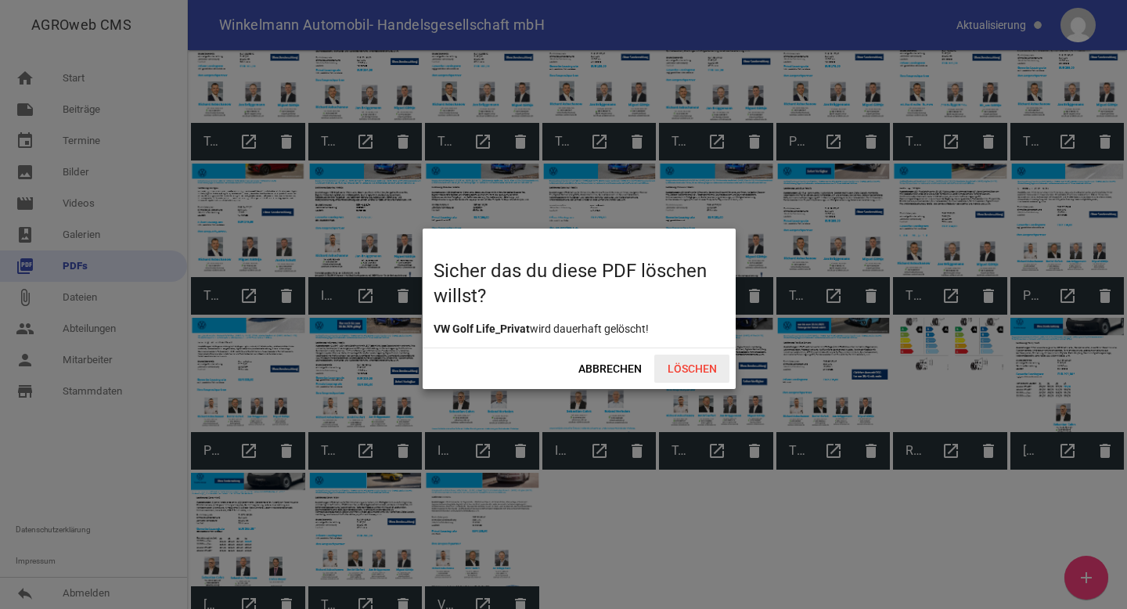
click at [678, 368] on span "Löschen" at bounding box center [691, 368] width 75 height 28
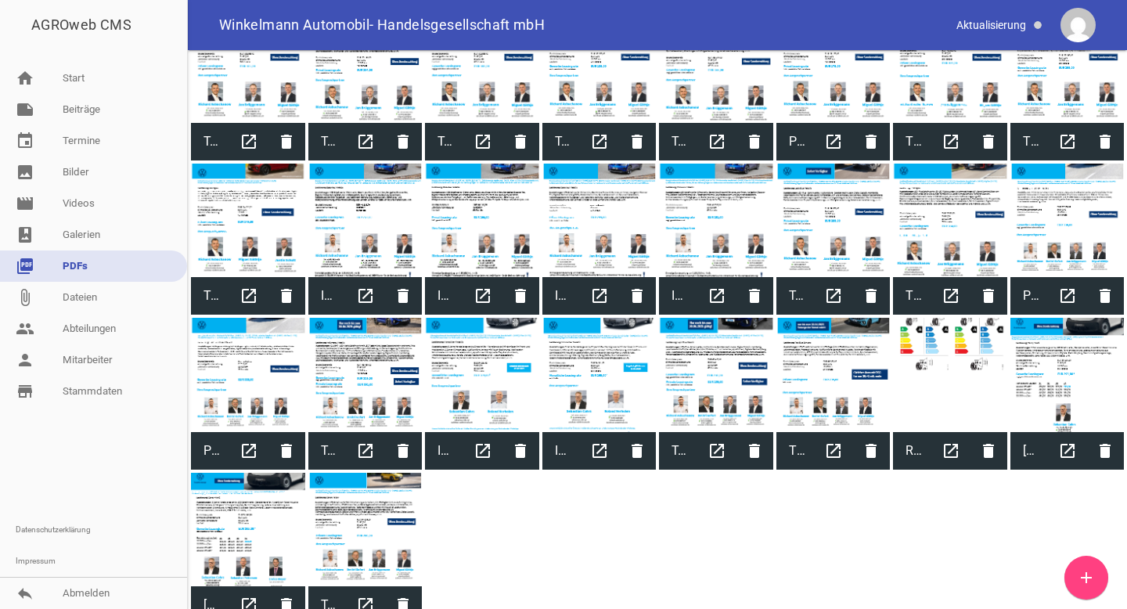
click at [1087, 572] on icon "add" at bounding box center [1085, 577] width 19 height 19
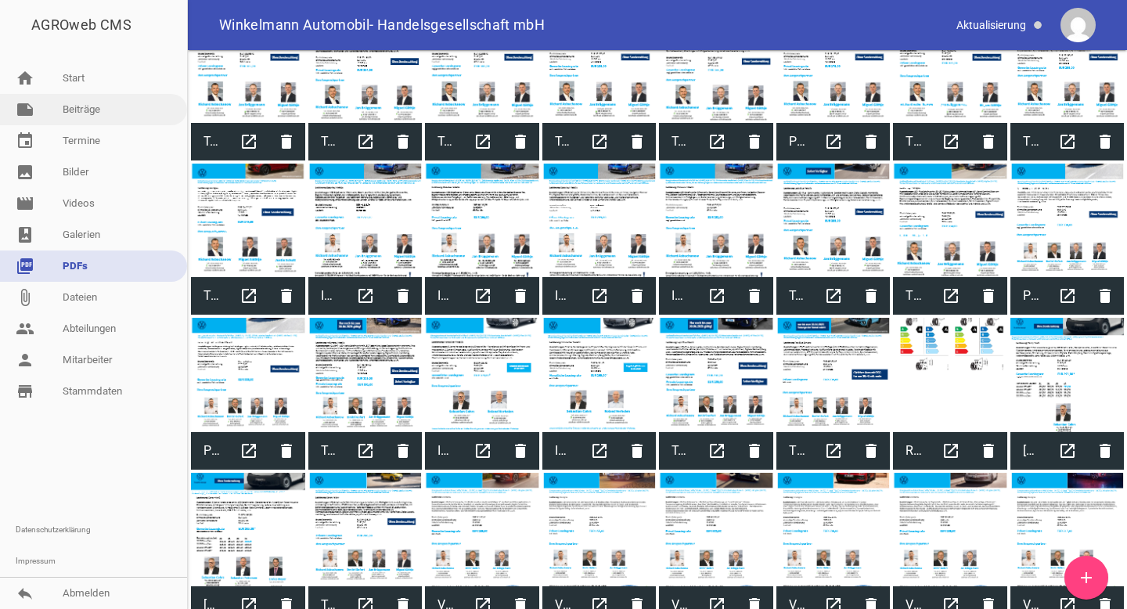
click at [100, 103] on link "note Beiträge" at bounding box center [93, 109] width 187 height 31
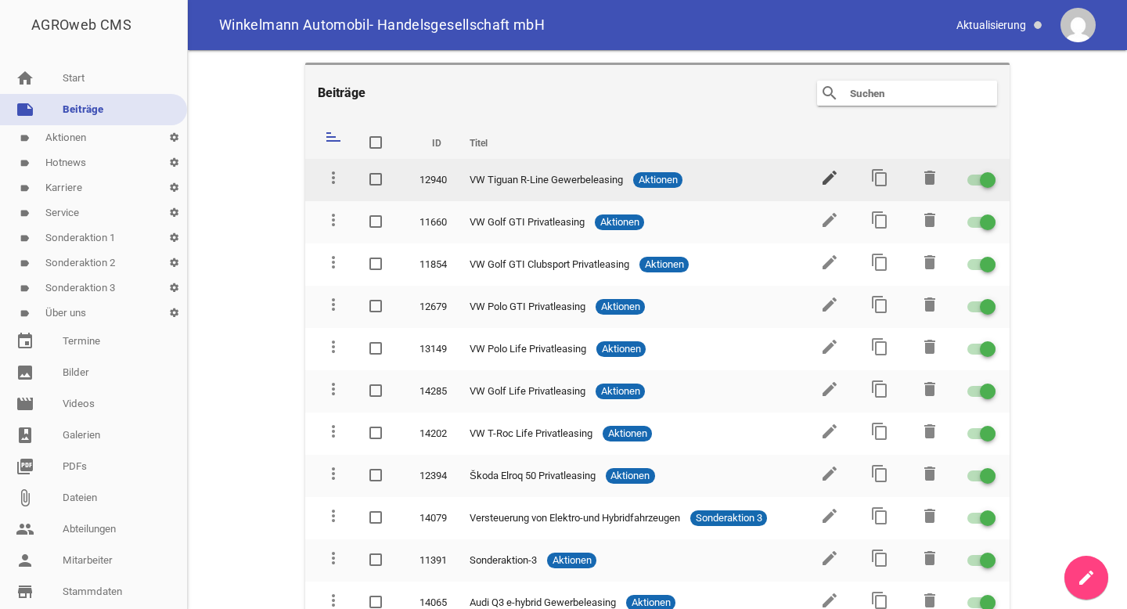
click at [825, 183] on icon "edit" at bounding box center [829, 177] width 19 height 19
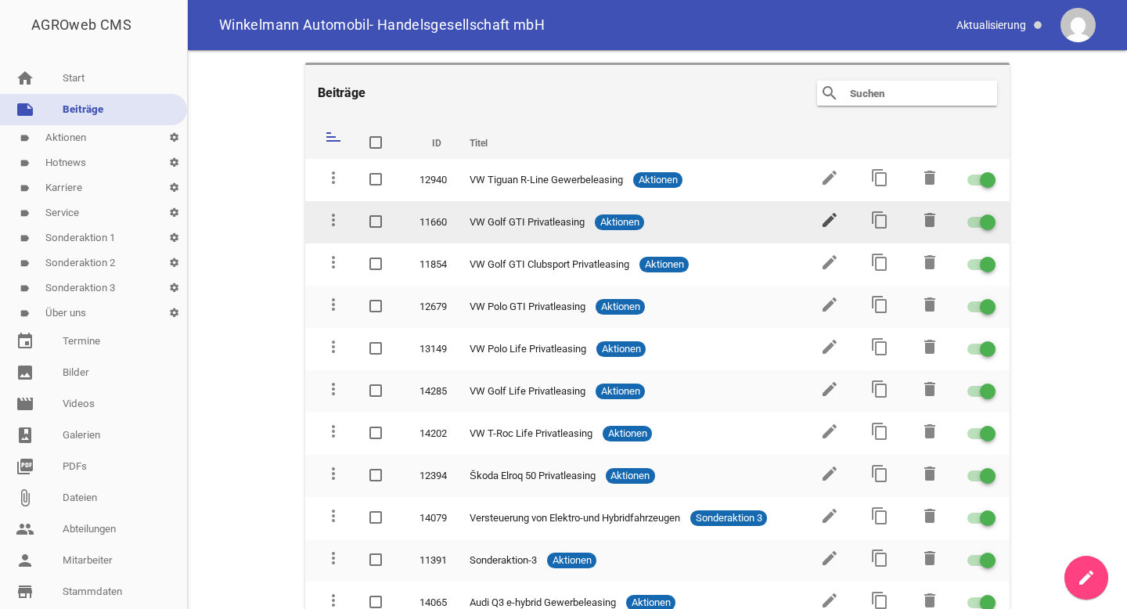
click at [826, 214] on icon "edit" at bounding box center [829, 219] width 19 height 19
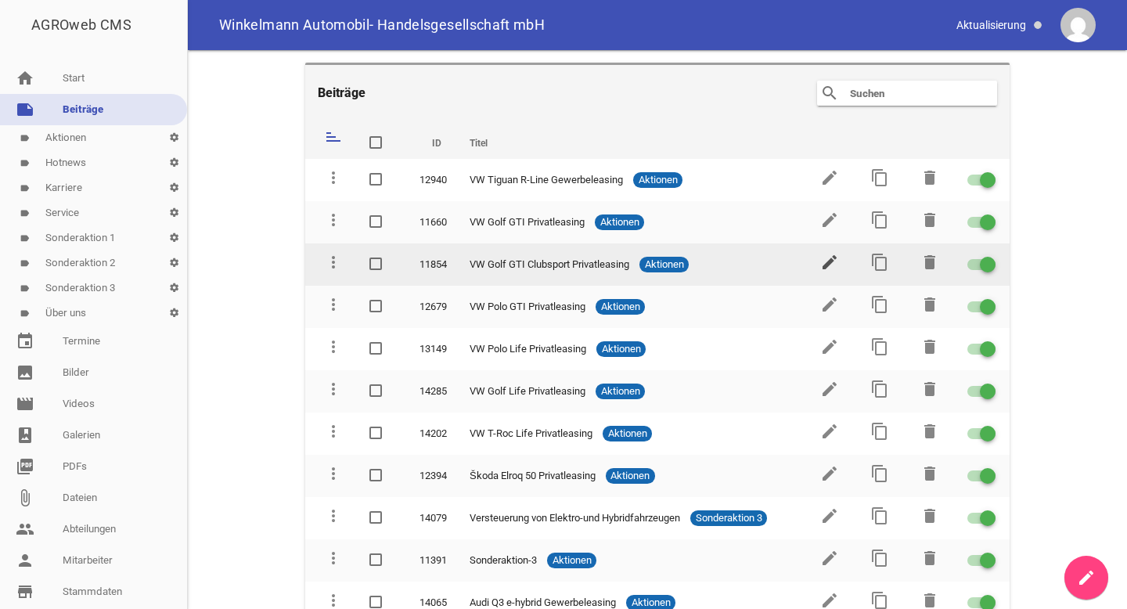
click at [825, 256] on icon "edit" at bounding box center [829, 262] width 19 height 19
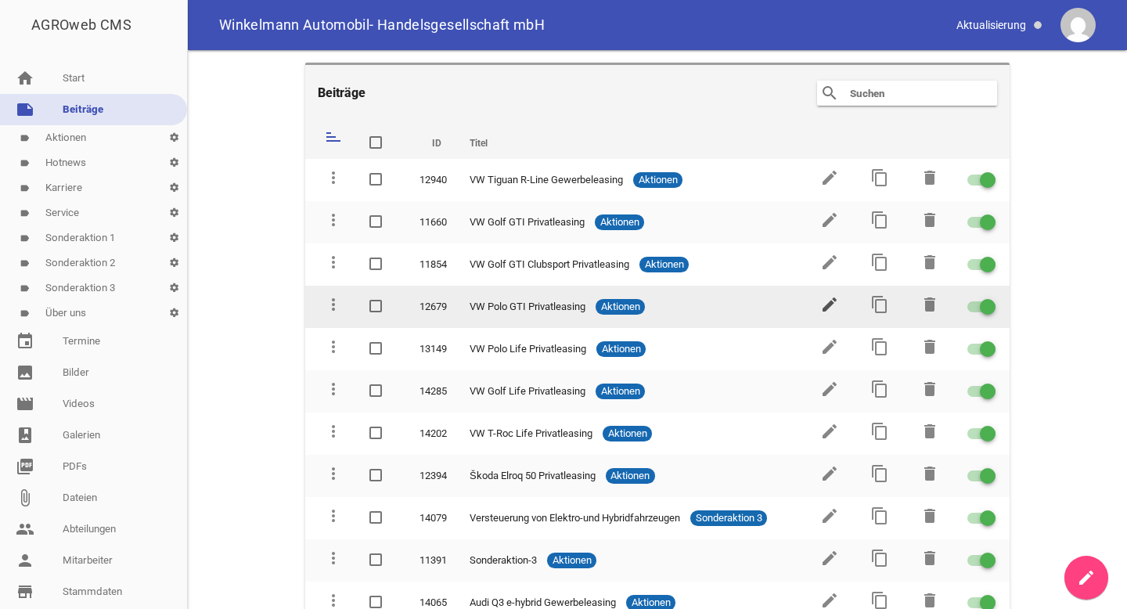
click at [829, 298] on icon "edit" at bounding box center [829, 304] width 19 height 19
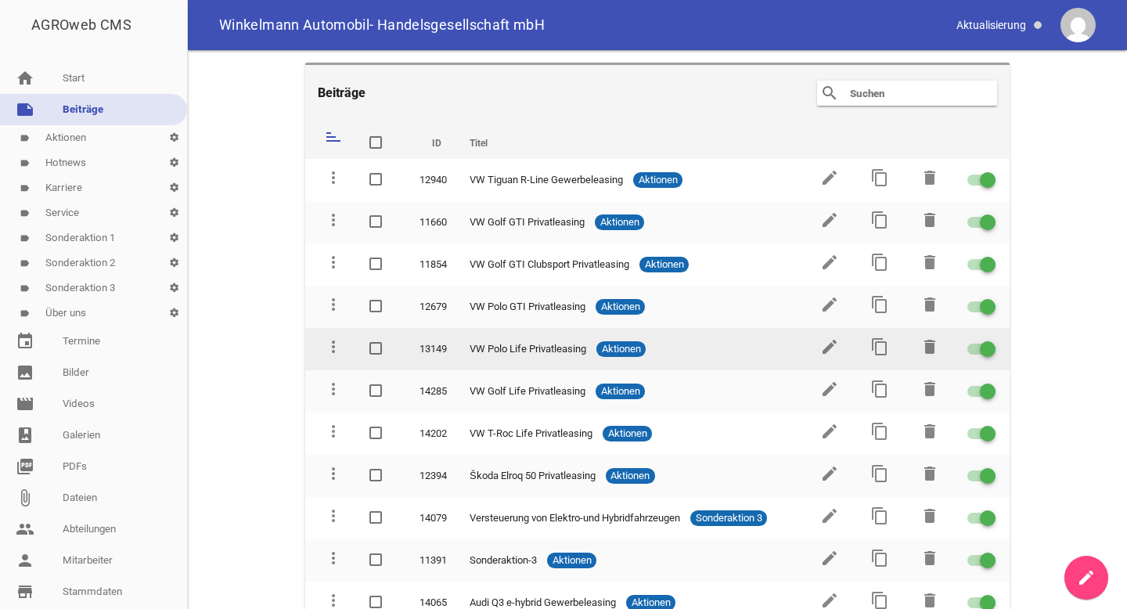
click at [827, 331] on td "edit" at bounding box center [828, 349] width 50 height 42
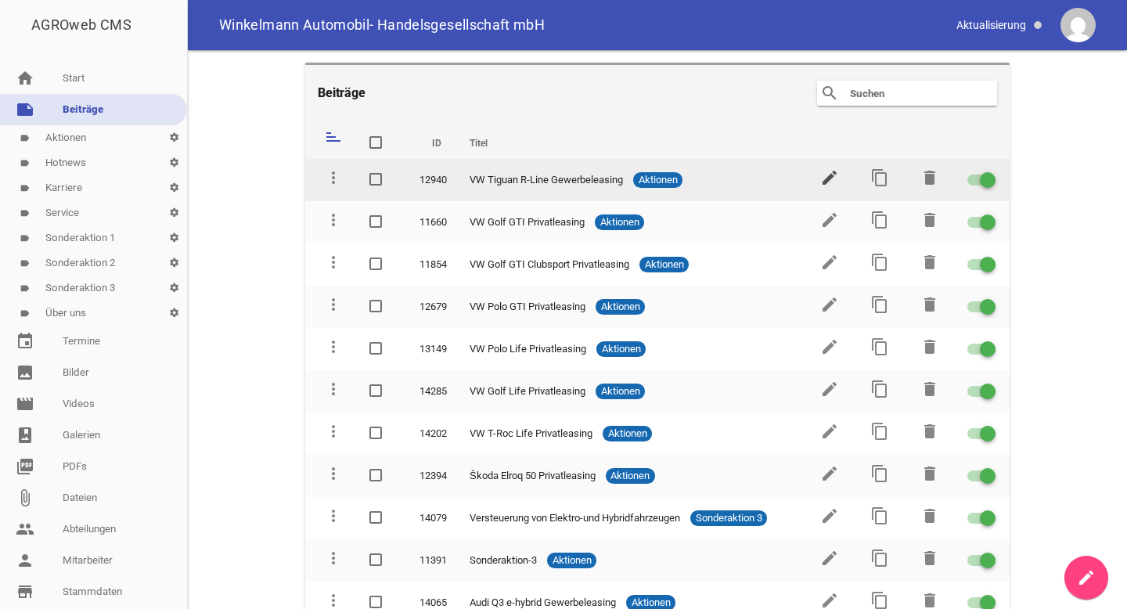
click at [823, 176] on icon "edit" at bounding box center [829, 177] width 19 height 19
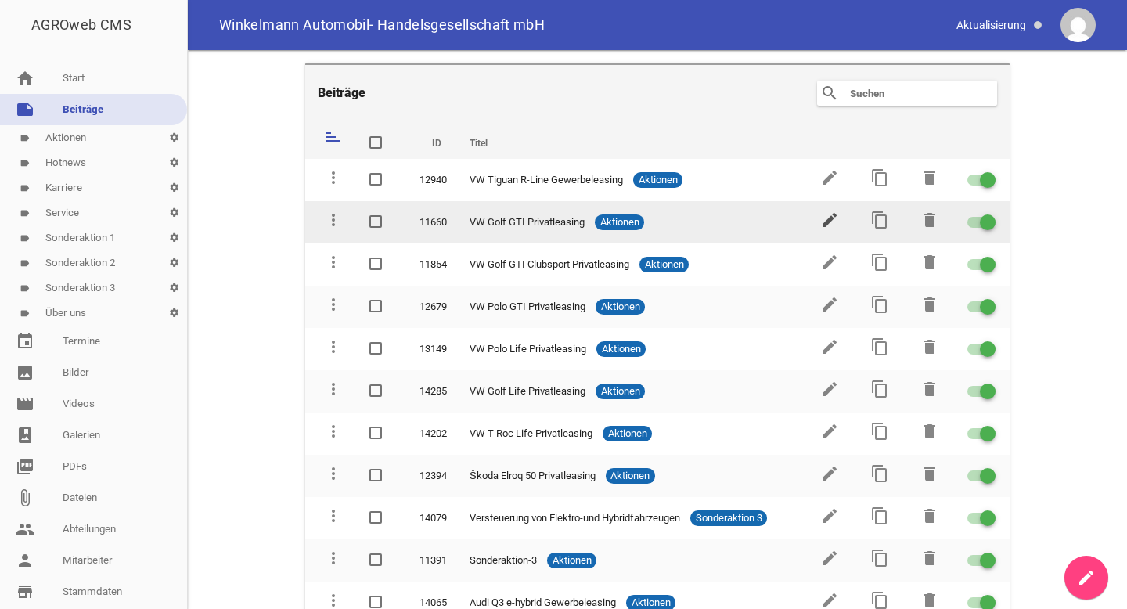
click at [824, 221] on icon "edit" at bounding box center [829, 219] width 19 height 19
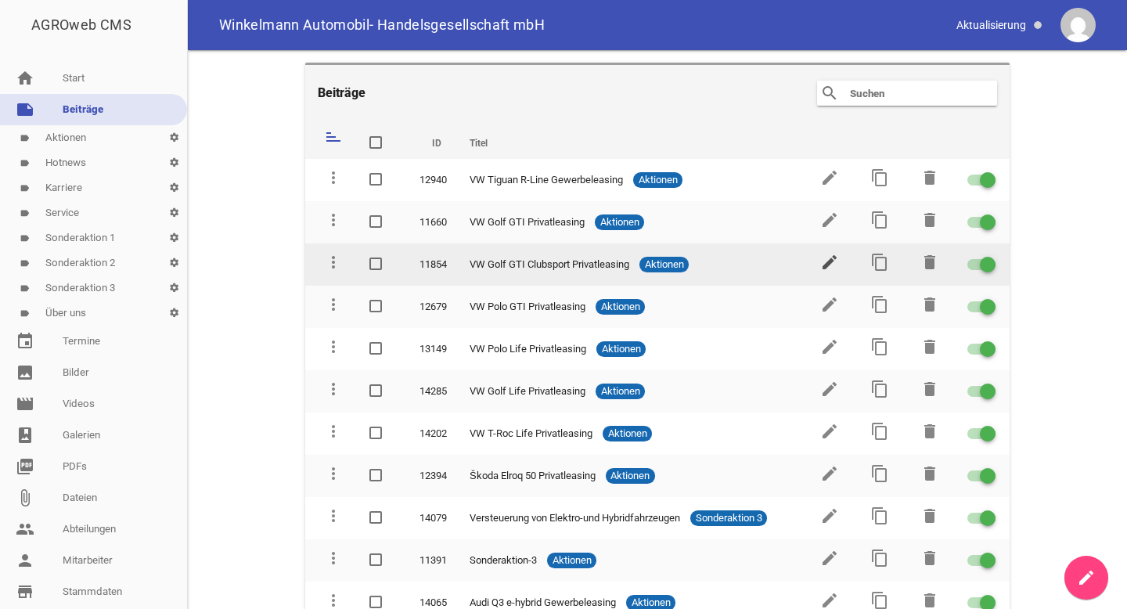
click at [822, 260] on icon "edit" at bounding box center [829, 262] width 19 height 19
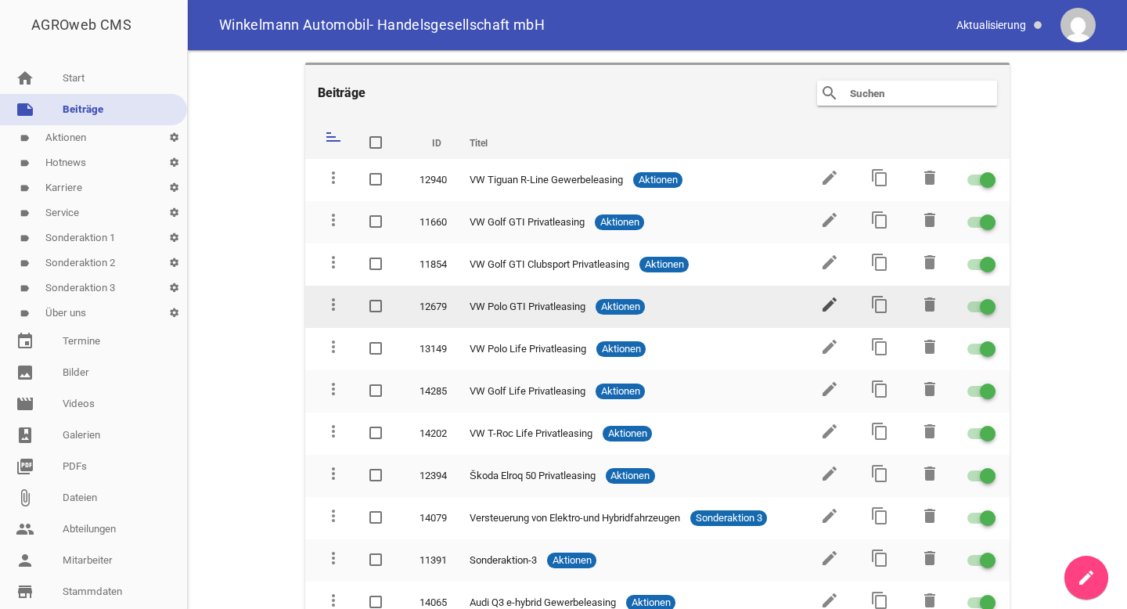
click at [822, 299] on icon "edit" at bounding box center [829, 304] width 19 height 19
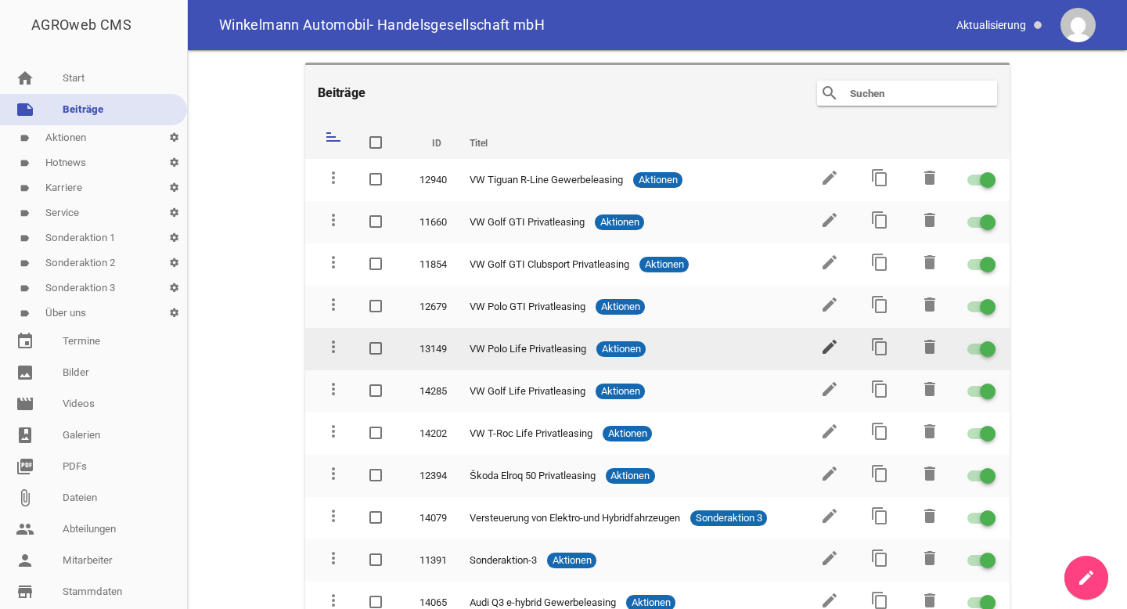
click at [823, 345] on icon "edit" at bounding box center [829, 346] width 19 height 19
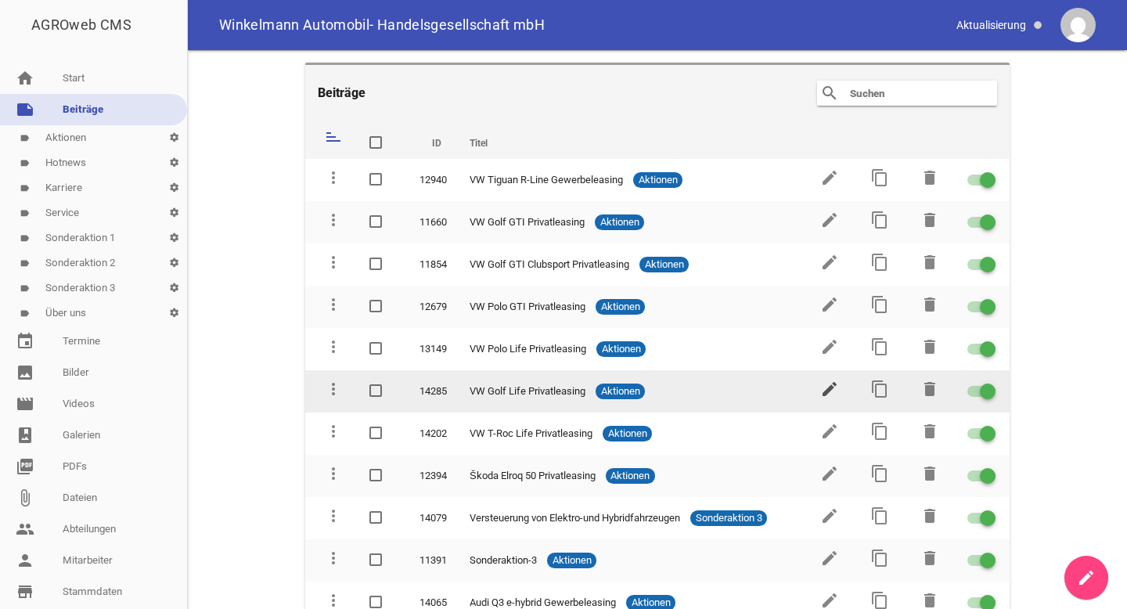
click at [823, 384] on icon "edit" at bounding box center [829, 388] width 19 height 19
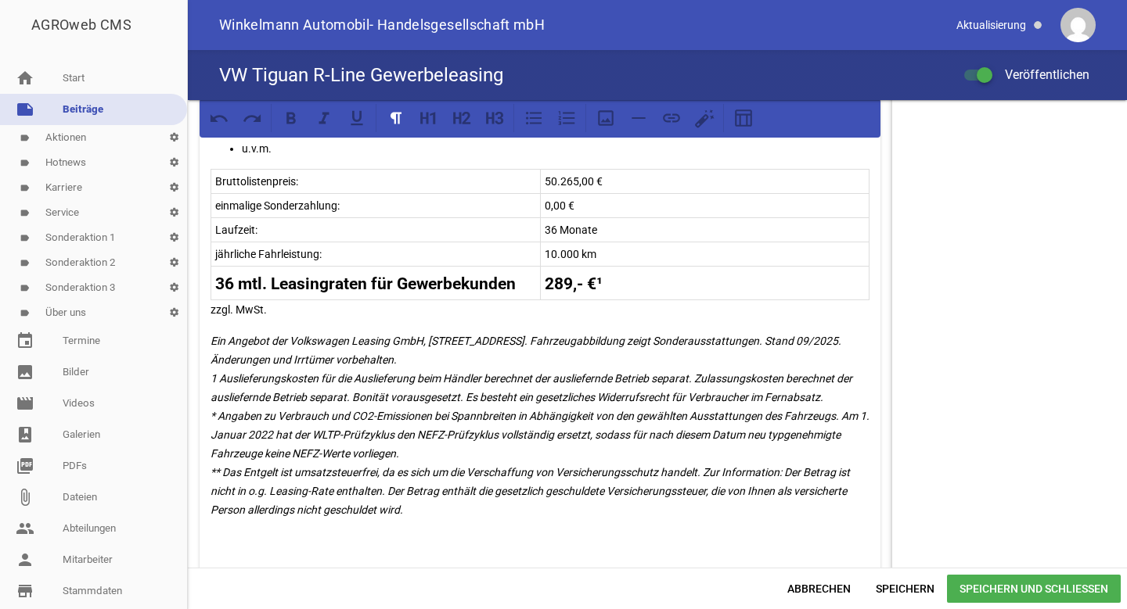
scroll to position [1003, 0]
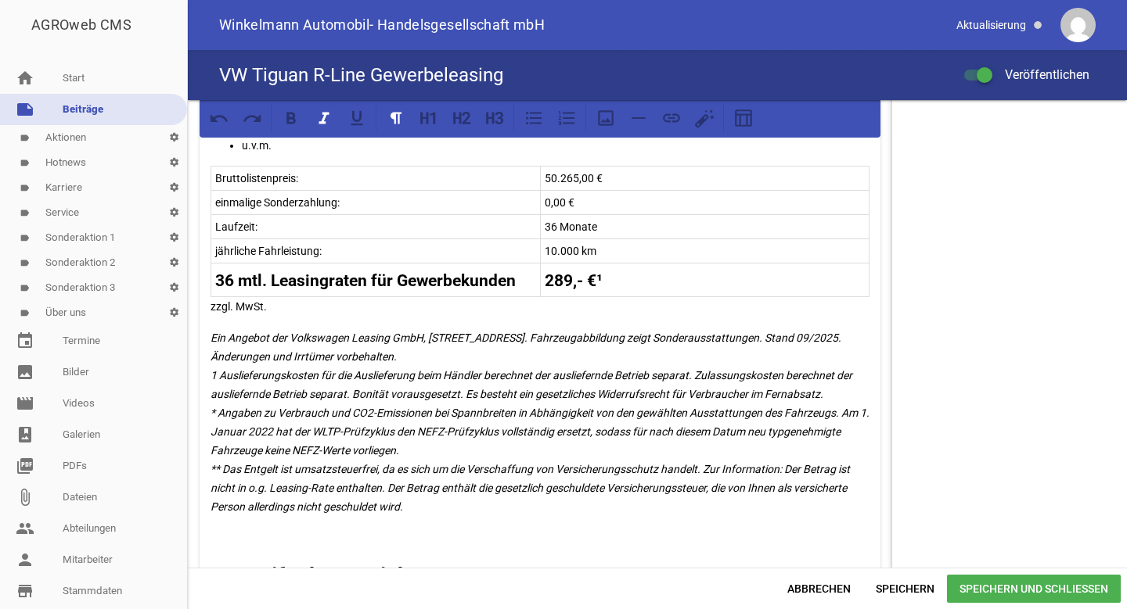
click at [210, 376] on em "Ein Angebot der Volkswagen Leasing GmbH, [STREET_ADDRESS]. Fahrzeugabbildung ze…" at bounding box center [540, 422] width 661 height 181
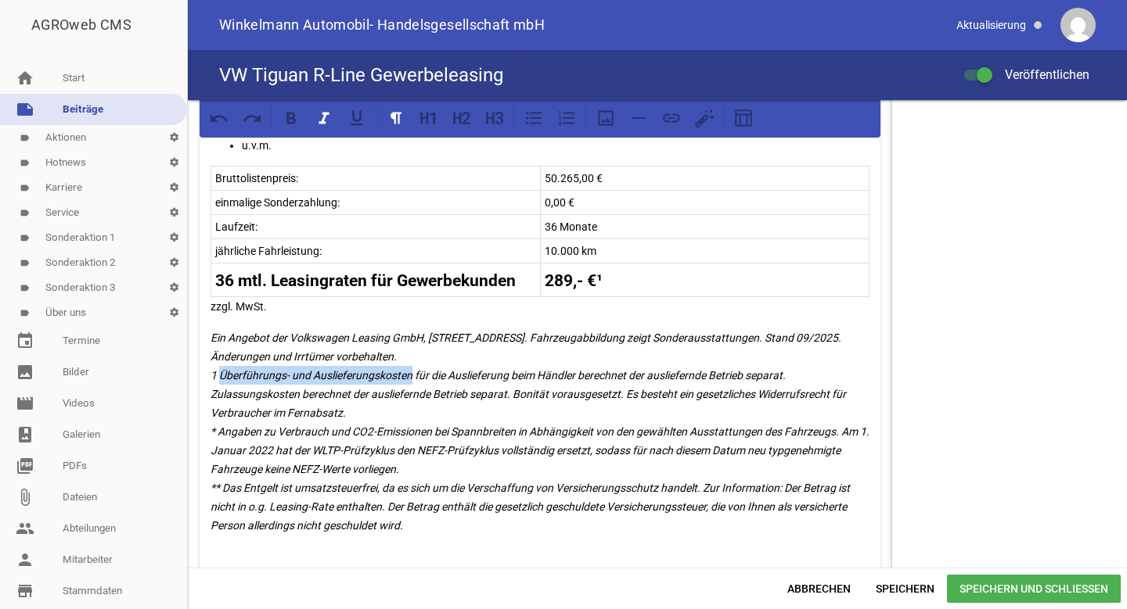
drag, startPoint x: 221, startPoint y: 370, endPoint x: 412, endPoint y: 370, distance: 190.9
click at [412, 370] on em "Ein Angebot der Volkswagen Leasing GmbH, [STREET_ADDRESS]. Fahrzeugabbildung ze…" at bounding box center [540, 432] width 661 height 200
copy em "Überführungs- und Auslieferungskosten"
click at [1075, 598] on span "Speichern und Schließen" at bounding box center [1034, 589] width 174 height 28
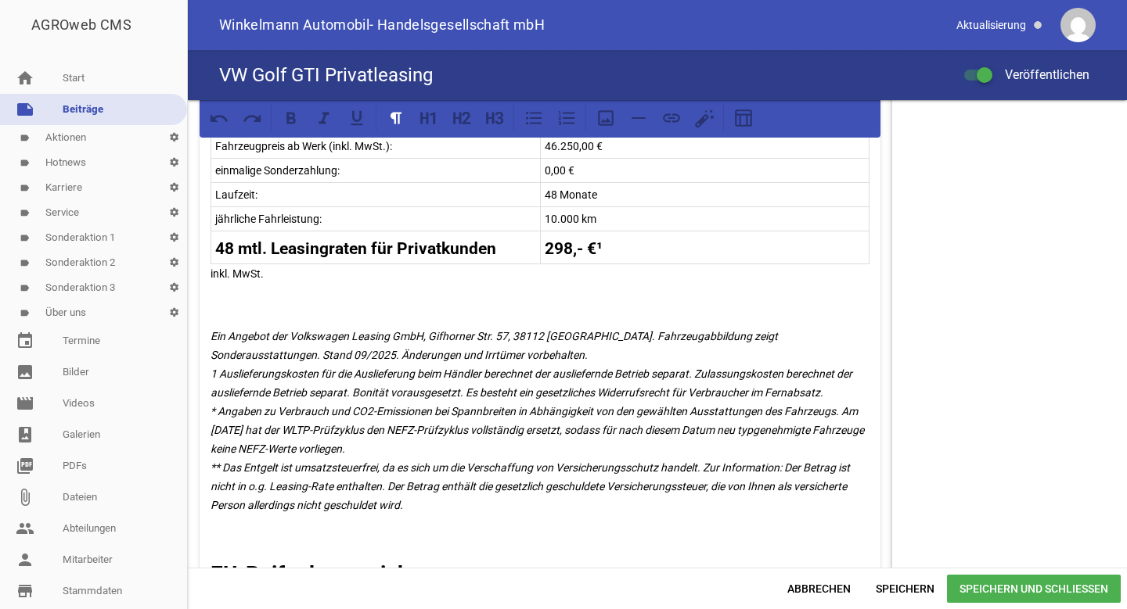
scroll to position [989, 0]
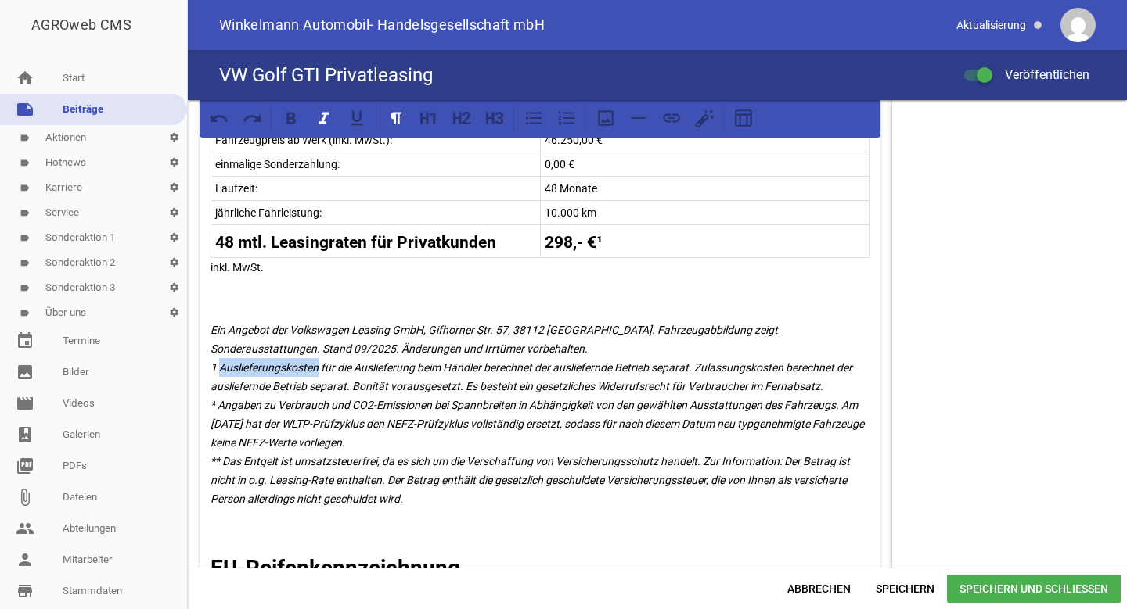
drag, startPoint x: 219, startPoint y: 368, endPoint x: 317, endPoint y: 367, distance: 97.8
click at [317, 367] on em "Ein Angebot der Volkswagen Leasing GmbH, Gifhorner Str. 57, 38112 [GEOGRAPHIC_D…" at bounding box center [538, 414] width 656 height 181
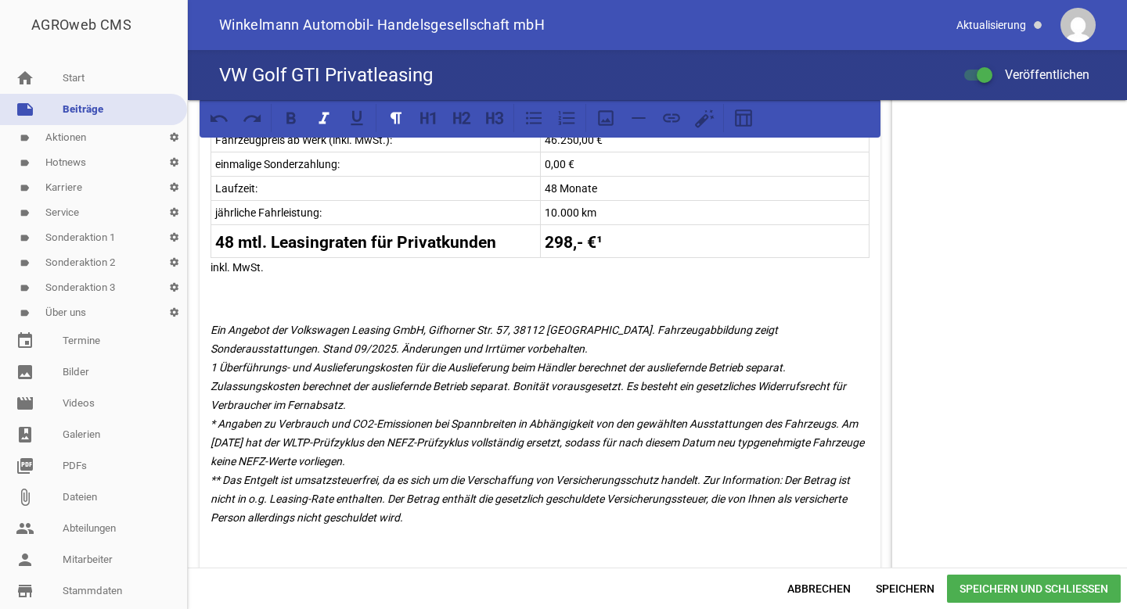
click at [954, 590] on span "Speichern und Schließen" at bounding box center [1034, 589] width 174 height 28
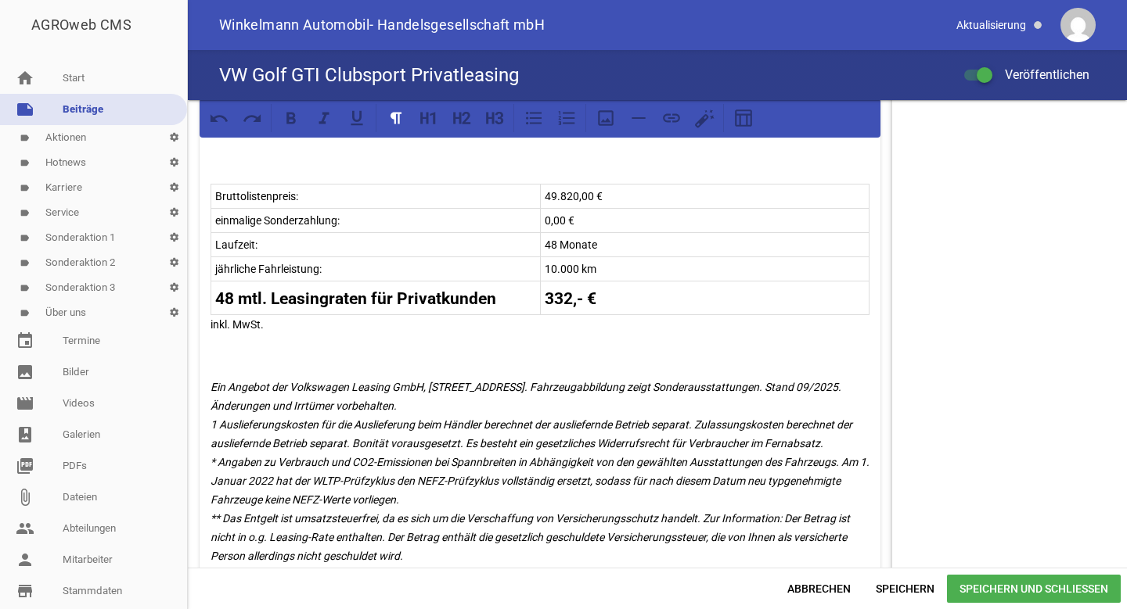
scroll to position [907, 0]
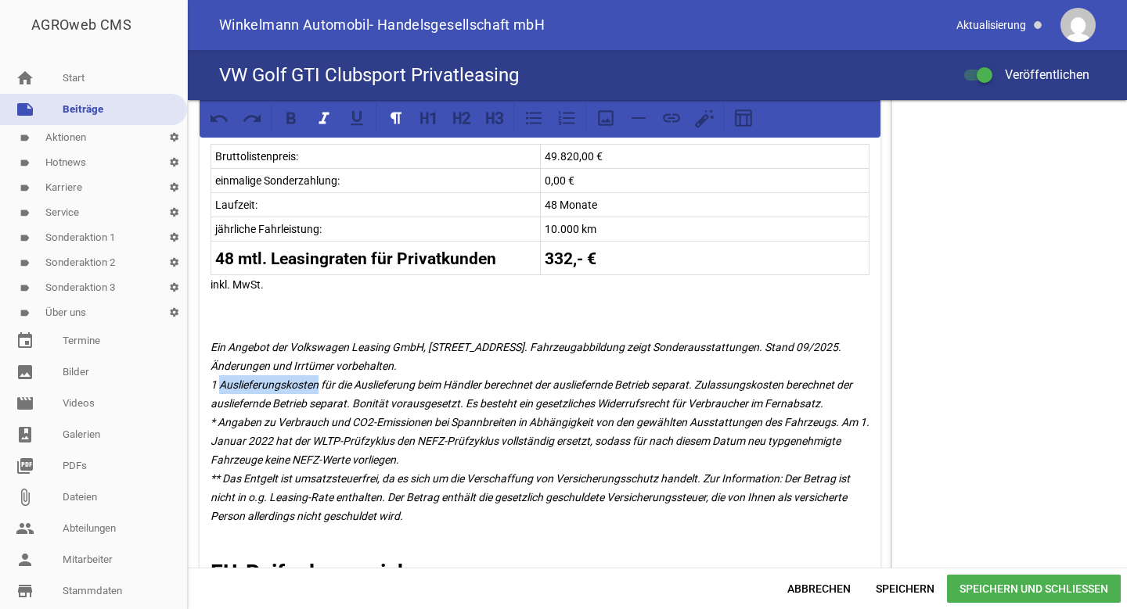
drag, startPoint x: 220, startPoint y: 383, endPoint x: 319, endPoint y: 376, distance: 99.6
click at [319, 376] on em "Ein Angebot der Volkswagen Leasing GmbH, Gifhorner Str. 57, 38112 Braunschweig.…" at bounding box center [540, 431] width 661 height 181
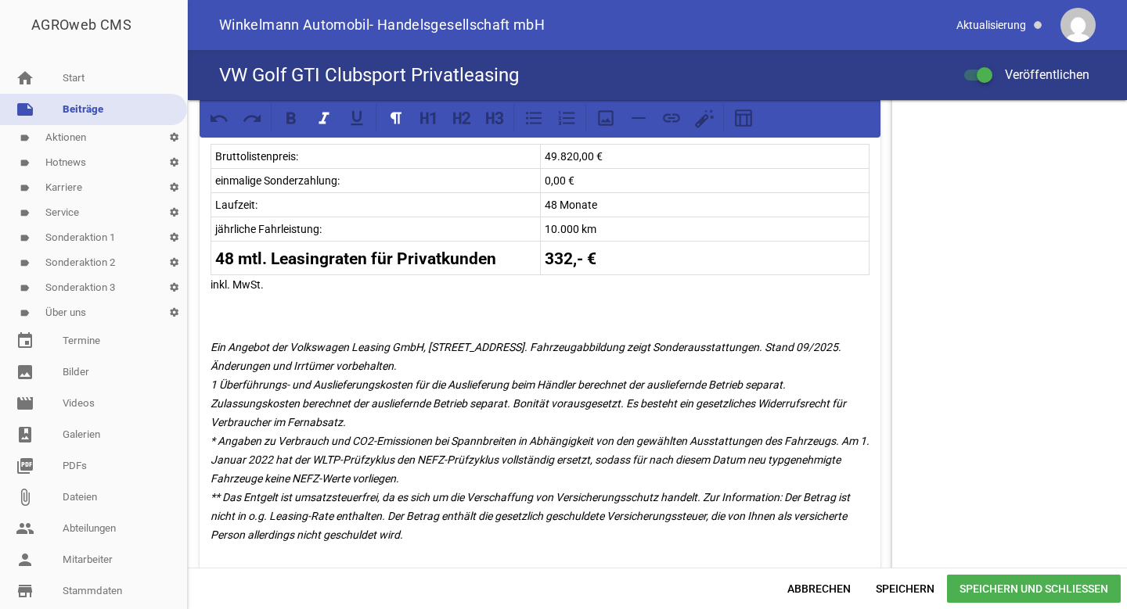
click at [961, 588] on span "Speichern und Schließen" at bounding box center [1034, 589] width 174 height 28
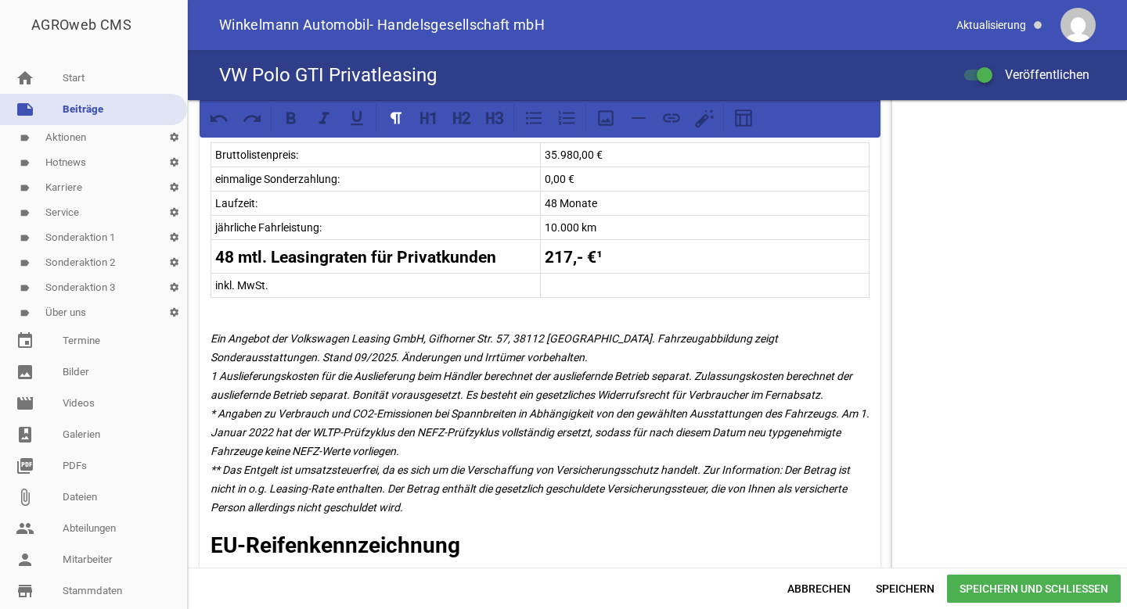
scroll to position [913, 0]
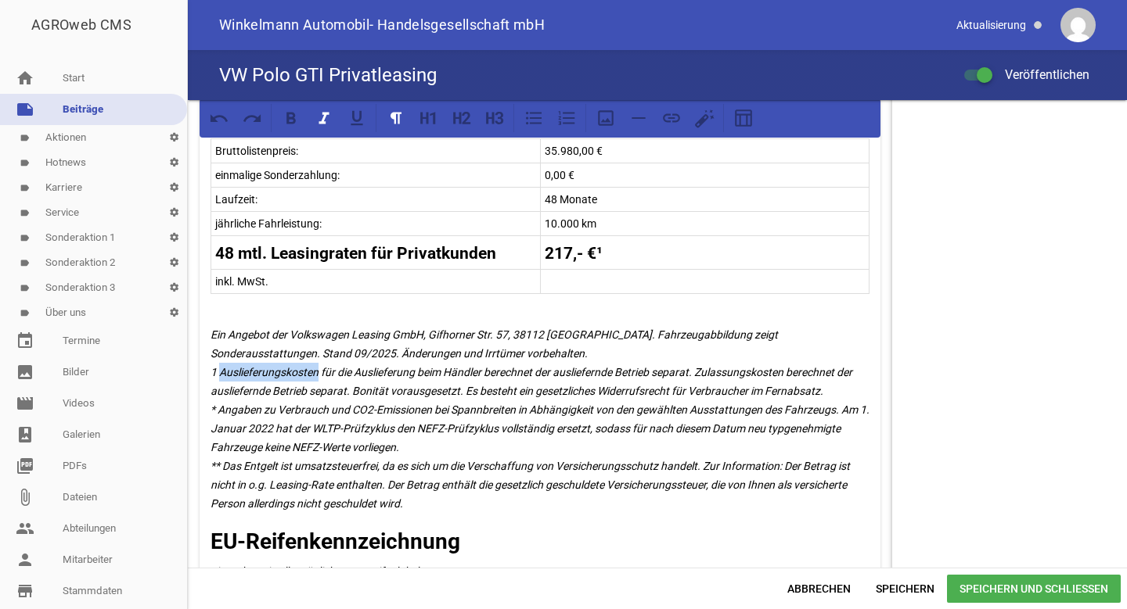
drag, startPoint x: 221, startPoint y: 373, endPoint x: 318, endPoint y: 372, distance: 97.0
click at [318, 372] on em "Ein Angebot der Volkswagen Leasing GmbH, Gifhorner Str. 57, 38112 [GEOGRAPHIC_D…" at bounding box center [540, 419] width 661 height 181
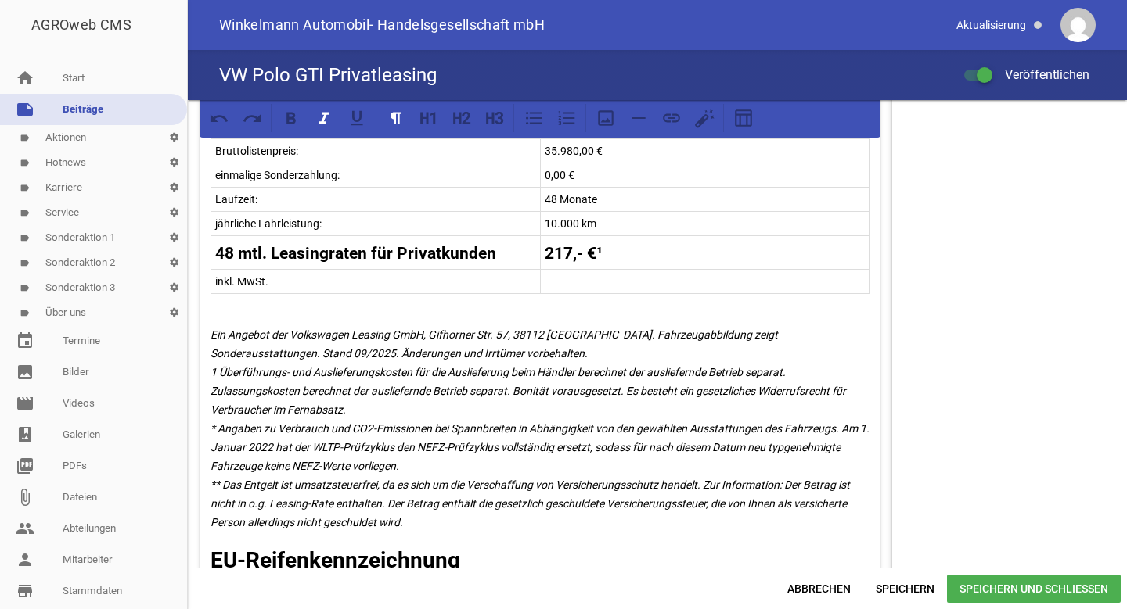
click at [987, 582] on span "Speichern und Schließen" at bounding box center [1034, 589] width 174 height 28
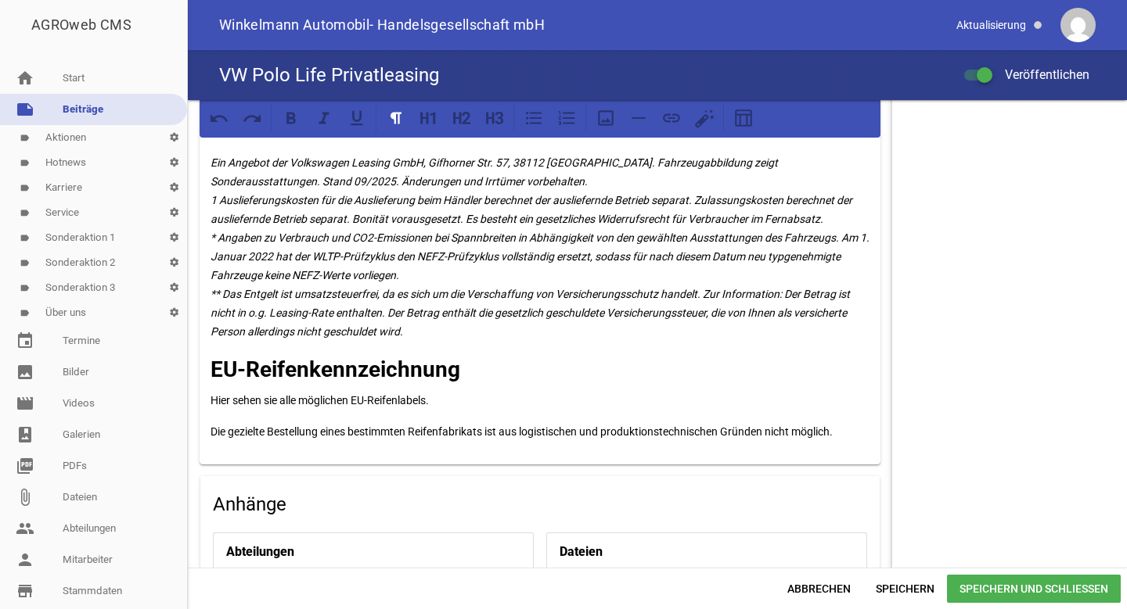
scroll to position [1012, 0]
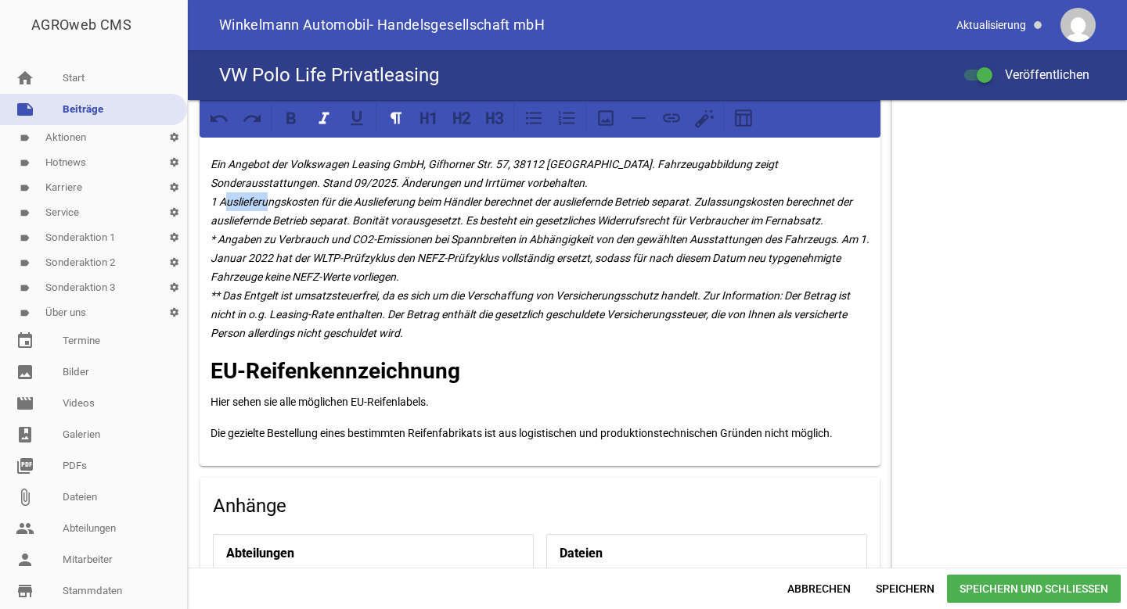
drag, startPoint x: 224, startPoint y: 199, endPoint x: 274, endPoint y: 199, distance: 50.1
click at [273, 199] on em "Ein Angebot der Volkswagen Leasing GmbH, Gifhorner Str. 57, 38112 [GEOGRAPHIC_D…" at bounding box center [540, 248] width 661 height 181
drag, startPoint x: 317, startPoint y: 196, endPoint x: 220, endPoint y: 194, distance: 97.0
click at [220, 194] on em "Ein Angebot der Volkswagen Leasing GmbH, Gifhorner Str. 57, 38112 [GEOGRAPHIC_D…" at bounding box center [540, 248] width 661 height 181
click at [314, 204] on em "Ein Angebot der Volkswagen Leasing GmbH, Gifhorner Str. 57, 38112 [GEOGRAPHIC_D…" at bounding box center [540, 248] width 661 height 181
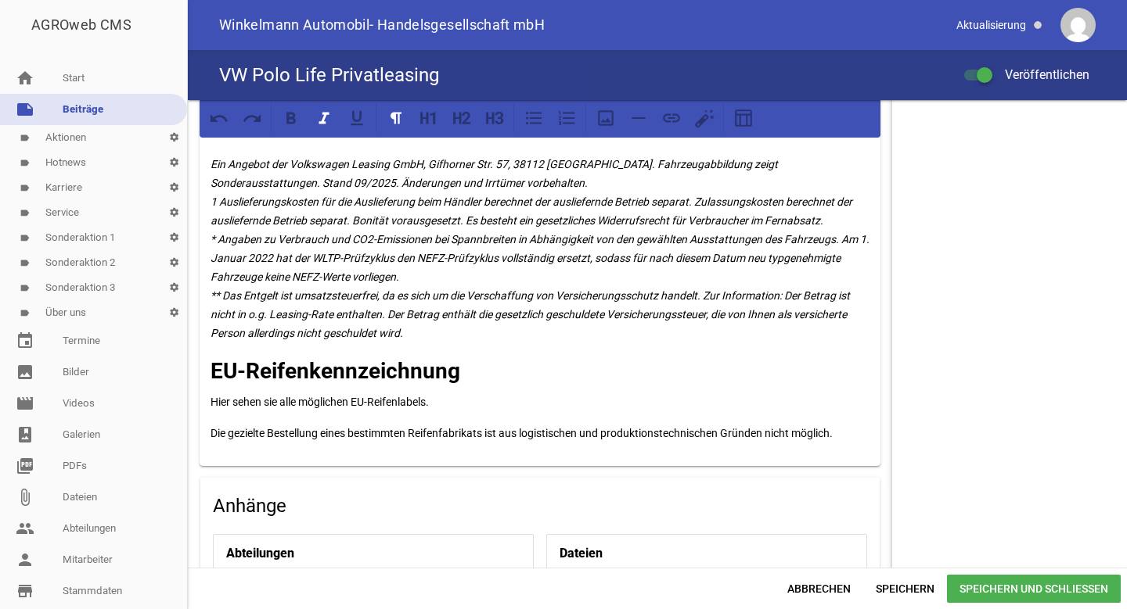
click at [703, 196] on em "Ein Angebot der Volkswagen Leasing GmbH, Gifhorner Str. 57, 38112 [GEOGRAPHIC_D…" at bounding box center [540, 248] width 661 height 181
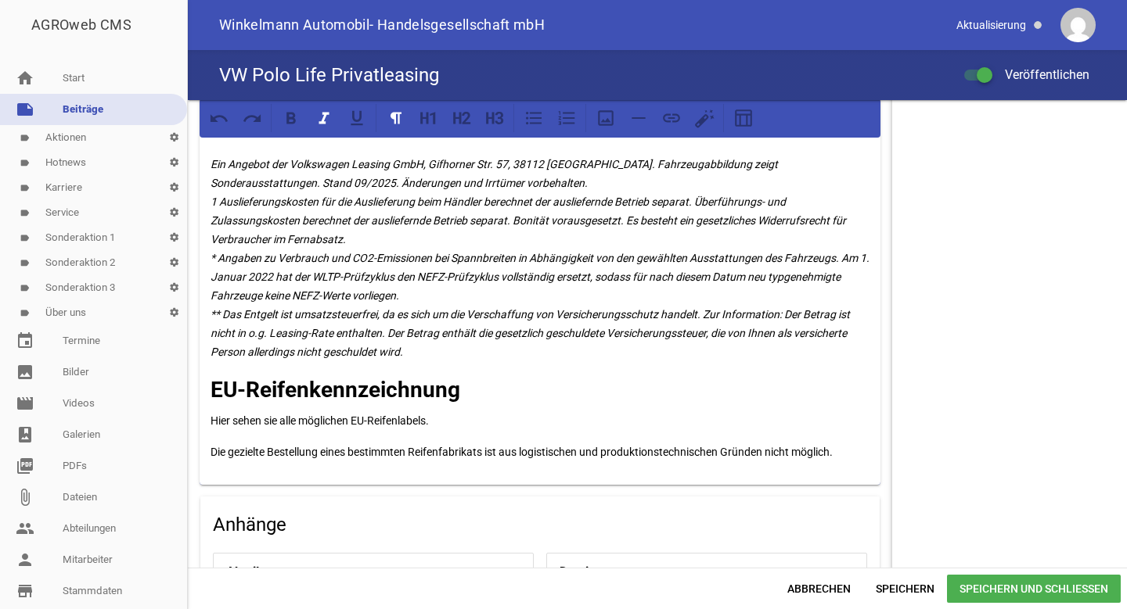
click at [372, 239] on p "Ein Angebot der Volkswagen Leasing GmbH, Gifhorner Str. 57, 38112 [GEOGRAPHIC_D…" at bounding box center [539, 258] width 659 height 207
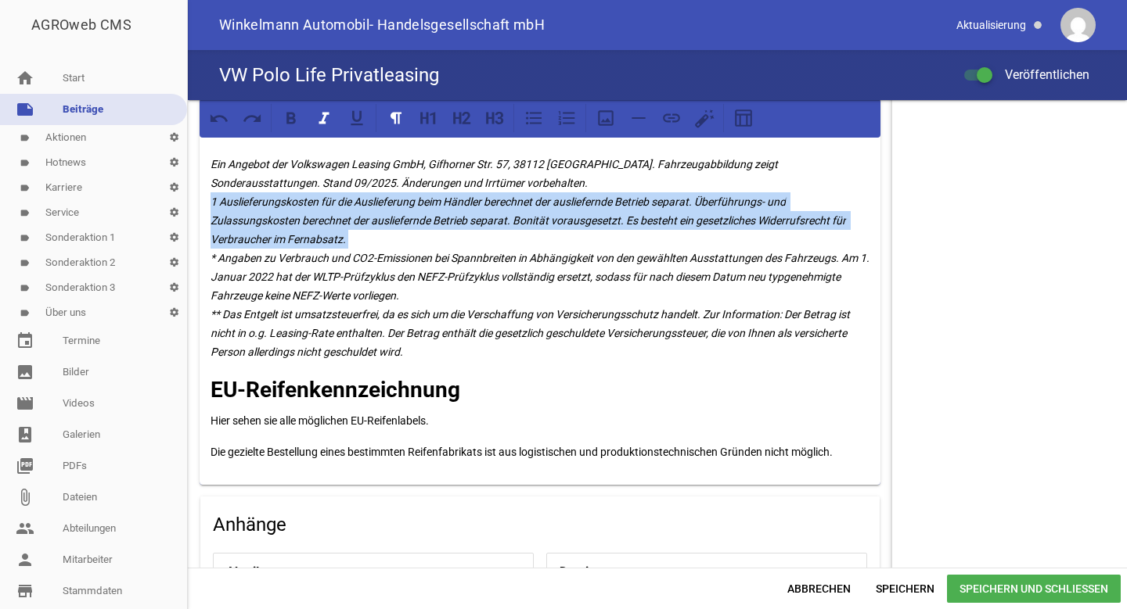
drag, startPoint x: 372, startPoint y: 239, endPoint x: 211, endPoint y: 200, distance: 165.7
click at [211, 200] on p "Ein Angebot der Volkswagen Leasing GmbH, Gifhorner Str. 57, 38112 [GEOGRAPHIC_D…" at bounding box center [539, 258] width 659 height 207
copy em "1 Auslieferungskosten für die Auslieferung beim Händler berechnet der ausliefer…"
click at [957, 598] on span "Speichern und Schließen" at bounding box center [1034, 589] width 174 height 28
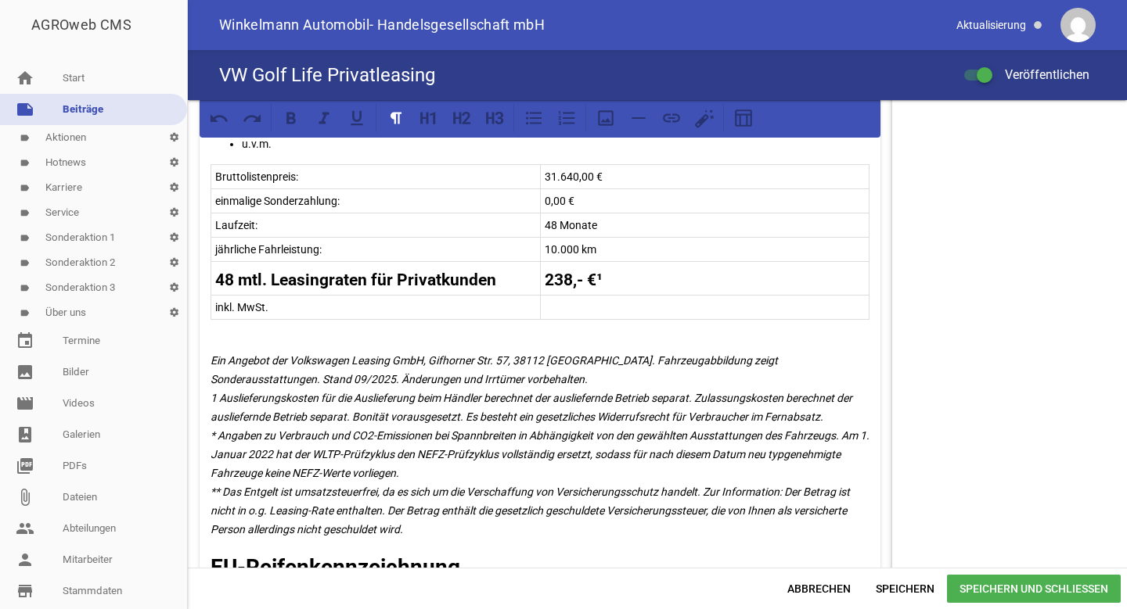
scroll to position [1027, 0]
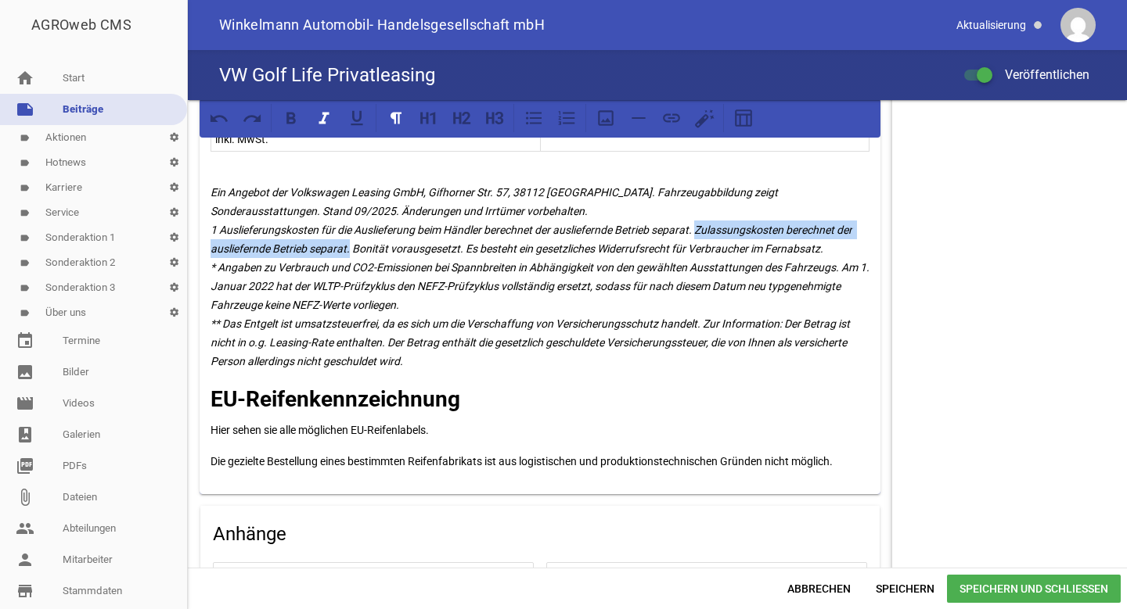
drag, startPoint x: 701, startPoint y: 228, endPoint x: 349, endPoint y: 251, distance: 352.8
click at [349, 251] on em "Ein Angebot der Volkswagen Leasing GmbH, Gifhorner Str. 57, 38112 [GEOGRAPHIC_D…" at bounding box center [540, 276] width 661 height 181
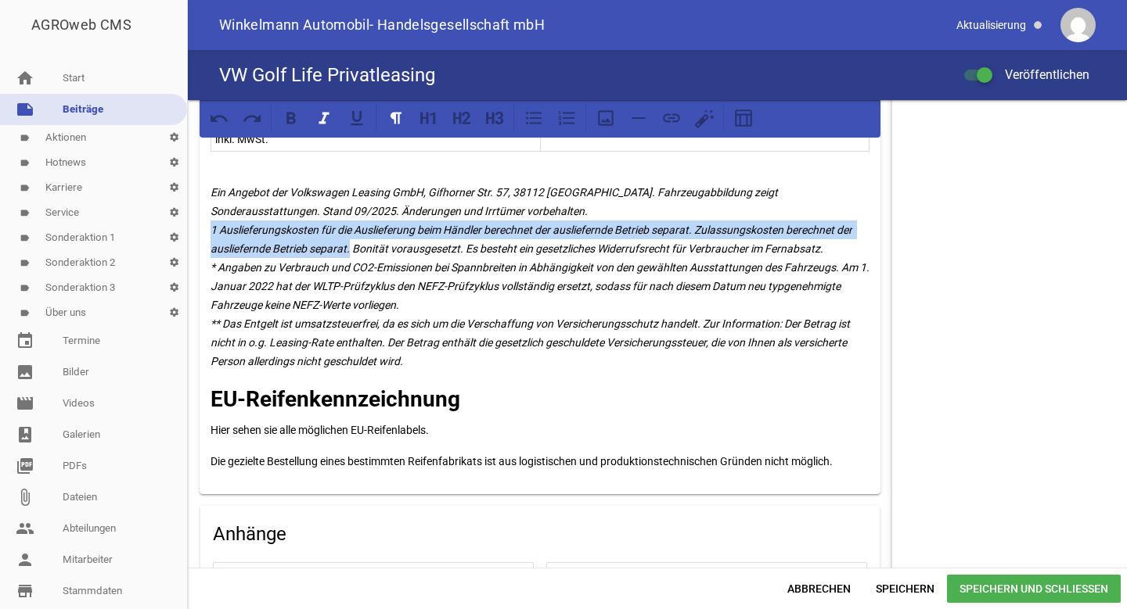
drag, startPoint x: 350, startPoint y: 248, endPoint x: 208, endPoint y: 225, distance: 143.5
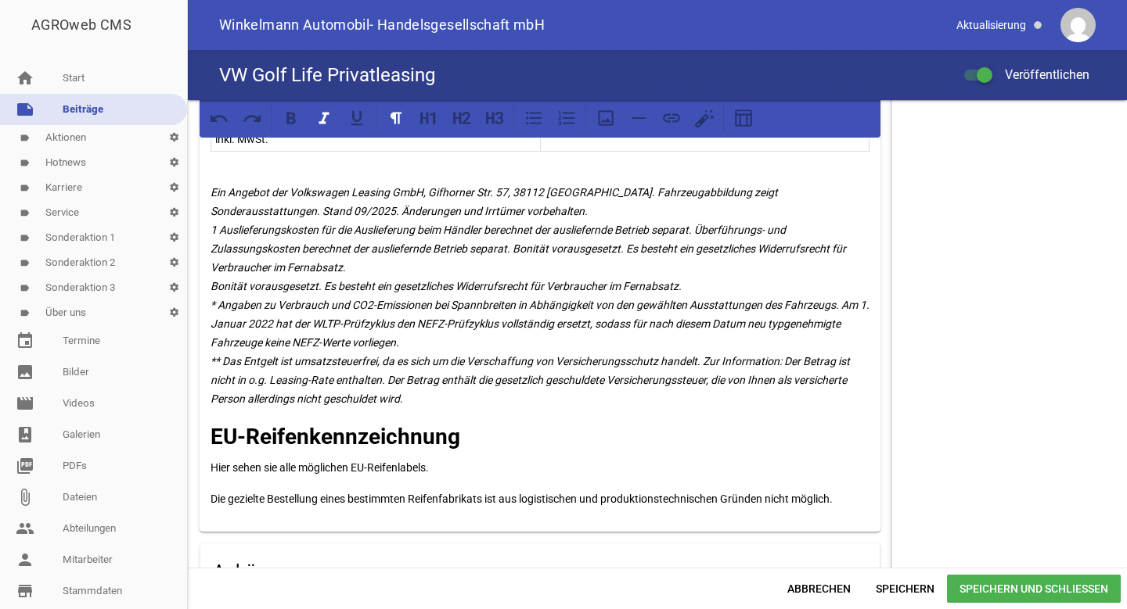
drag, startPoint x: 700, startPoint y: 281, endPoint x: 196, endPoint y: 285, distance: 503.8
click at [196, 285] on div "games image games image games image Unser Leasingangebot für Privatkunden! Golf…" at bounding box center [540, 63] width 704 height 1980
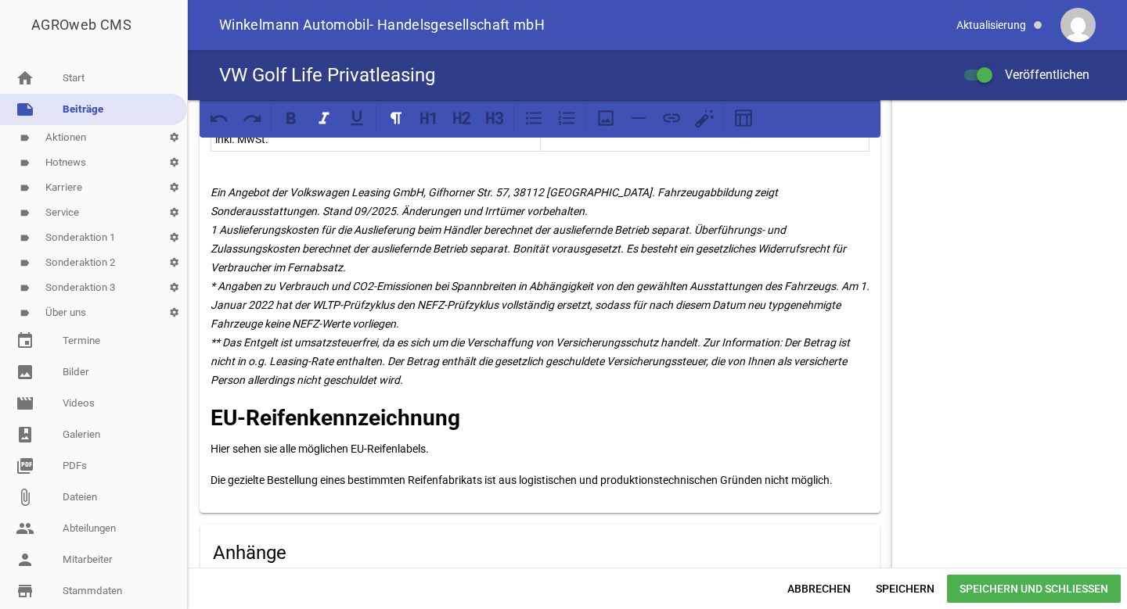
click at [1008, 585] on span "Speichern und Schließen" at bounding box center [1034, 589] width 174 height 28
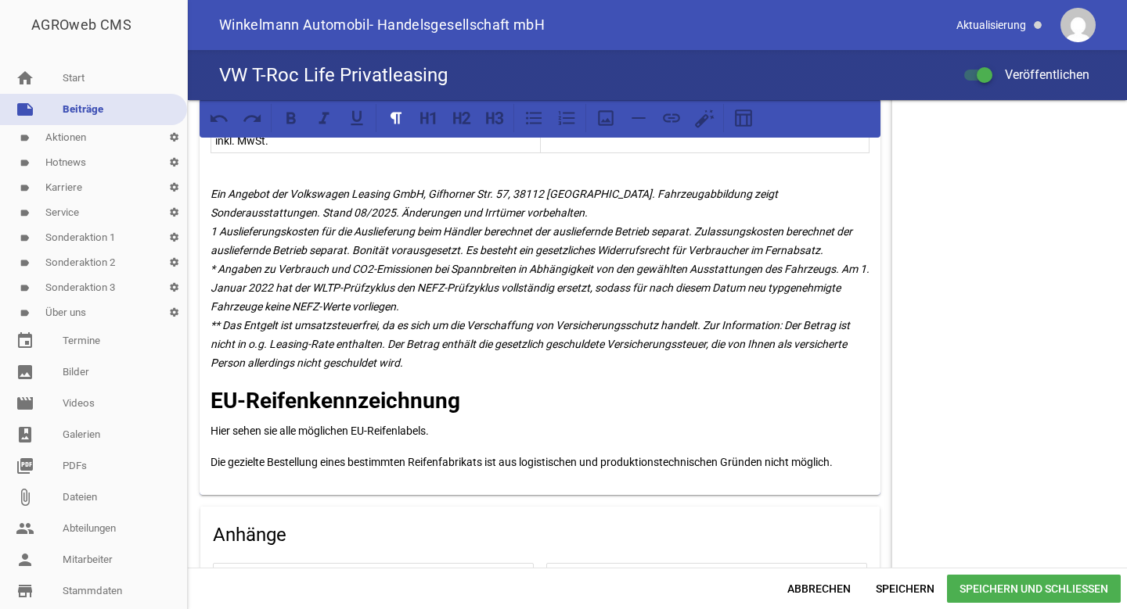
scroll to position [959, 0]
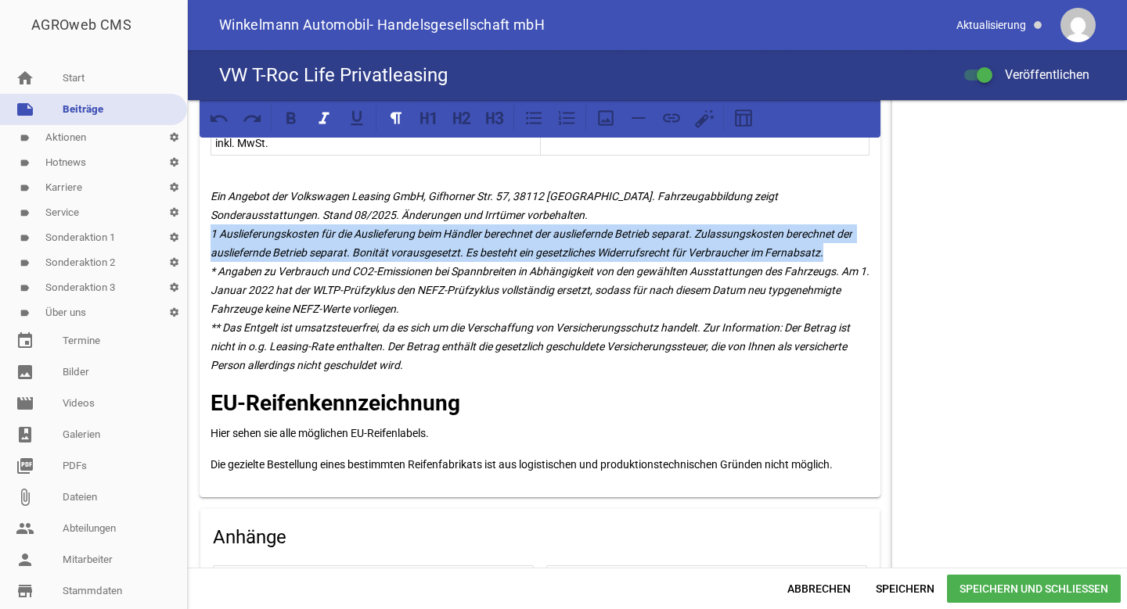
drag, startPoint x: 833, startPoint y: 250, endPoint x: 203, endPoint y: 236, distance: 629.9
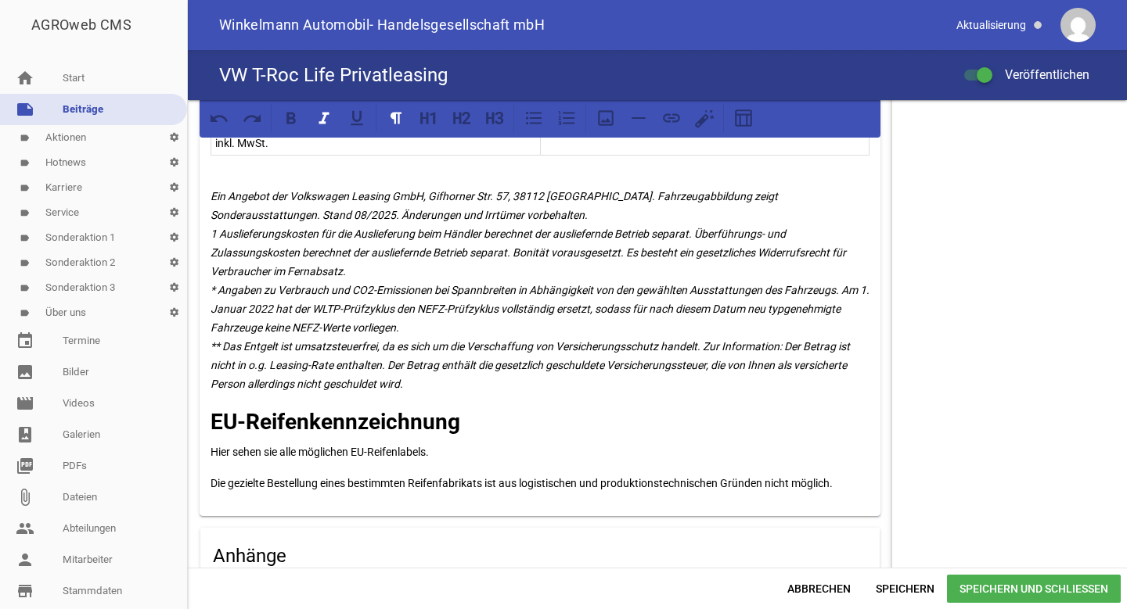
click at [986, 585] on span "Speichern und Schließen" at bounding box center [1034, 589] width 174 height 28
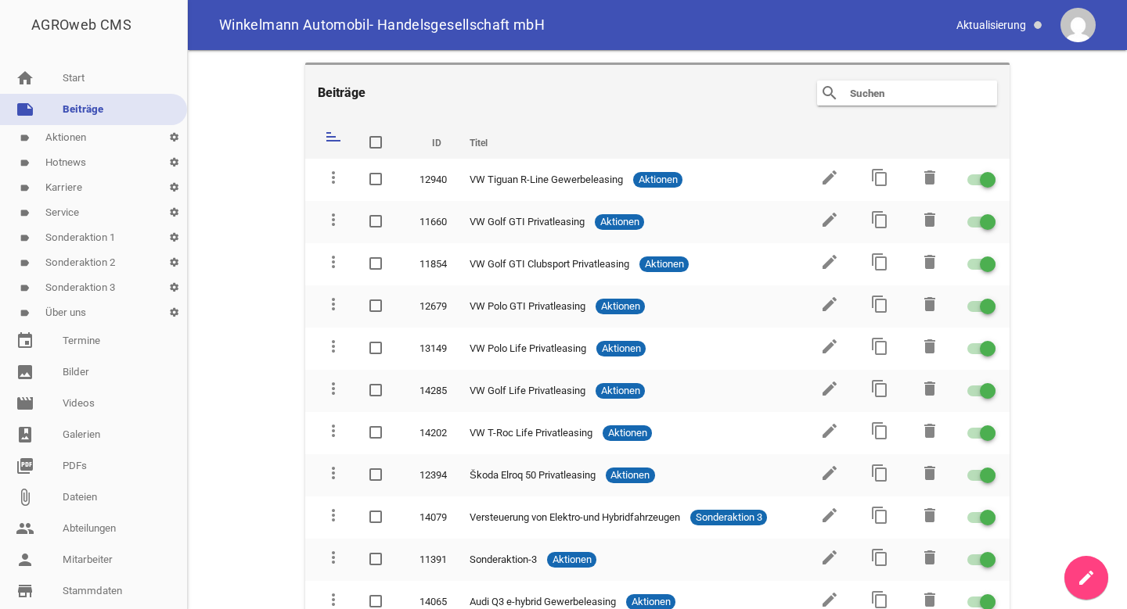
drag, startPoint x: 263, startPoint y: 220, endPoint x: 256, endPoint y: 19, distance: 201.2
click at [257, 20] on div "AGROweb CMS home Start note Beiträge label Aktionen settings label Hotnews sett…" at bounding box center [563, 304] width 1127 height 609
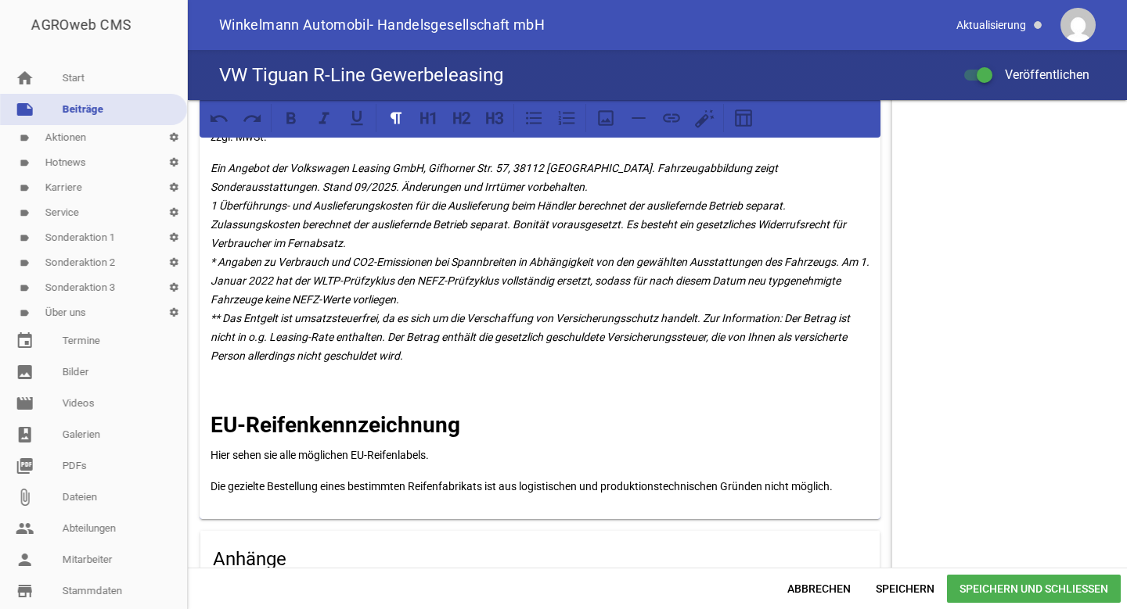
scroll to position [1131, 0]
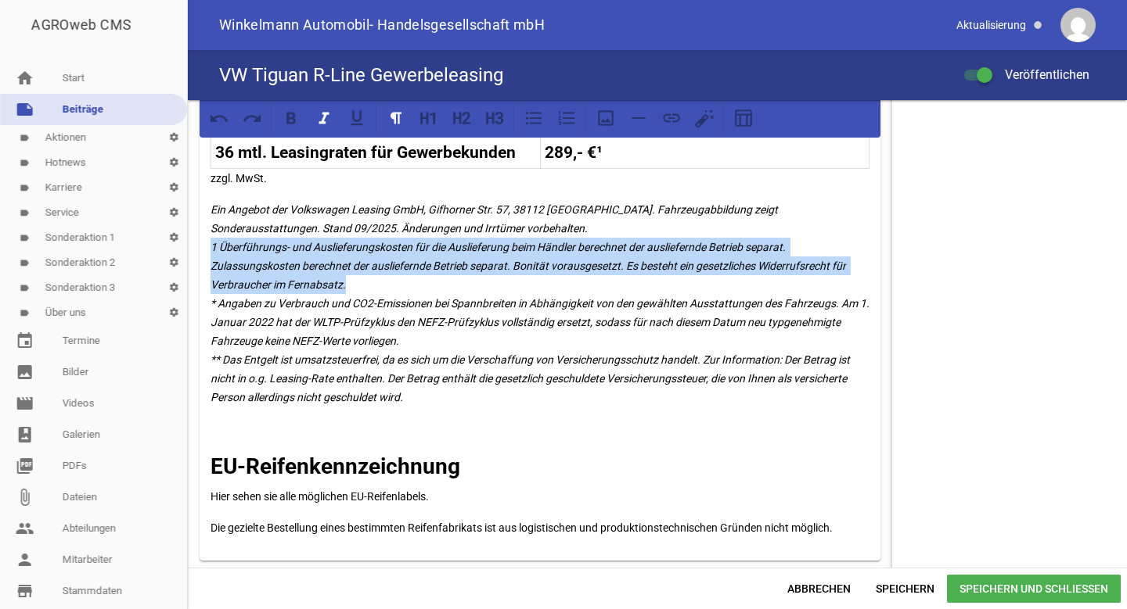
drag, startPoint x: 354, startPoint y: 282, endPoint x: 206, endPoint y: 248, distance: 151.8
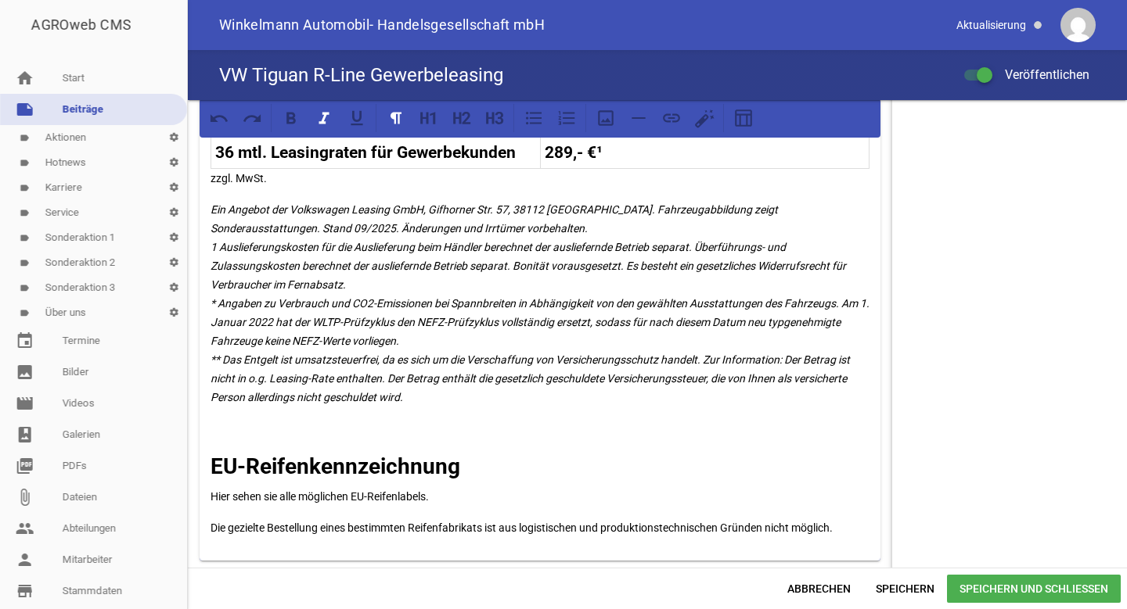
click at [981, 572] on div "Abbrechen Speichern Speichern und Schließen" at bounding box center [657, 588] width 939 height 41
click at [981, 579] on span "Speichern und Schließen" at bounding box center [1034, 589] width 174 height 28
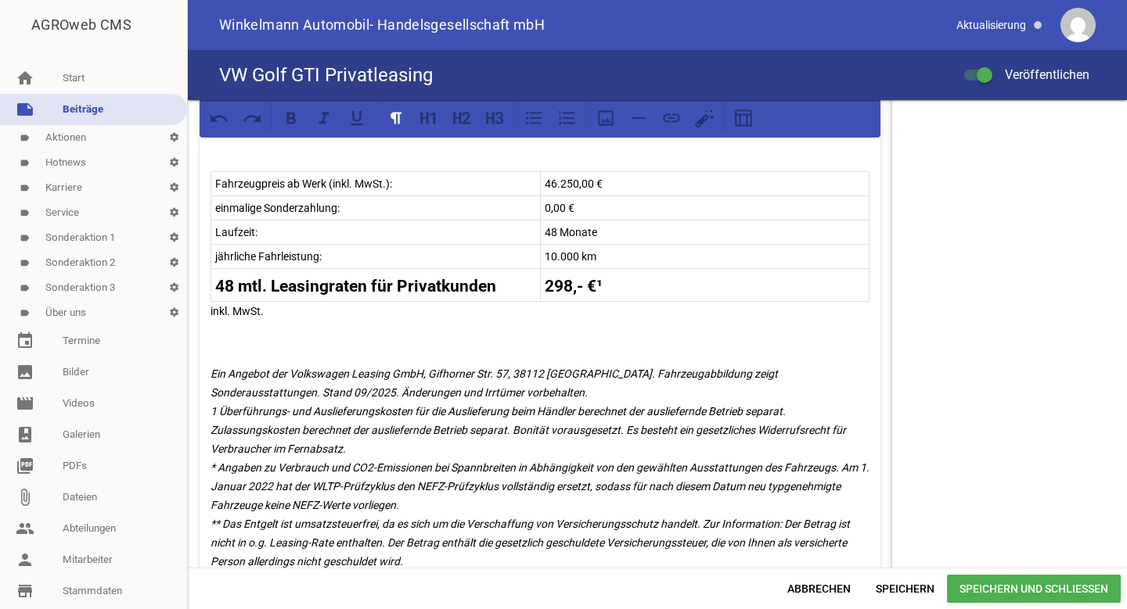
scroll to position [949, 0]
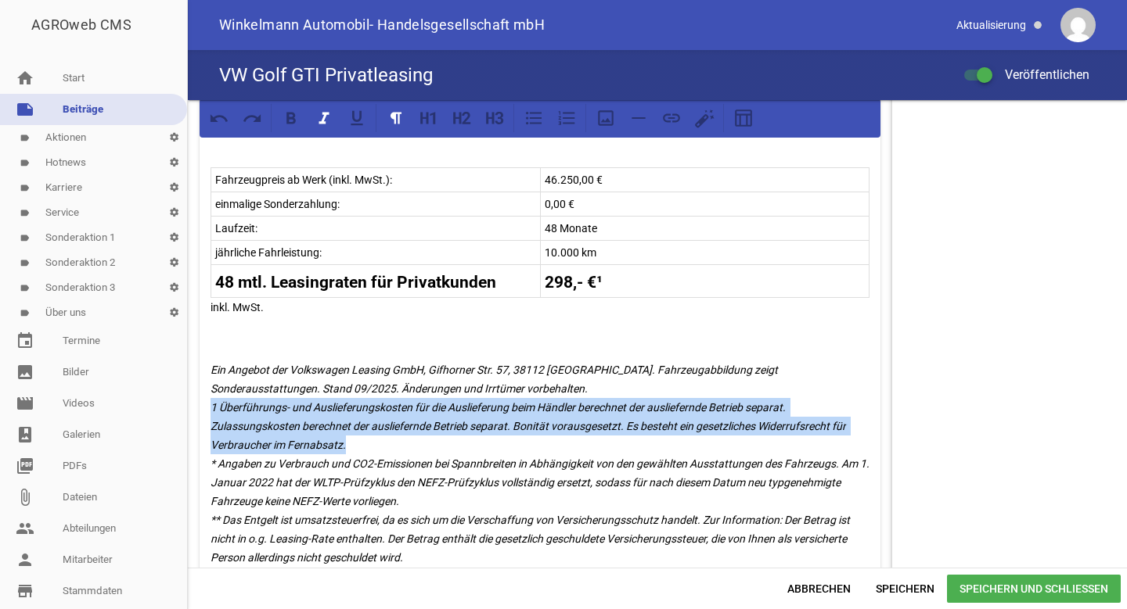
drag, startPoint x: 352, startPoint y: 444, endPoint x: 202, endPoint y: 414, distance: 153.1
click at [202, 414] on div "Unser Leasingangebot für Privatkunden! Golf GTI 2,0 I TSI OPF 195 kW (265 PS) 7…" at bounding box center [539, 58] width 681 height 1328
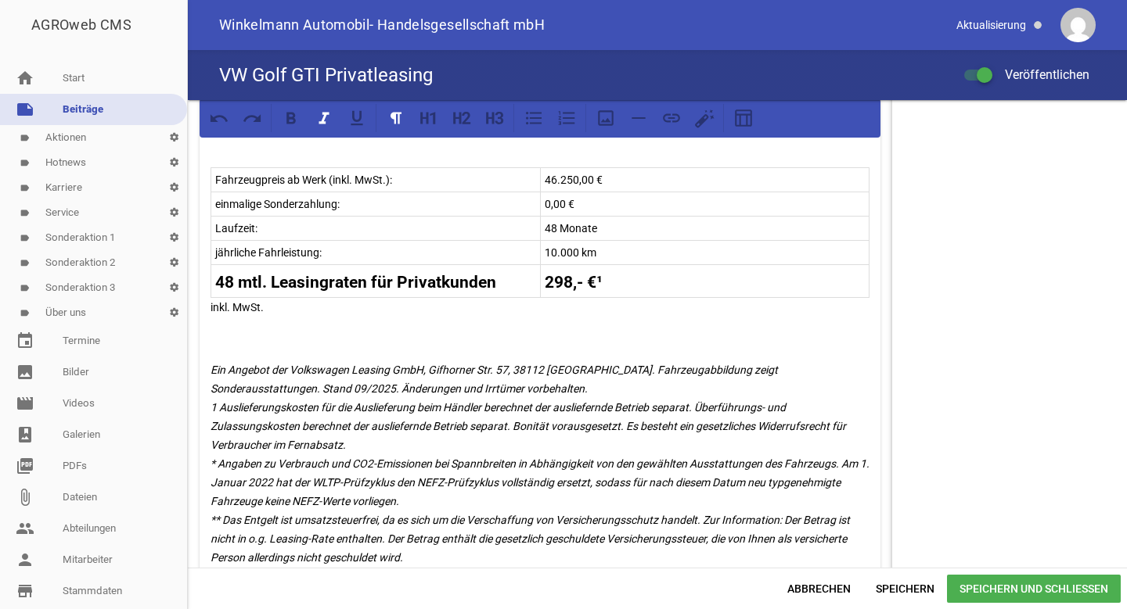
click at [976, 582] on span "Speichern und Schließen" at bounding box center [1034, 589] width 174 height 28
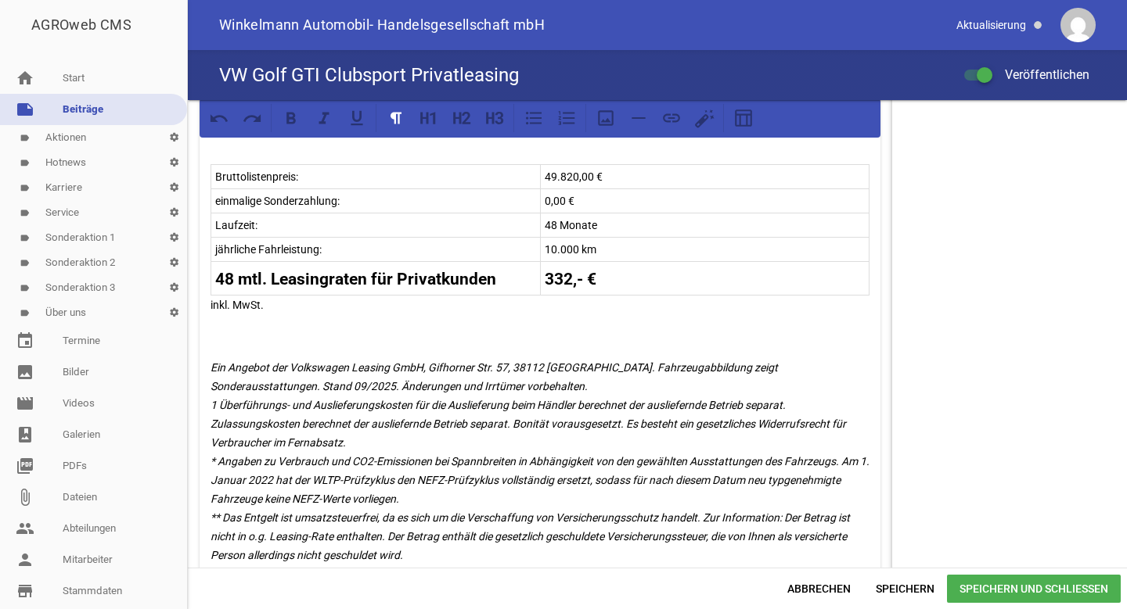
scroll to position [909, 0]
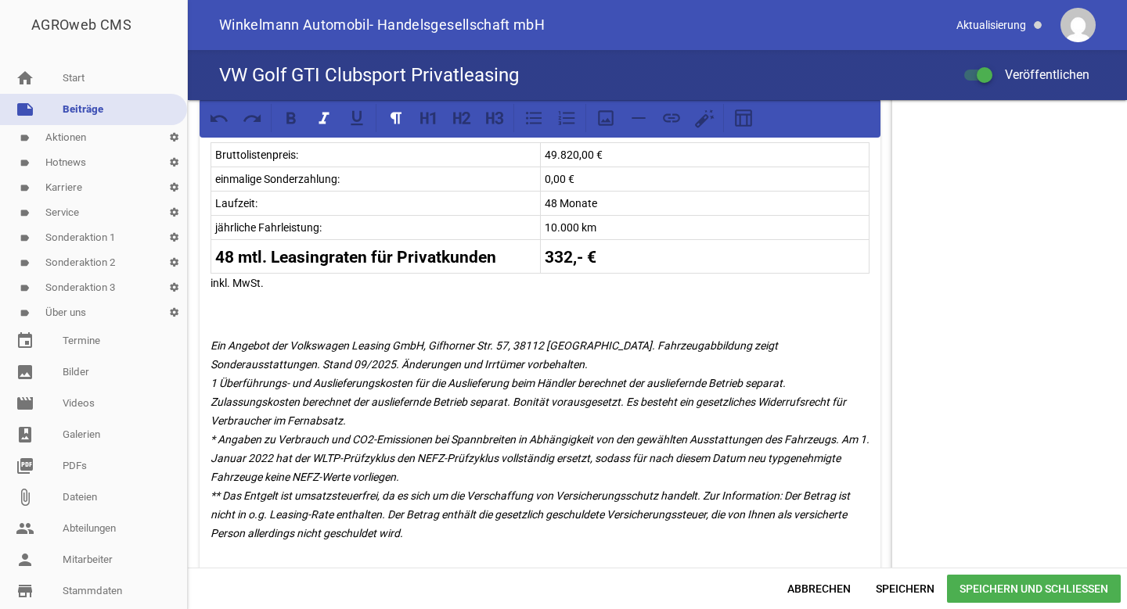
drag, startPoint x: 352, startPoint y: 420, endPoint x: 200, endPoint y: 389, distance: 155.0
click at [200, 389] on div "Unser Leasingangebot für Privatkunden! Golf GTI Clubsport 2,0 l TSI OPF 221 kW …" at bounding box center [539, 59] width 681 height 1251
click at [993, 578] on span "Speichern und Schließen" at bounding box center [1034, 589] width 174 height 28
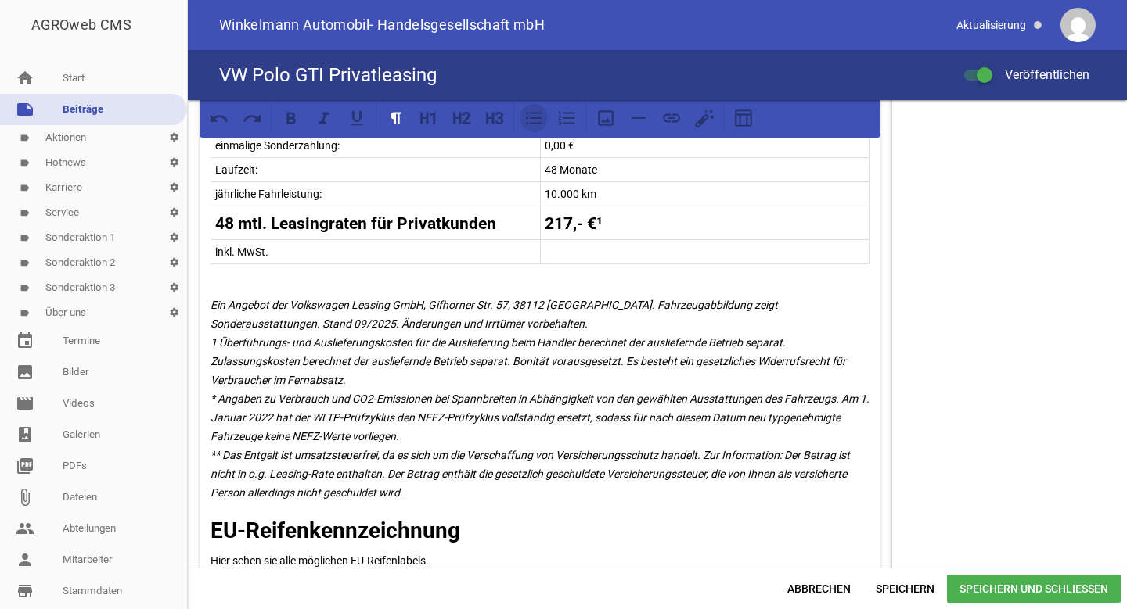
scroll to position [963, 0]
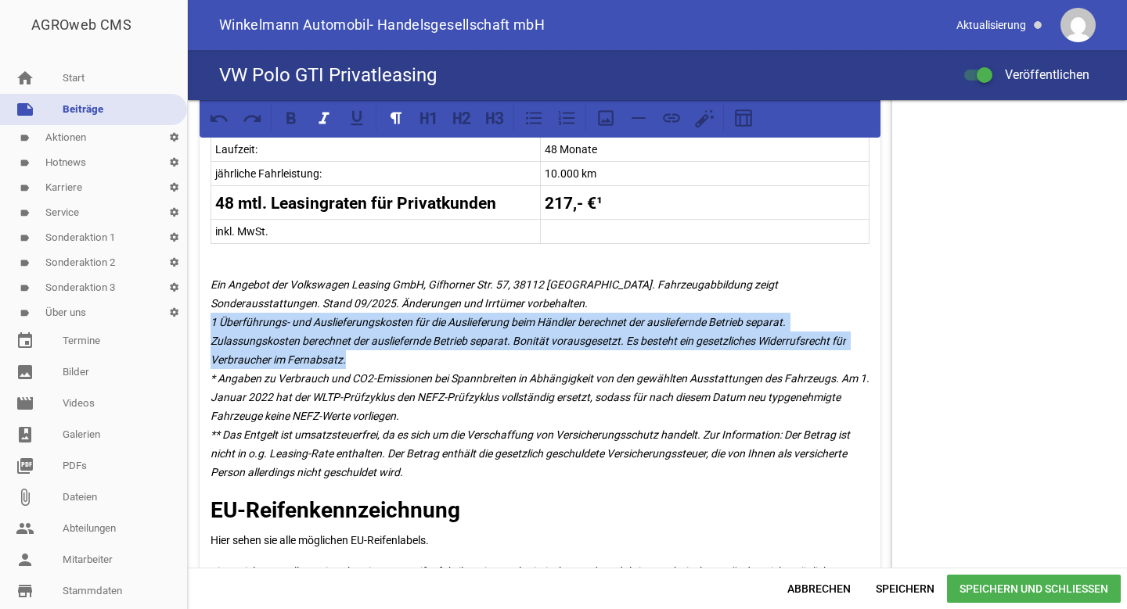
drag, startPoint x: 367, startPoint y: 355, endPoint x: 203, endPoint y: 327, distance: 165.9
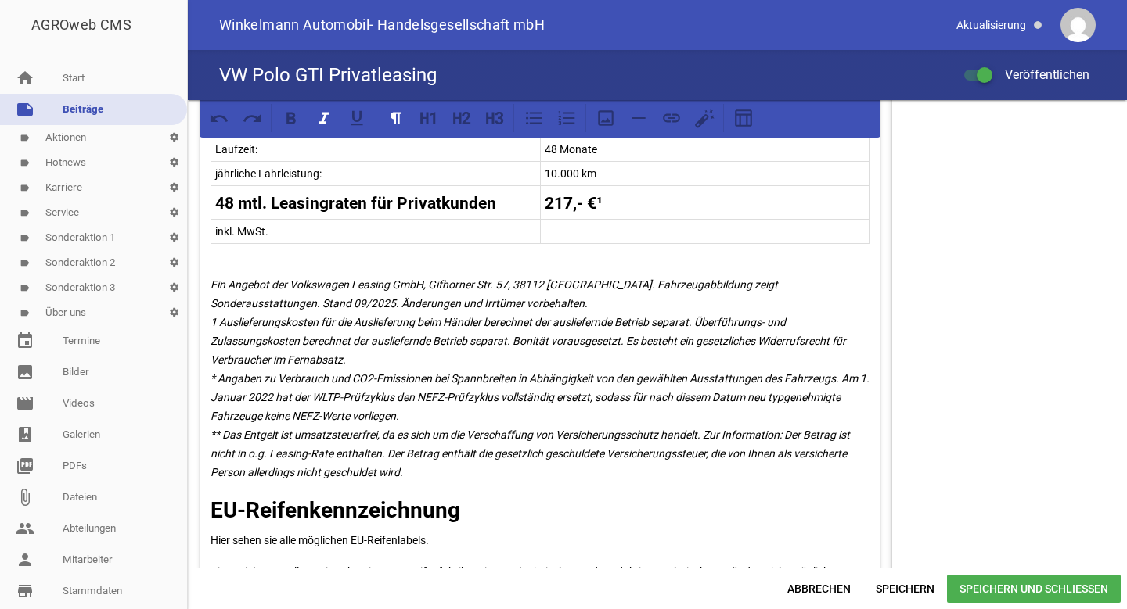
click at [969, 595] on span "Speichern und Schließen" at bounding box center [1034, 589] width 174 height 28
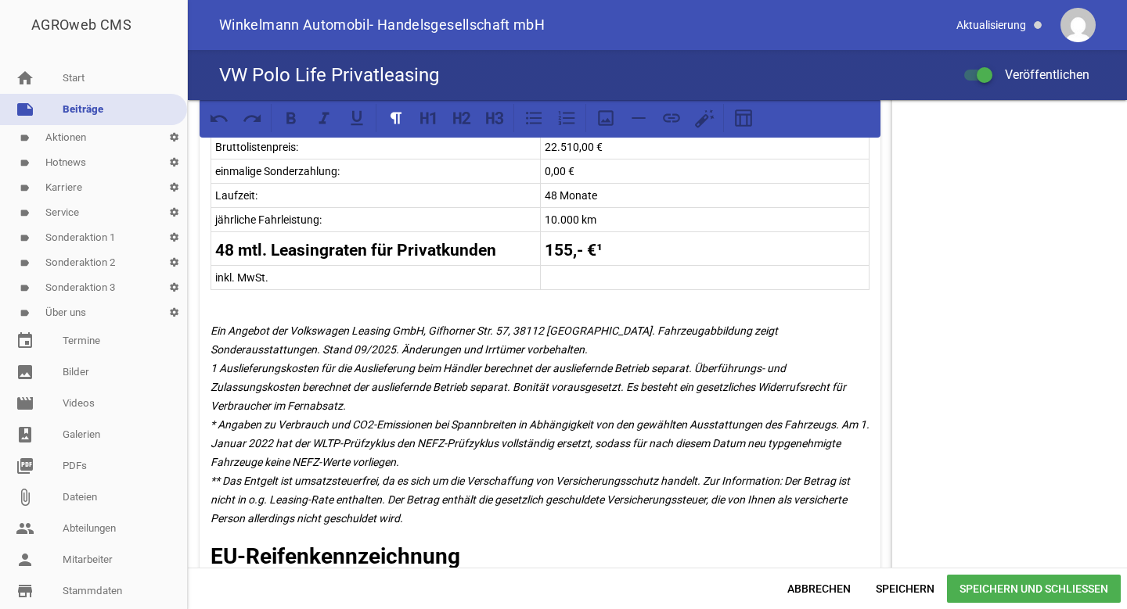
scroll to position [851, 0]
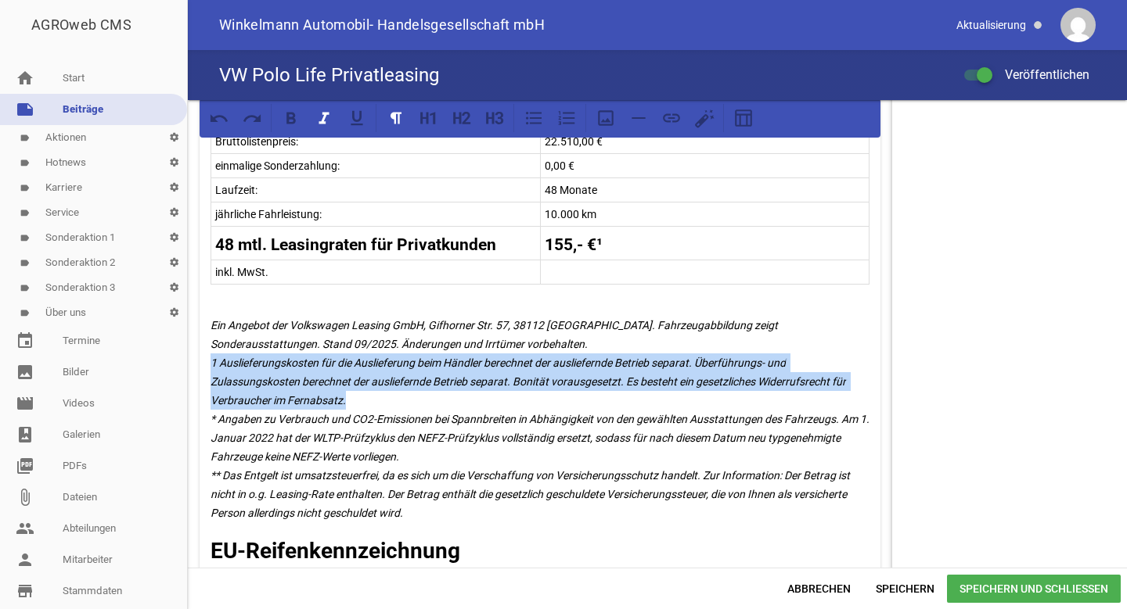
drag, startPoint x: 358, startPoint y: 397, endPoint x: 194, endPoint y: 365, distance: 167.2
click at [194, 365] on div "games image games image games image Unser Leasingangebot für Privatkunden! Polo…" at bounding box center [540, 208] width 704 height 1918
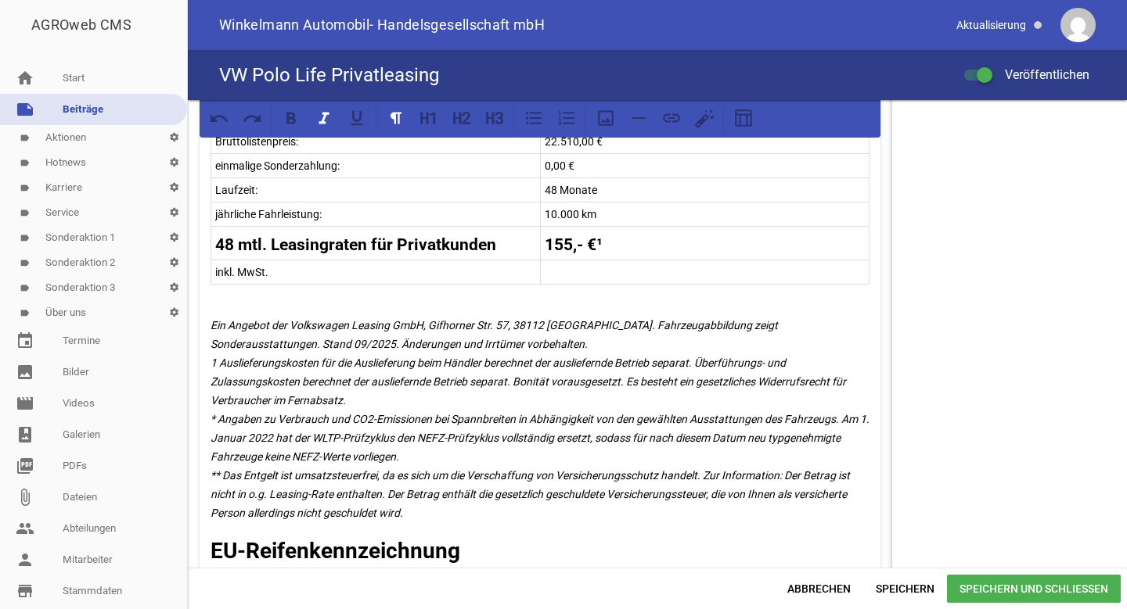
click at [1033, 585] on span "Speichern und Schließen" at bounding box center [1034, 589] width 174 height 28
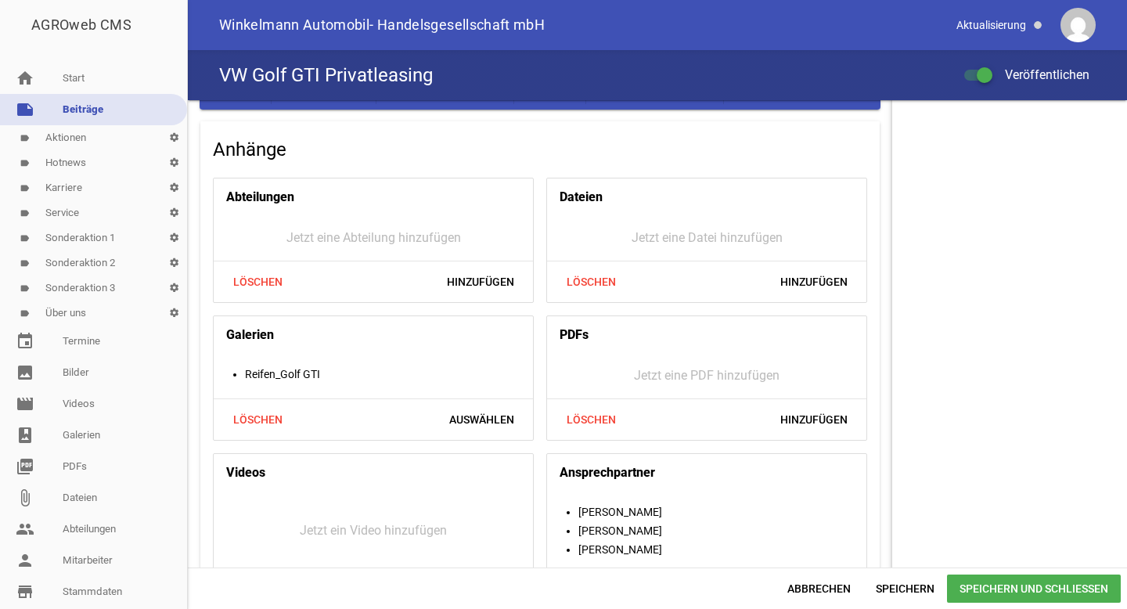
scroll to position [1574, 0]
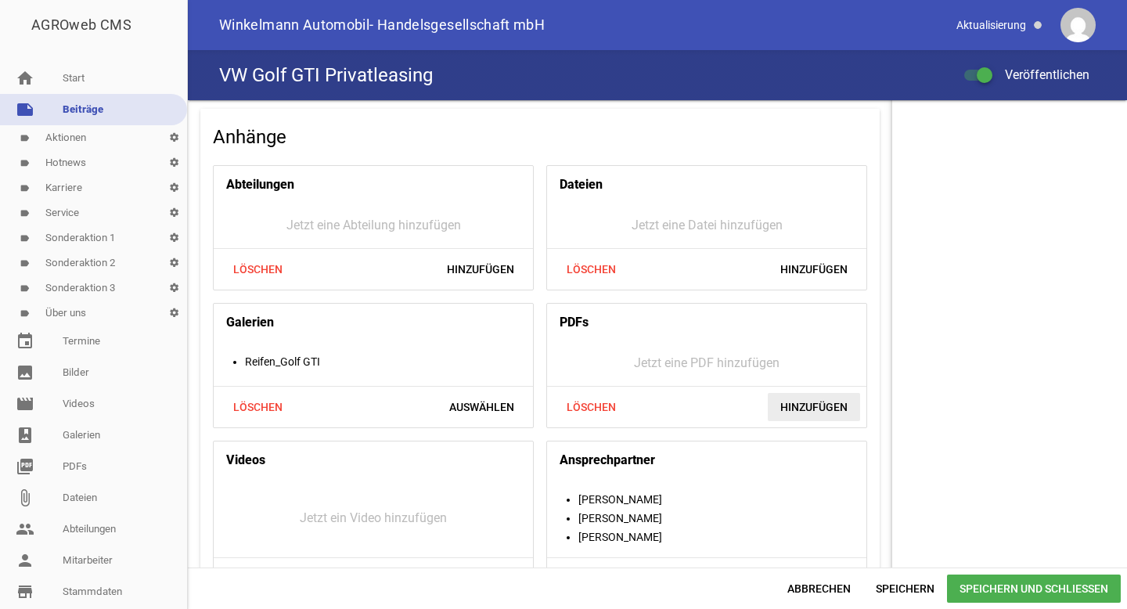
click at [799, 403] on span "Hinzufügen" at bounding box center [813, 407] width 92 height 28
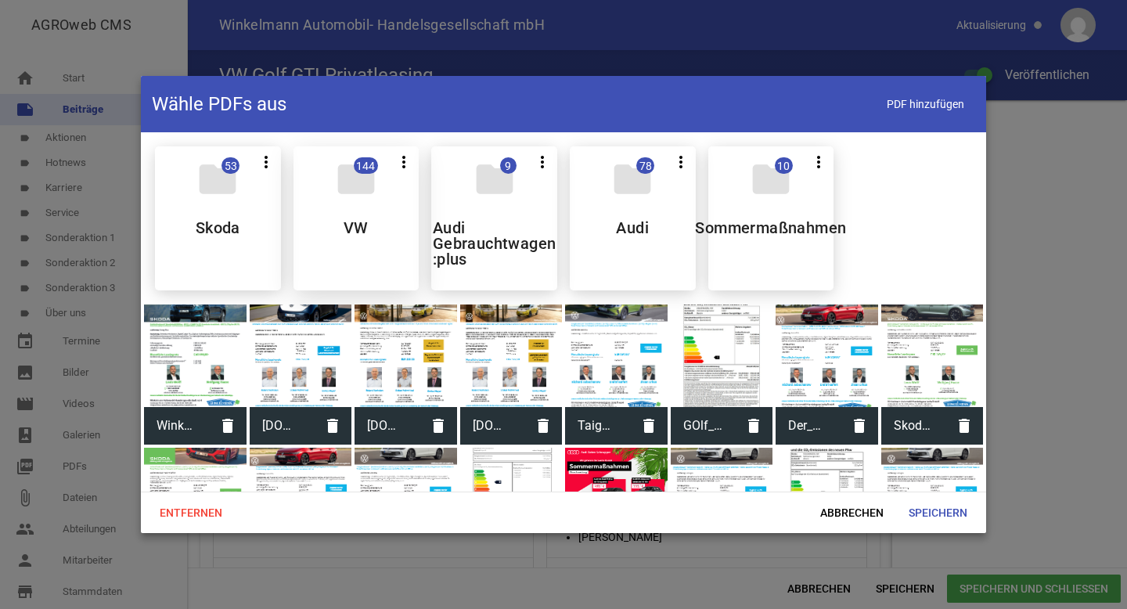
click at [356, 246] on div "folder 144 more_vert Teilen Bearbeiten Löschen VW" at bounding box center [356, 218] width 126 height 144
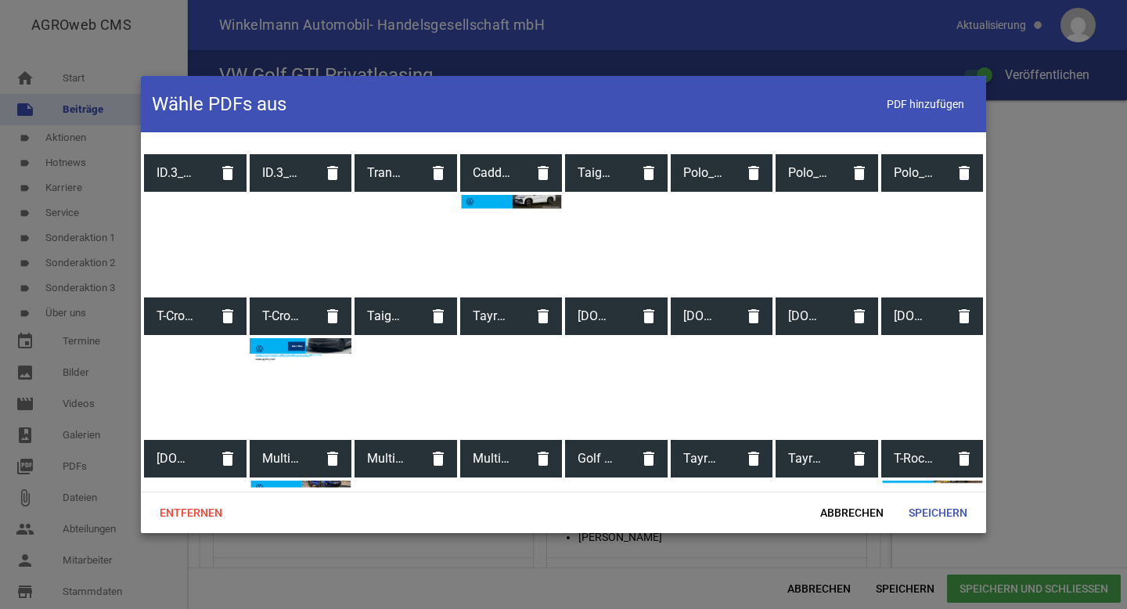
scroll to position [2334, 0]
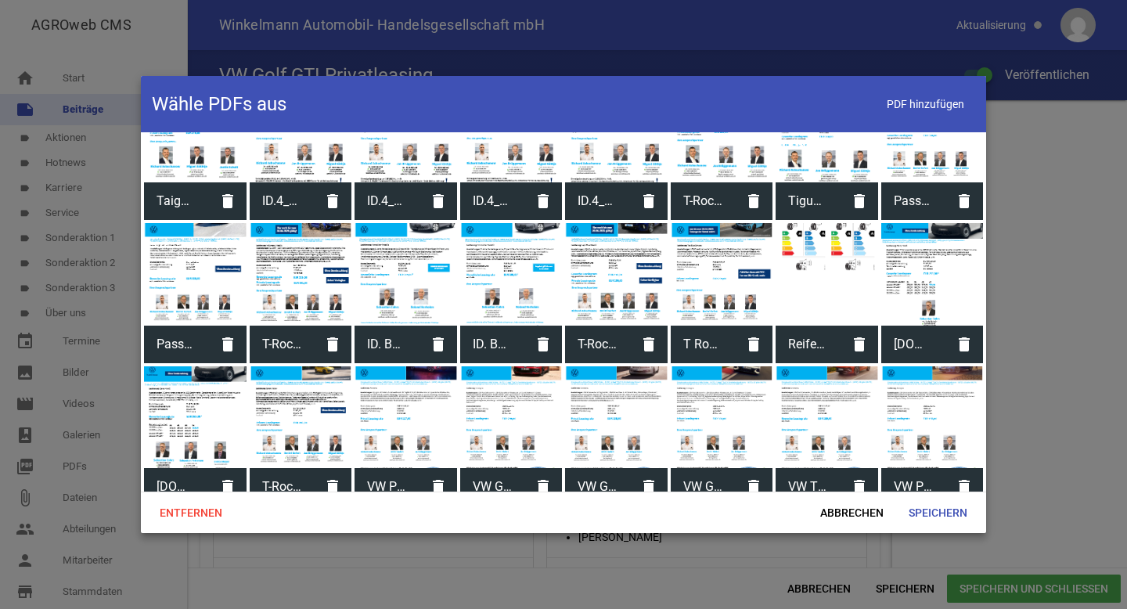
click at [501, 466] on span "VW Golf GTI_Privat" at bounding box center [492, 486] width 65 height 41
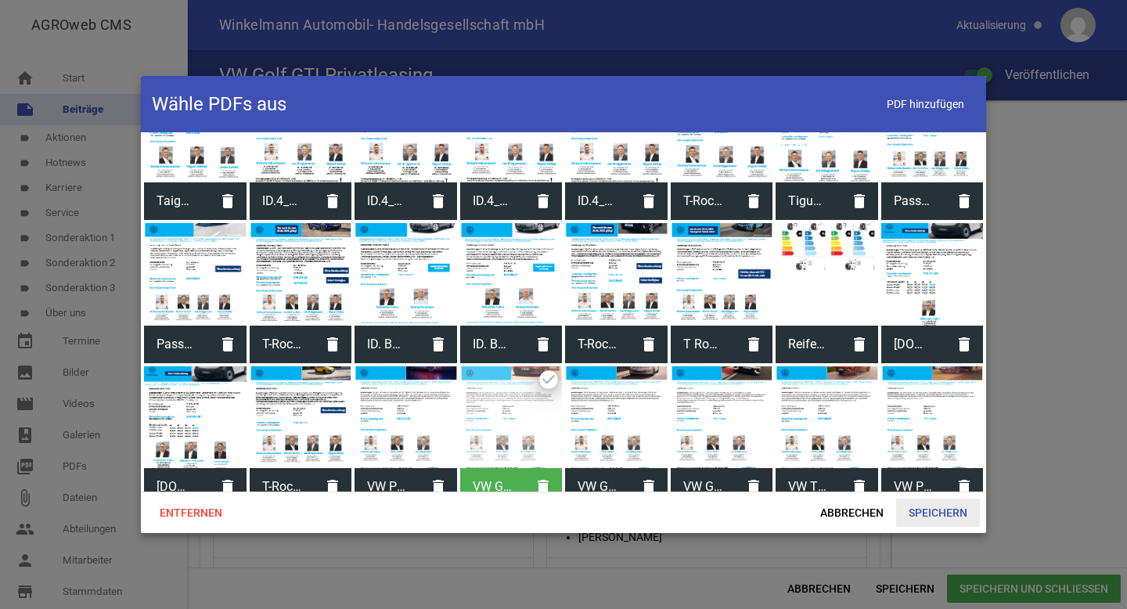
click at [926, 512] on span "Speichern" at bounding box center [938, 512] width 84 height 28
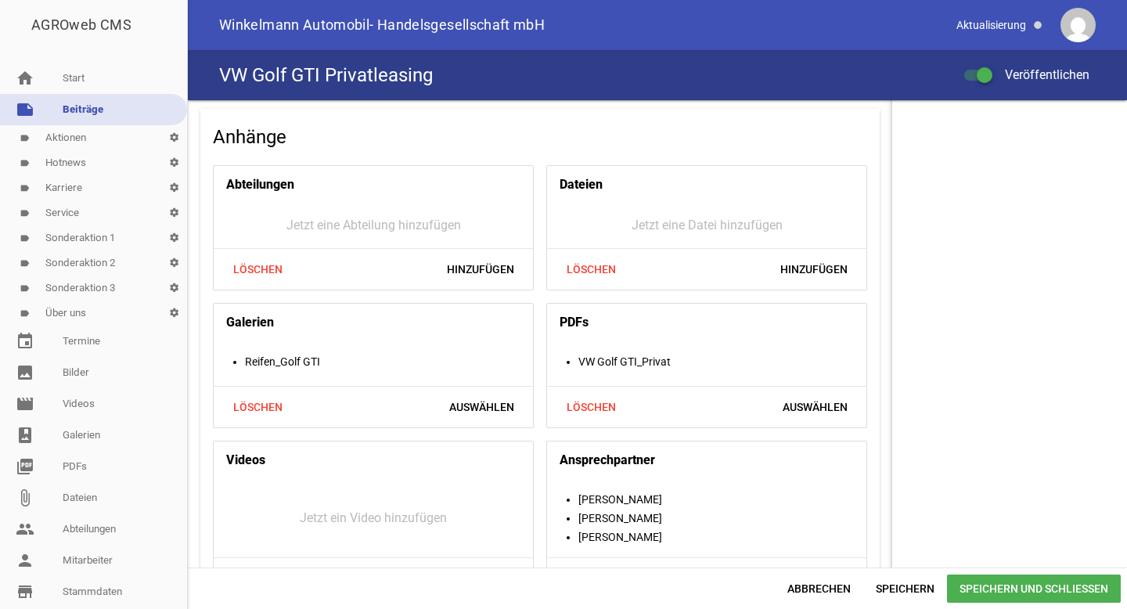
click at [1015, 582] on span "Speichern und Schließen" at bounding box center [1034, 588] width 174 height 28
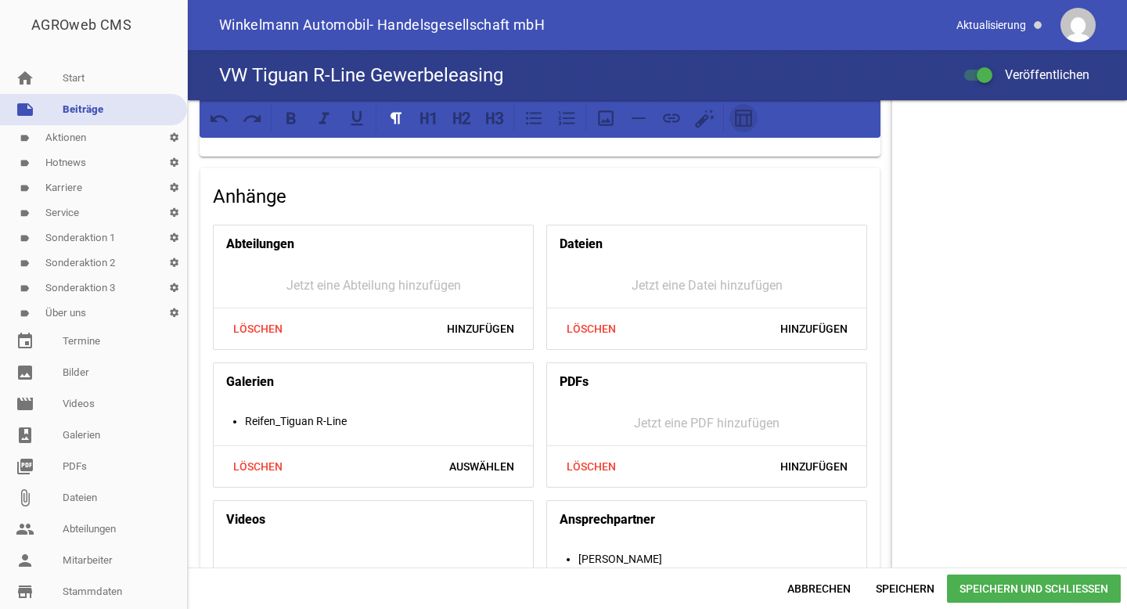
scroll to position [1569, 0]
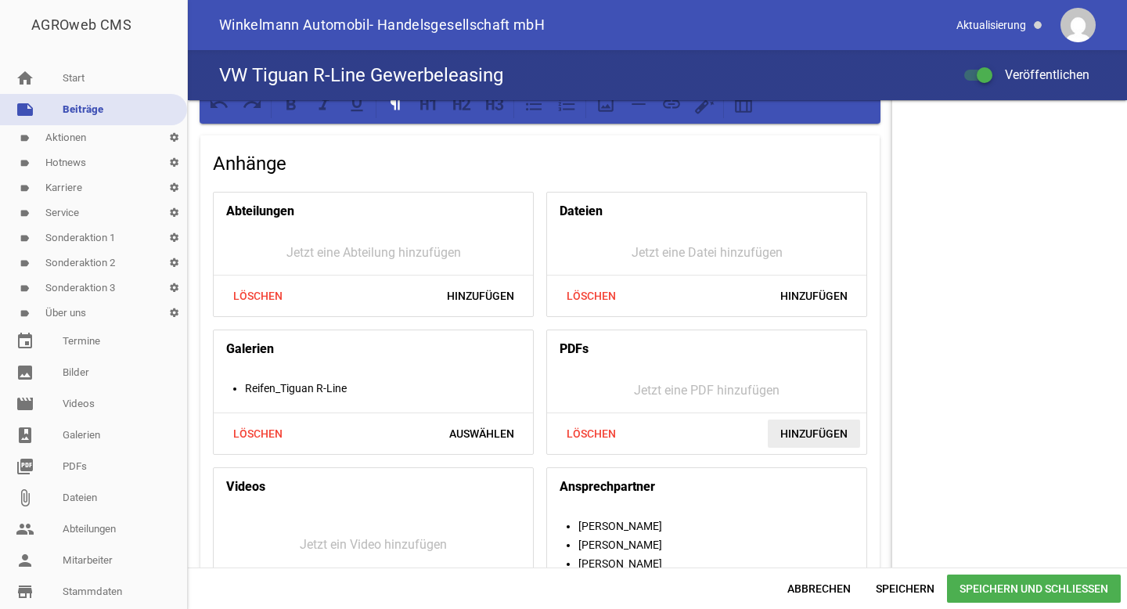
click at [805, 429] on span "Hinzufügen" at bounding box center [813, 433] width 92 height 28
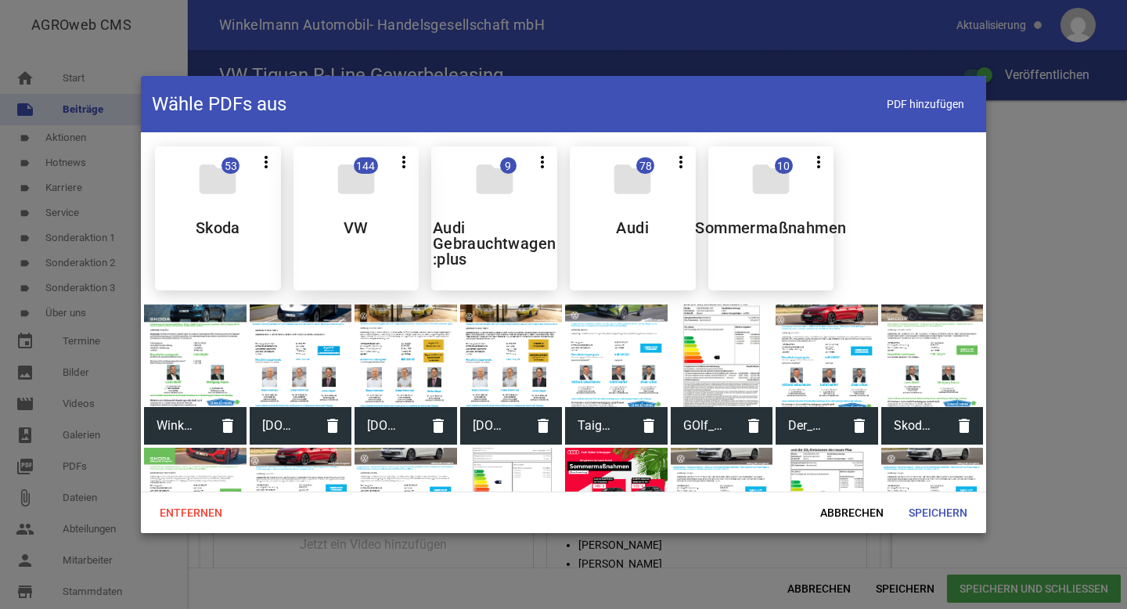
click at [340, 209] on div "folder 144 more_vert Teilen Bearbeiten Löschen VW" at bounding box center [356, 218] width 126 height 144
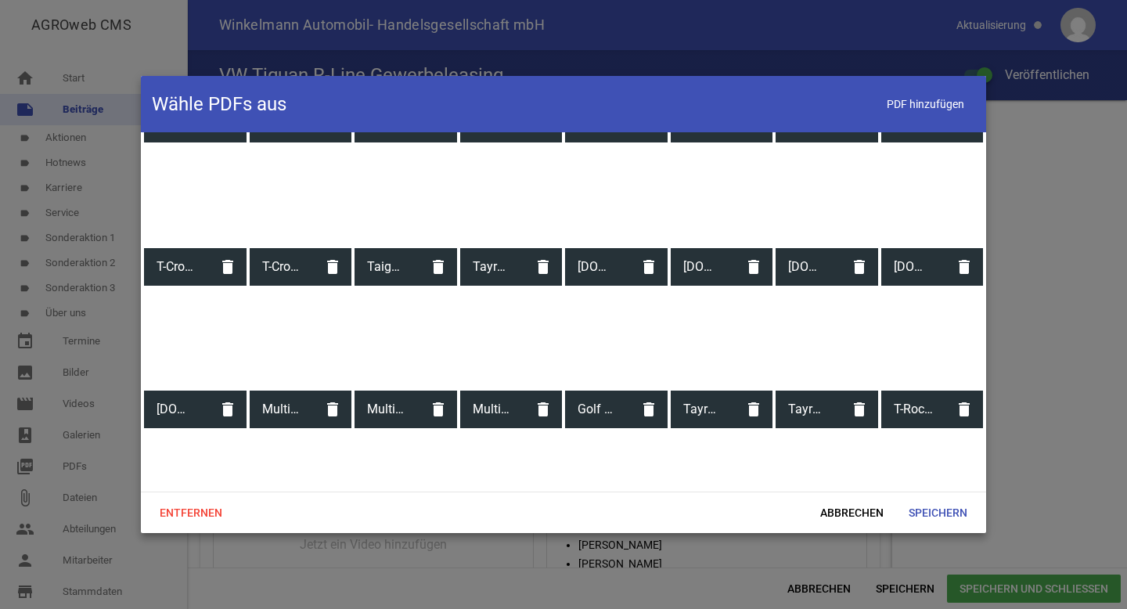
scroll to position [2334, 0]
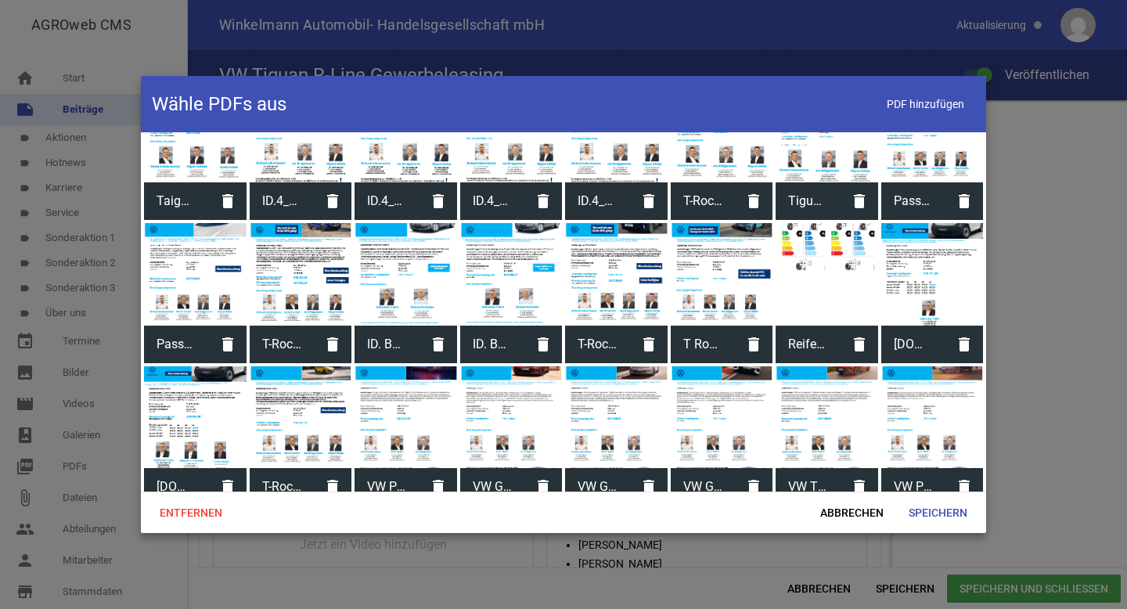
click at [802, 468] on span "VW Tiguan R-Line_Gewerbe" at bounding box center [807, 486] width 65 height 41
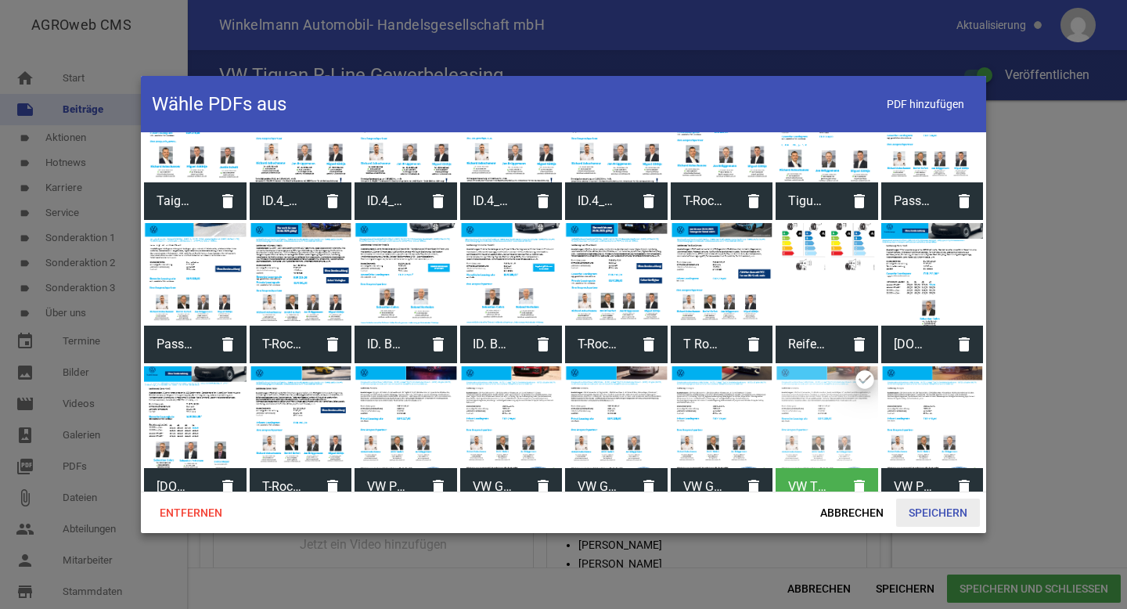
click at [921, 519] on span "Speichern" at bounding box center [938, 512] width 84 height 28
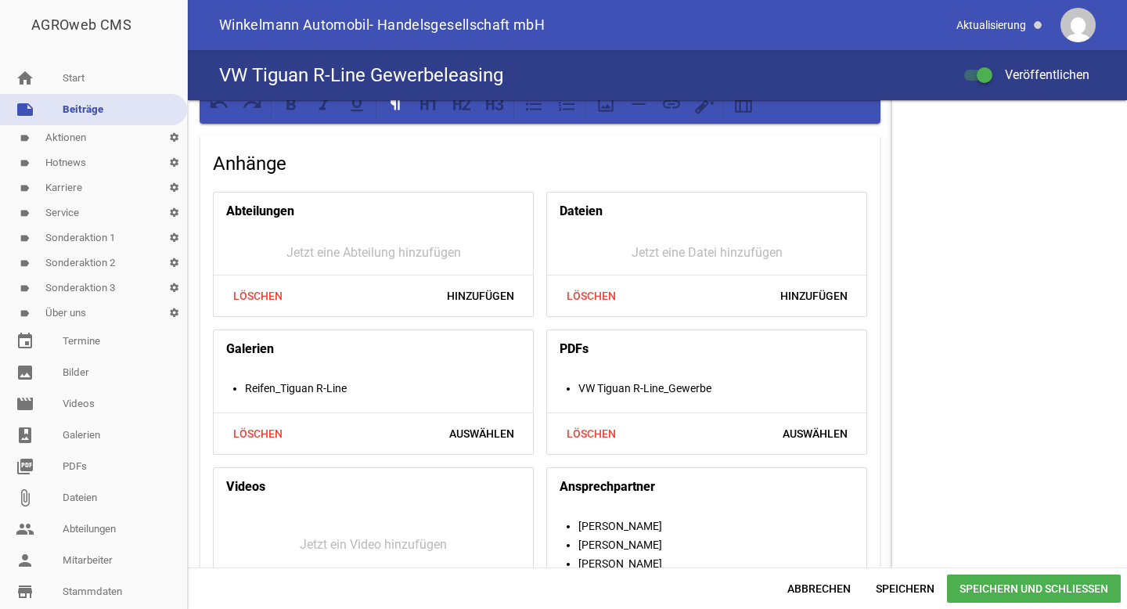
click at [1028, 597] on span "Speichern und Schließen" at bounding box center [1034, 588] width 174 height 28
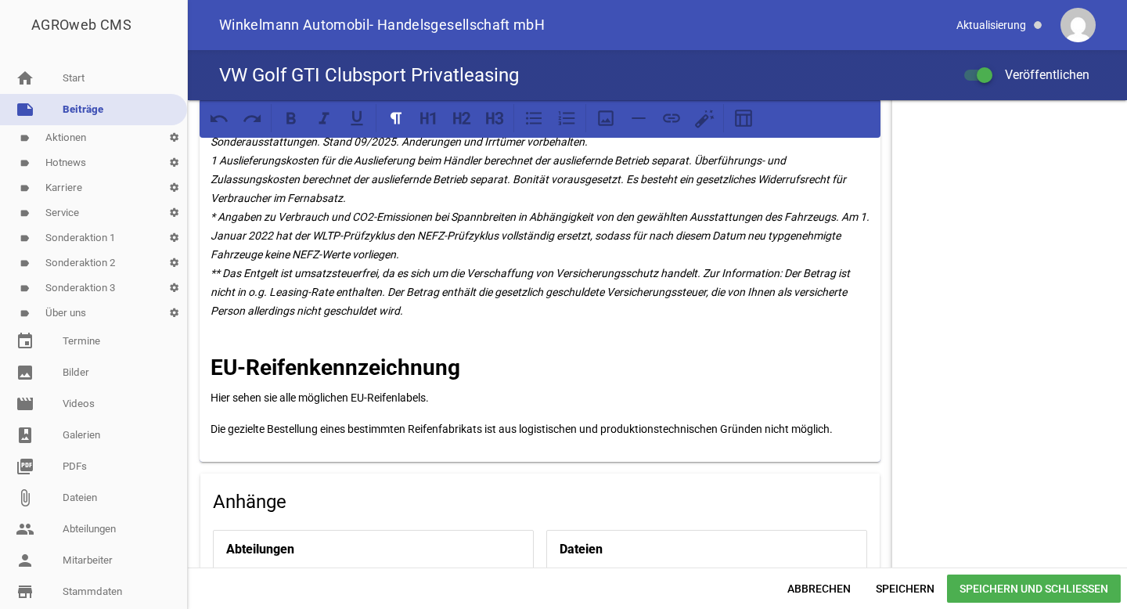
scroll to position [1546, 0]
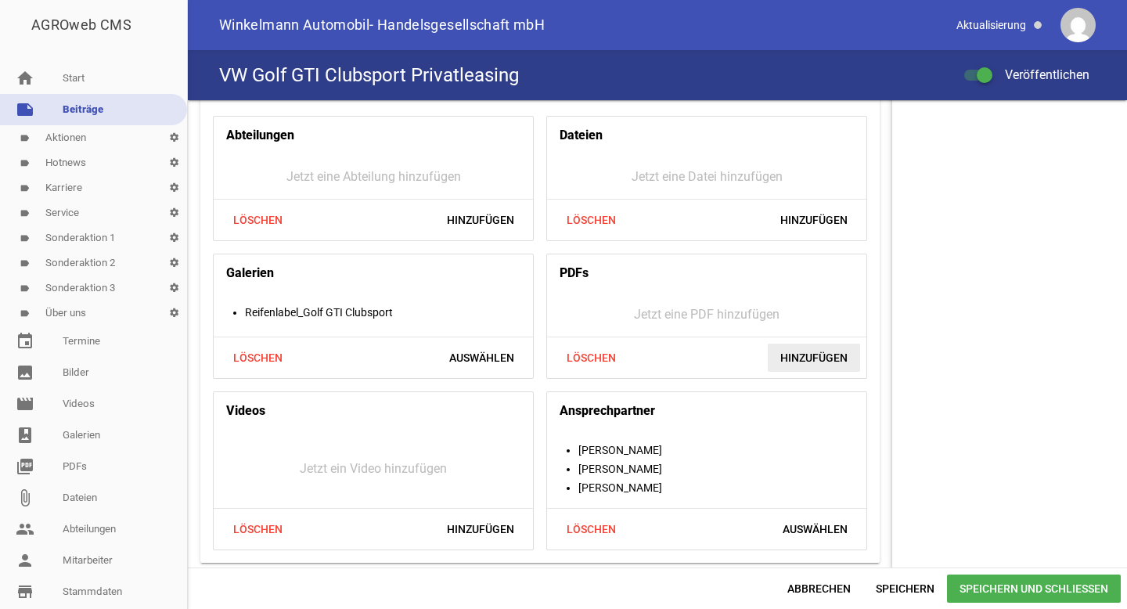
click at [810, 346] on span "Hinzufügen" at bounding box center [813, 357] width 92 height 28
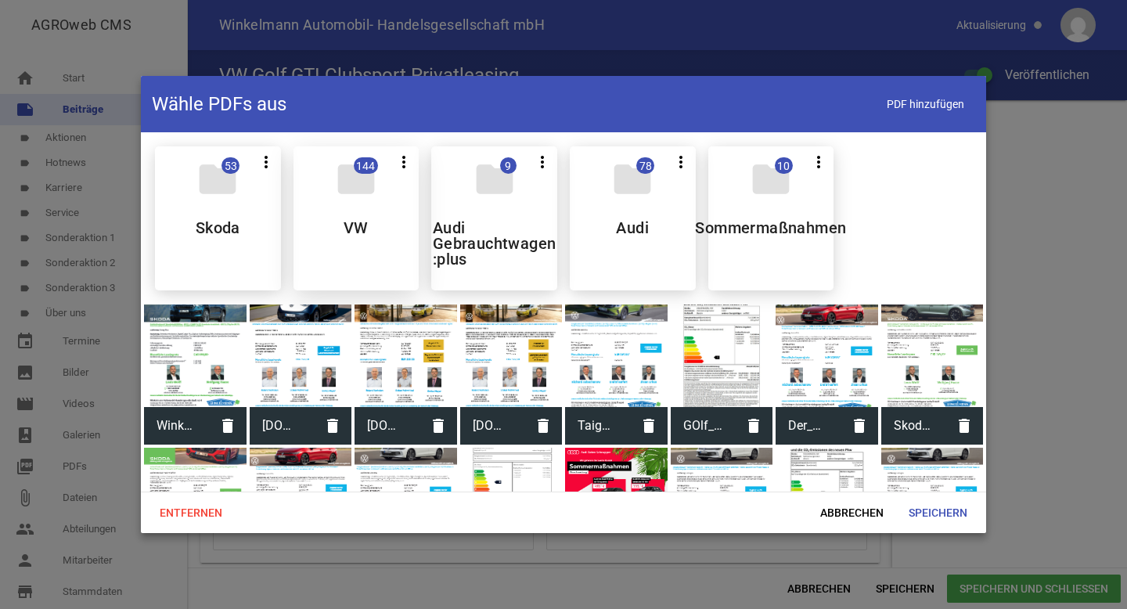
click at [371, 203] on div "folder 144 more_vert Teilen Bearbeiten Löschen VW" at bounding box center [356, 218] width 126 height 144
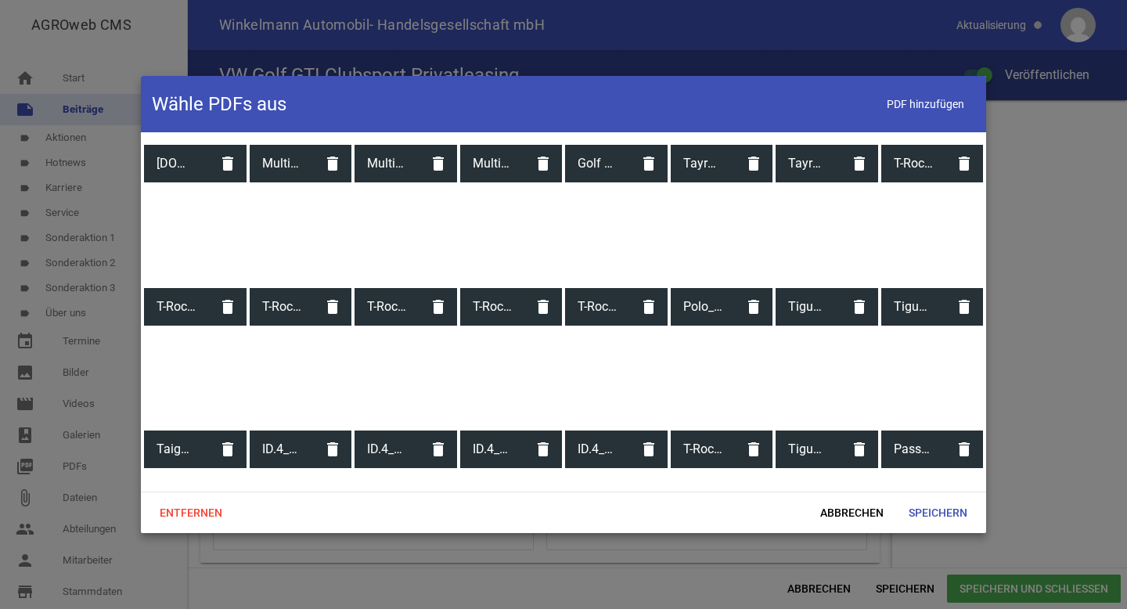
scroll to position [2334, 0]
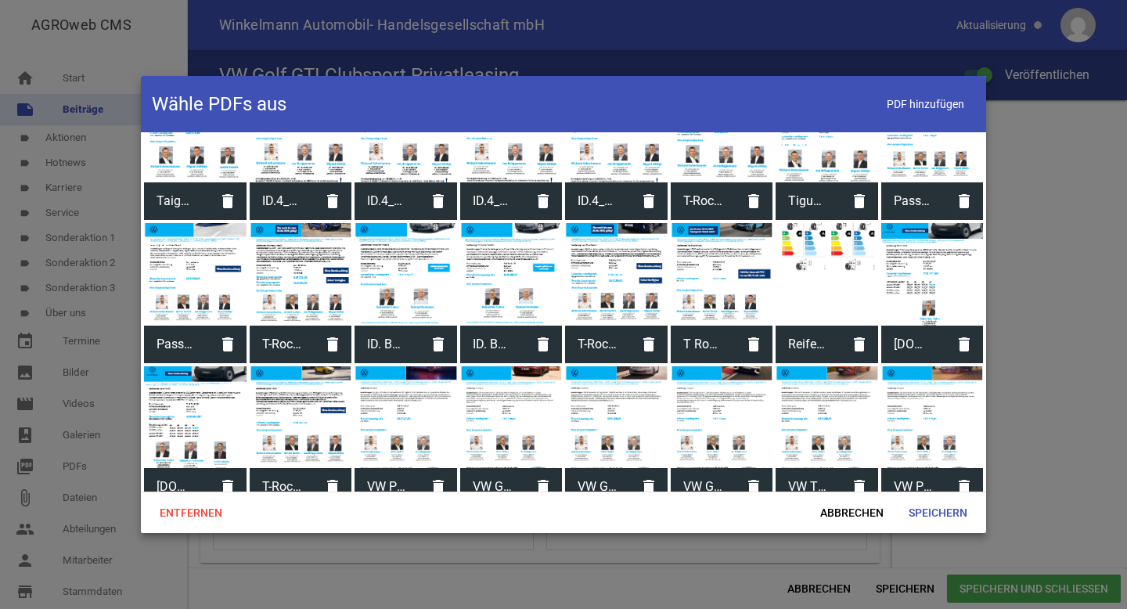
click at [700, 466] on span "VW Golf GTI Clubsport_Privat" at bounding box center [702, 486] width 65 height 41
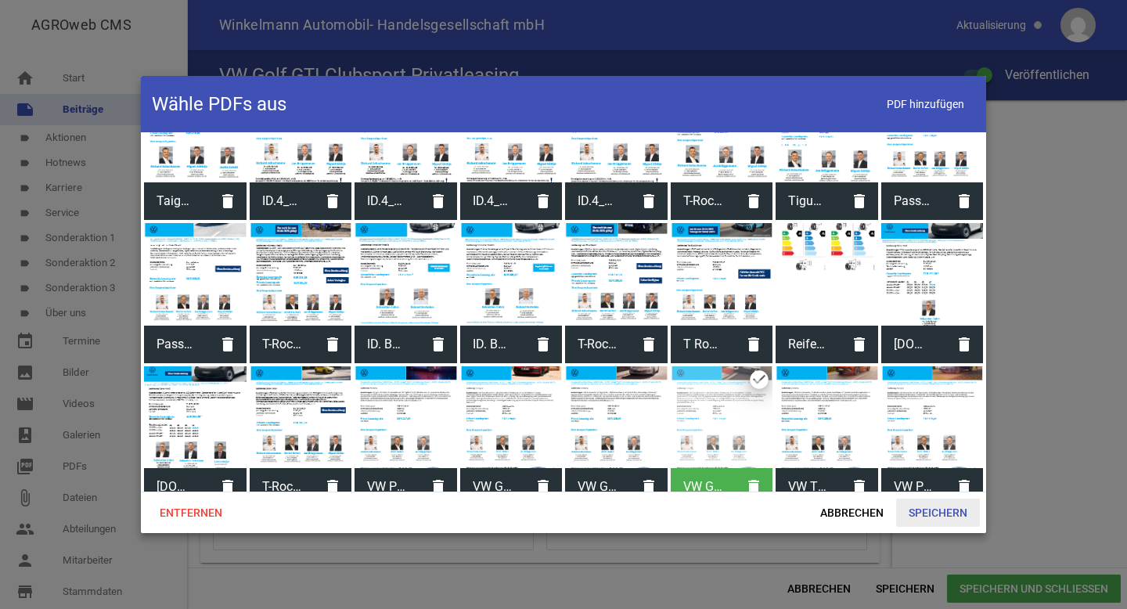
click at [915, 523] on span "Speichern" at bounding box center [938, 512] width 84 height 28
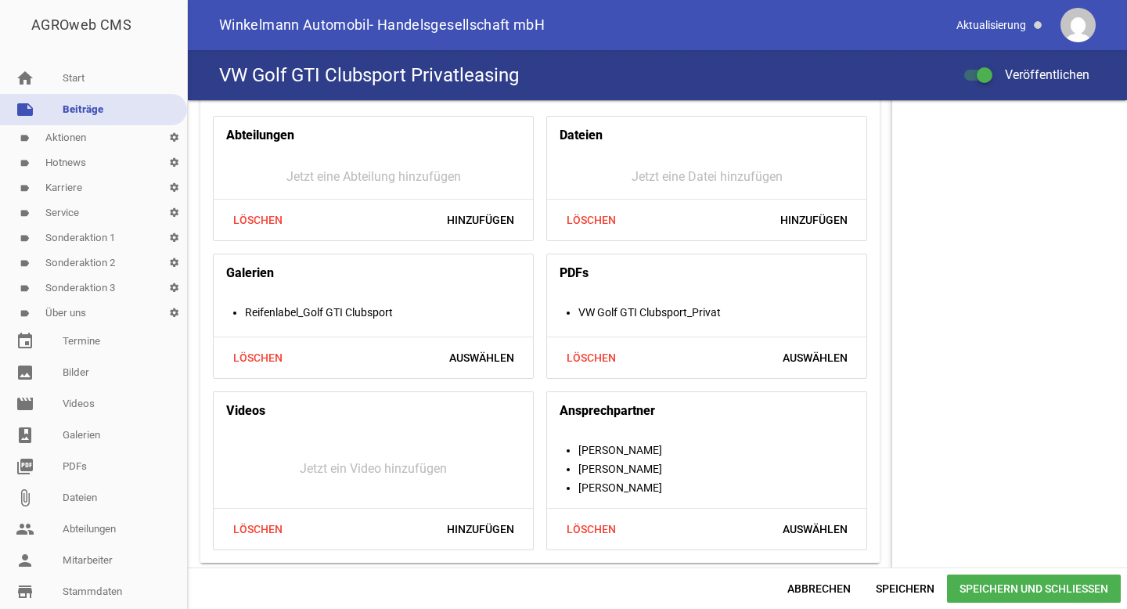
click at [1004, 581] on span "Speichern und Schließen" at bounding box center [1034, 588] width 174 height 28
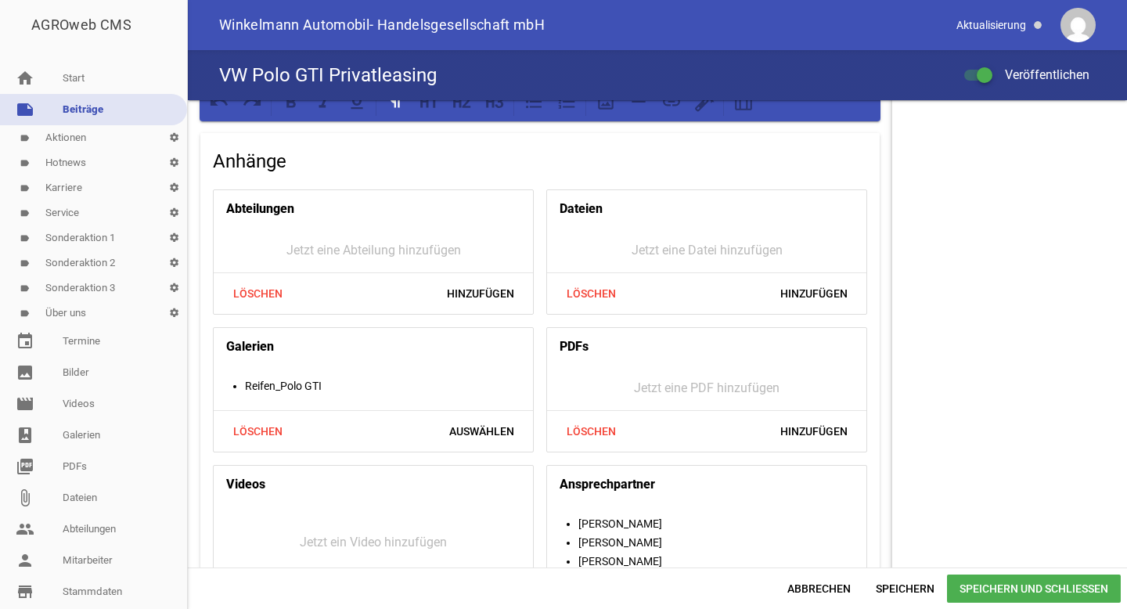
scroll to position [1520, 0]
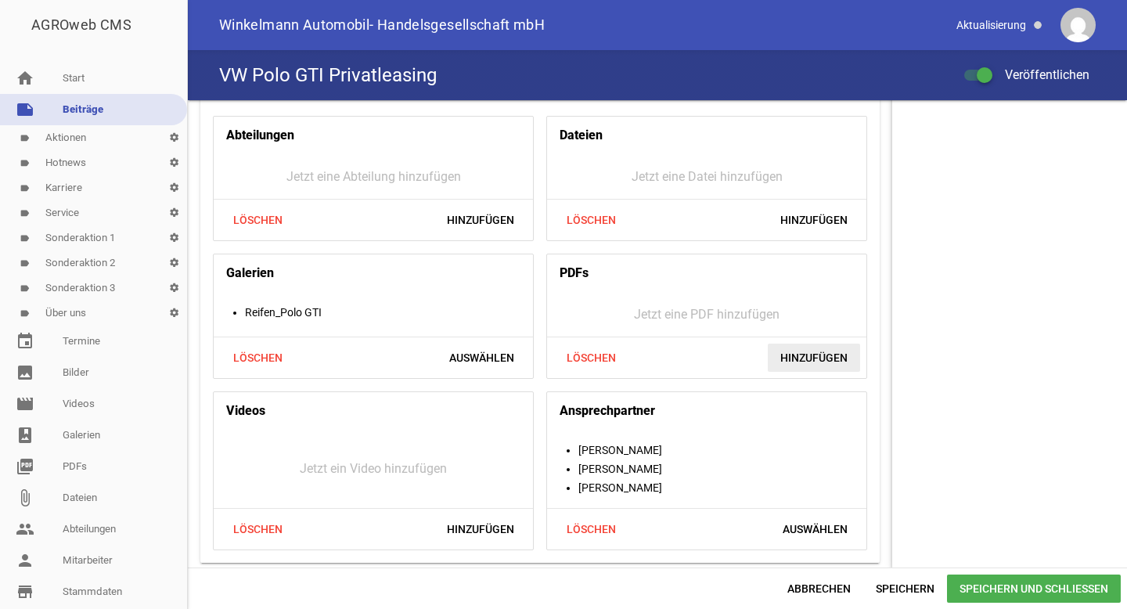
click at [803, 351] on span "Hinzufügen" at bounding box center [813, 357] width 92 height 28
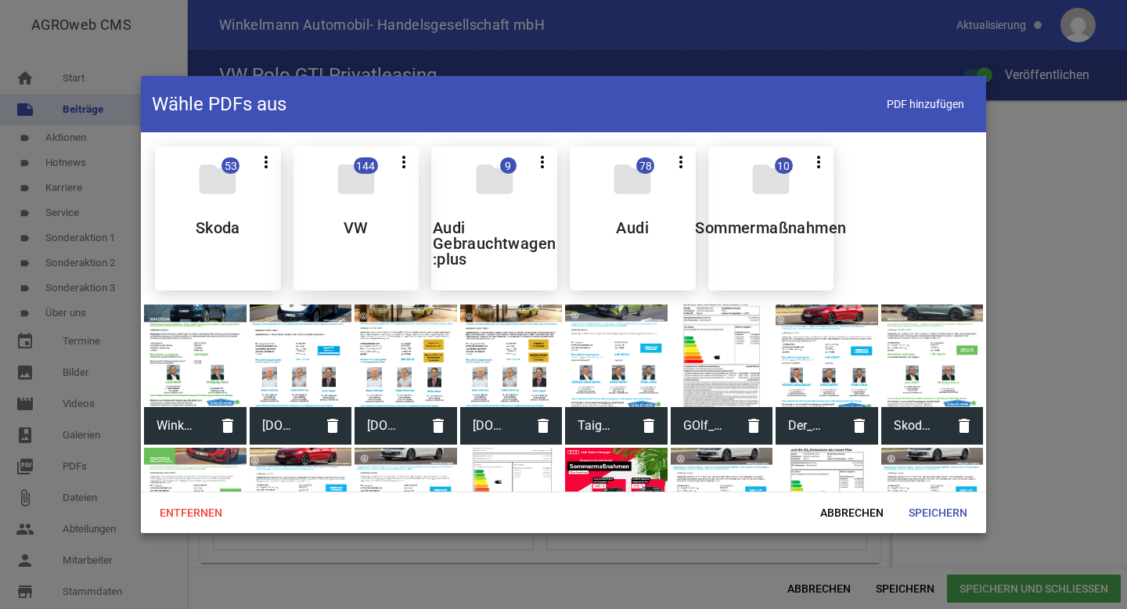
click at [380, 182] on div "folder 144 more_vert Teilen Bearbeiten Löschen VW" at bounding box center [356, 218] width 126 height 144
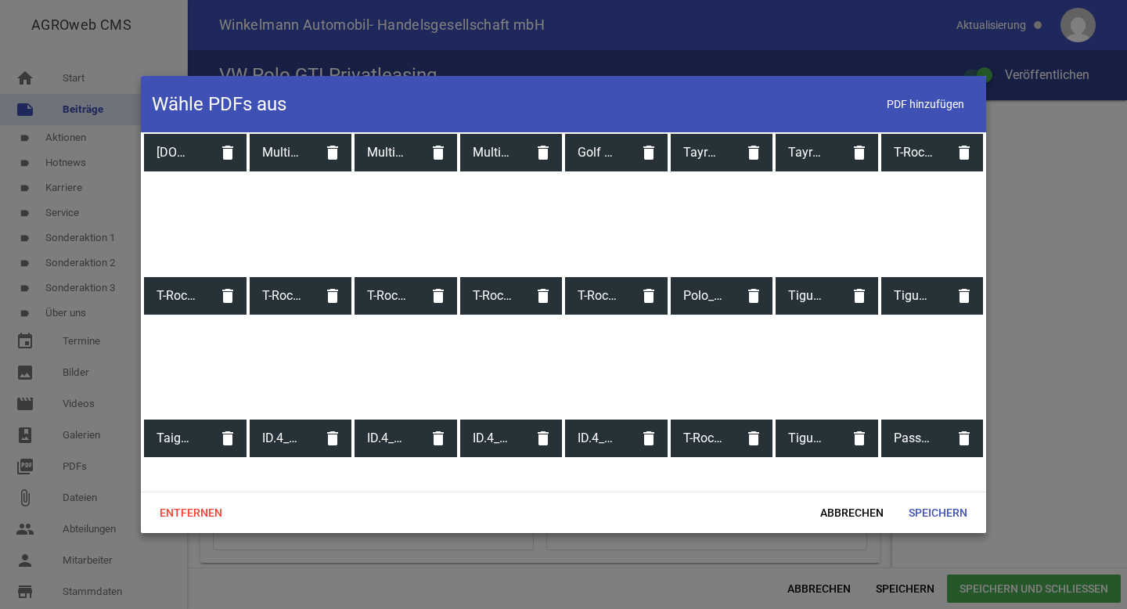
scroll to position [2334, 0]
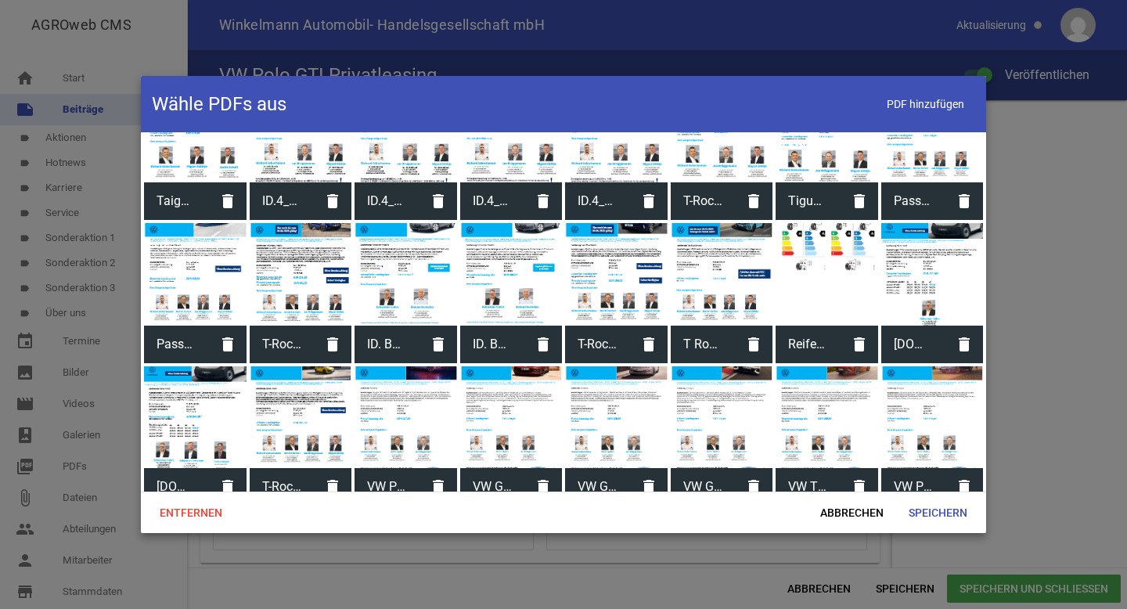
click at [401, 466] on span "VW Polo GTI_Privat" at bounding box center [386, 486] width 65 height 41
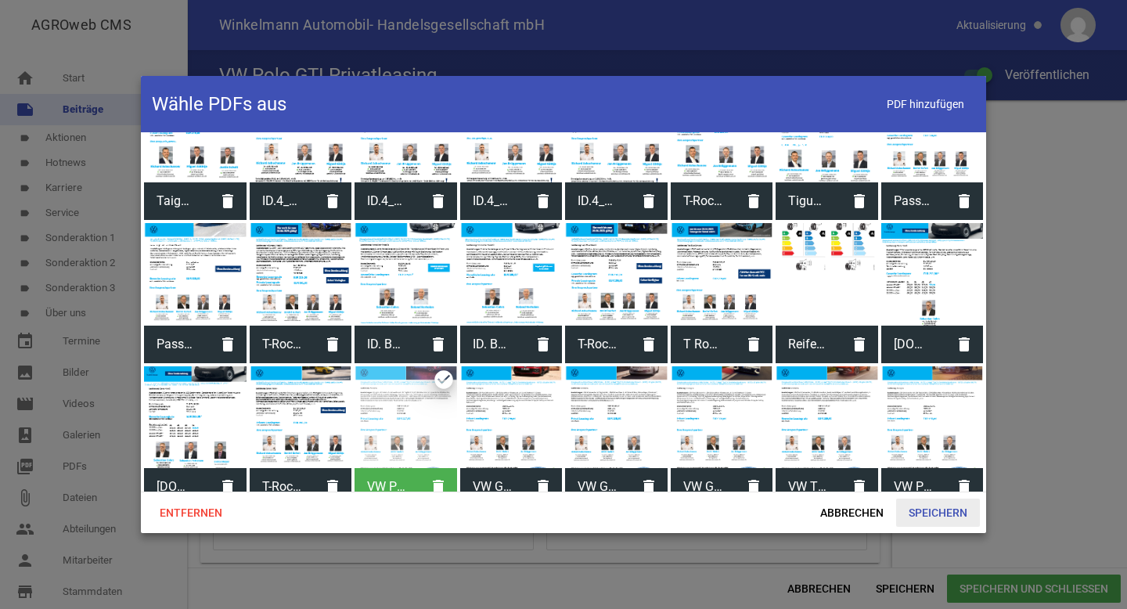
click at [918, 512] on span "Speichern" at bounding box center [938, 512] width 84 height 28
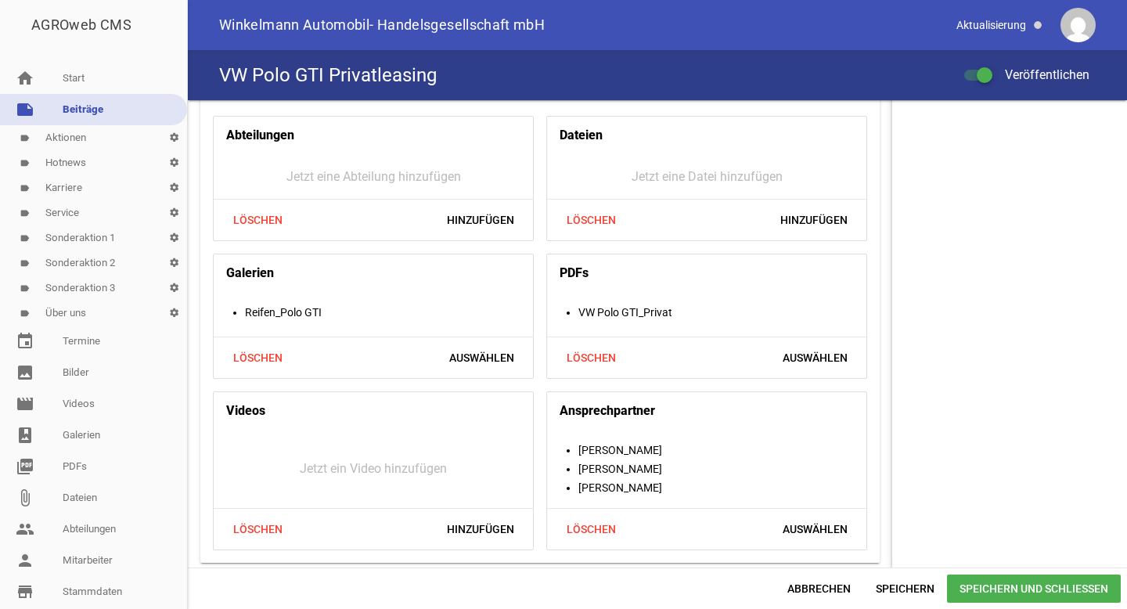
click at [1014, 592] on span "Speichern und Schließen" at bounding box center [1034, 588] width 174 height 28
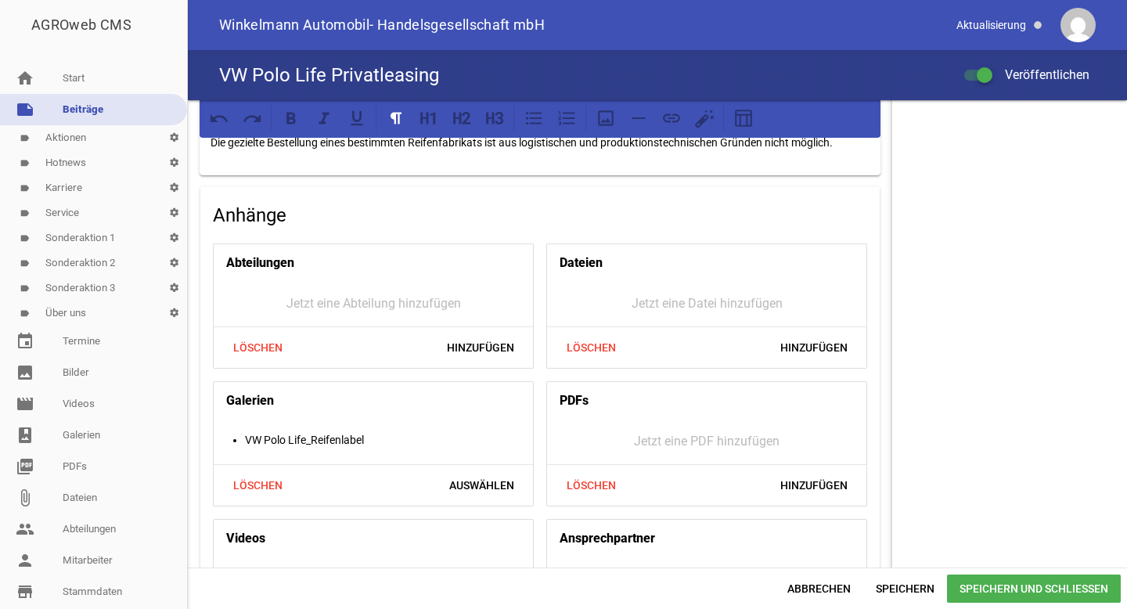
scroll to position [1449, 0]
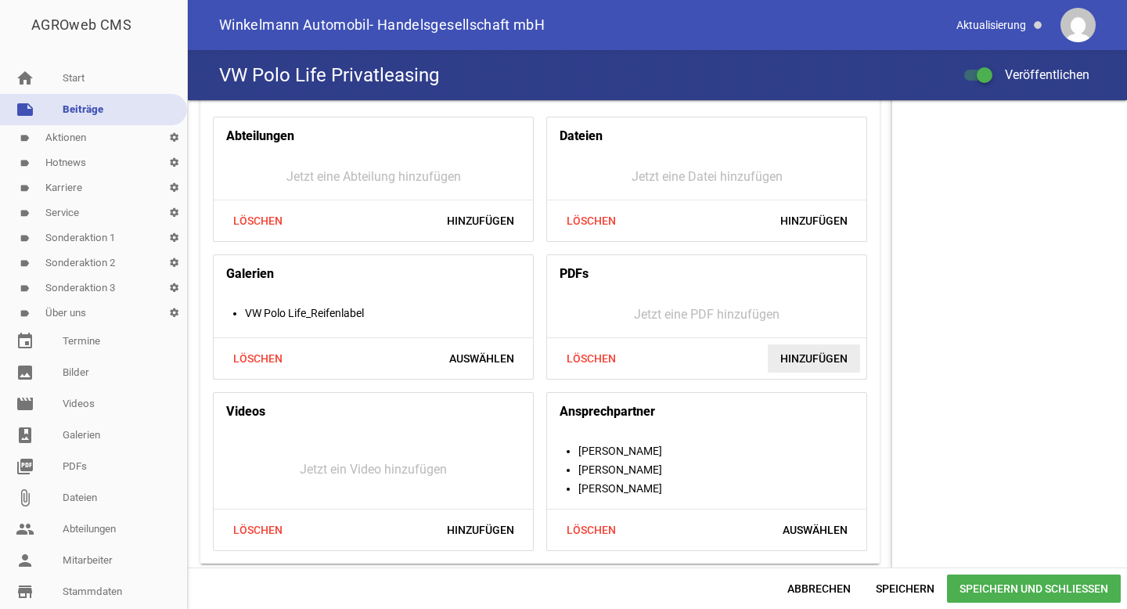
click at [795, 358] on span "Hinzufügen" at bounding box center [813, 358] width 92 height 28
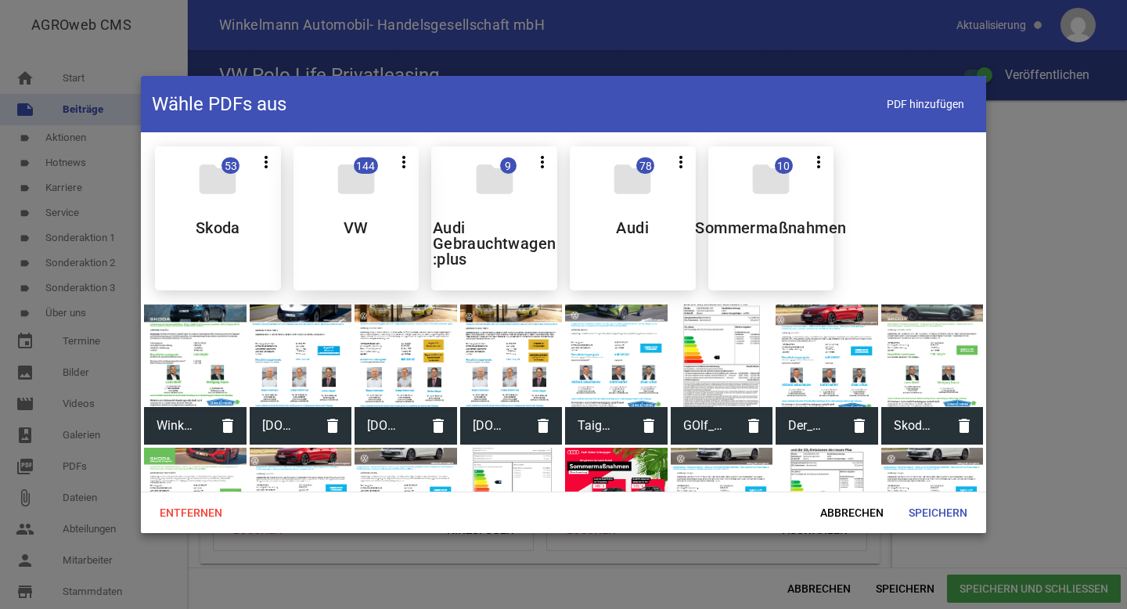
click at [365, 184] on icon "folder" at bounding box center [356, 179] width 44 height 44
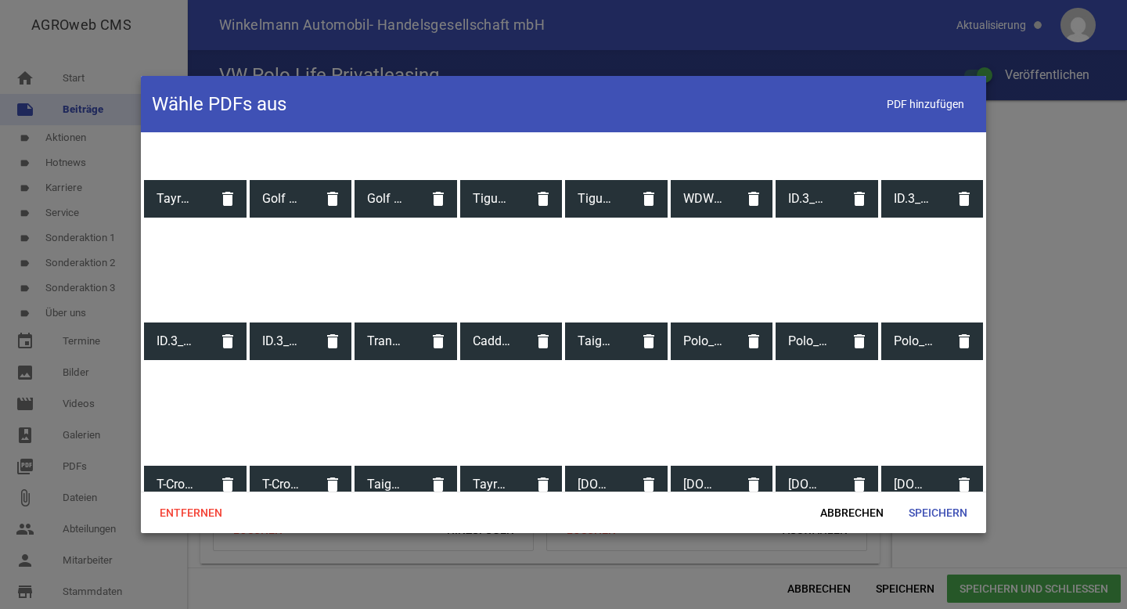
scroll to position [2334, 0]
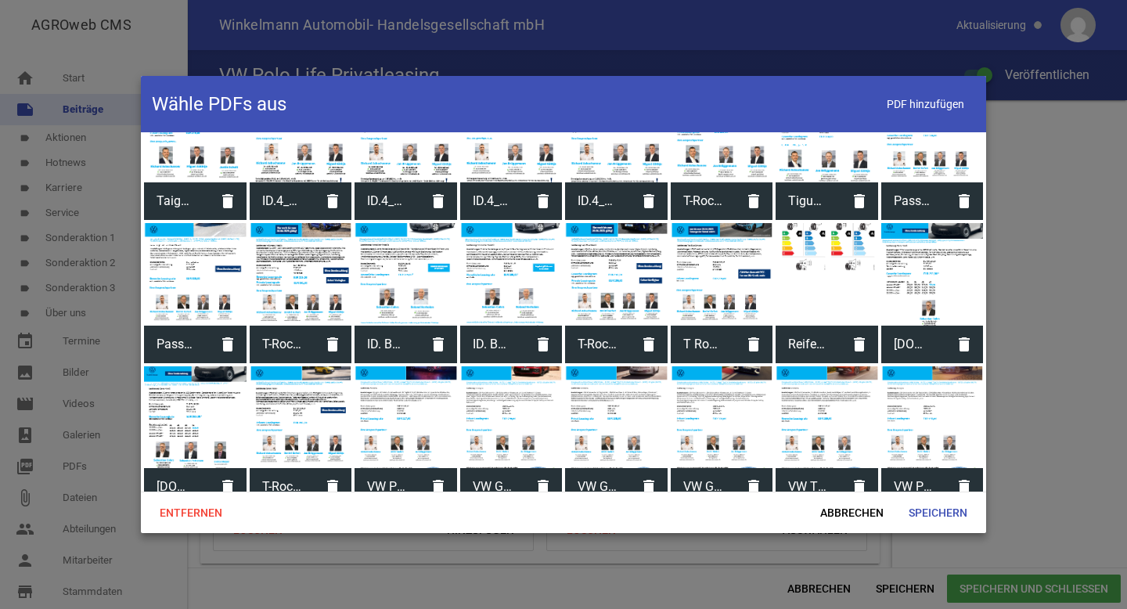
click at [907, 469] on span "VW Polo Life_Privat" at bounding box center [913, 486] width 65 height 41
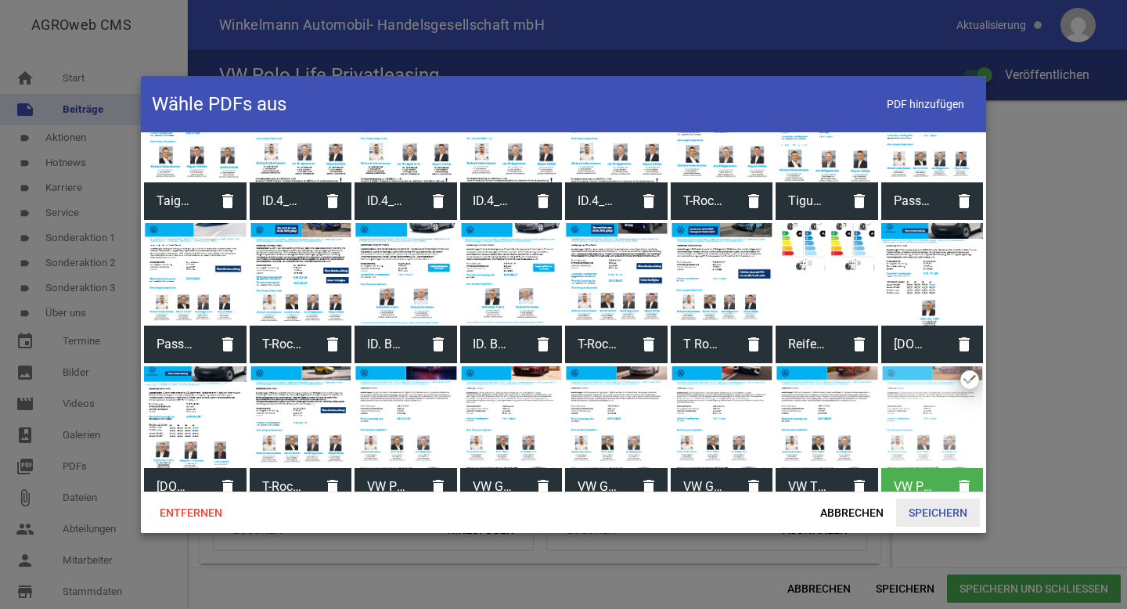
click at [937, 515] on span "Speichern" at bounding box center [938, 512] width 84 height 28
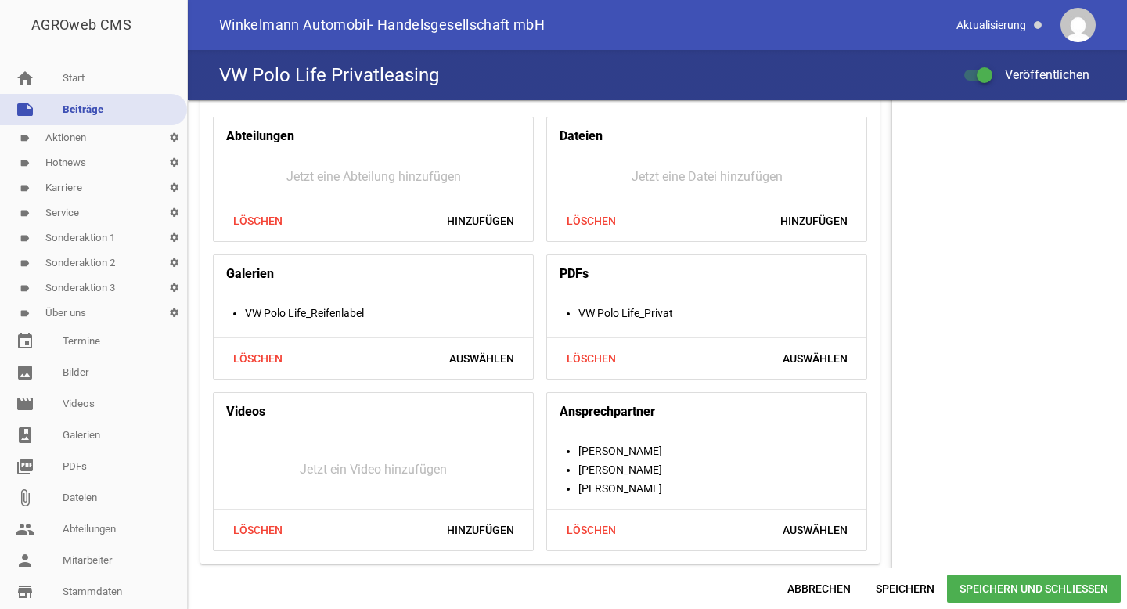
click at [1006, 592] on span "Speichern und Schließen" at bounding box center [1034, 588] width 174 height 28
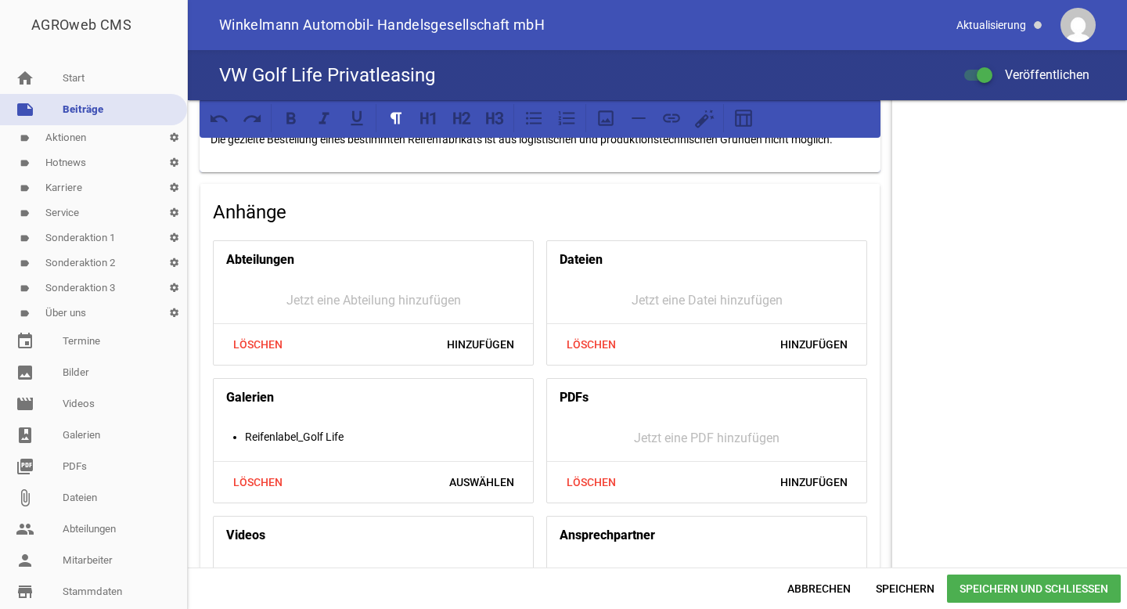
scroll to position [1409, 0]
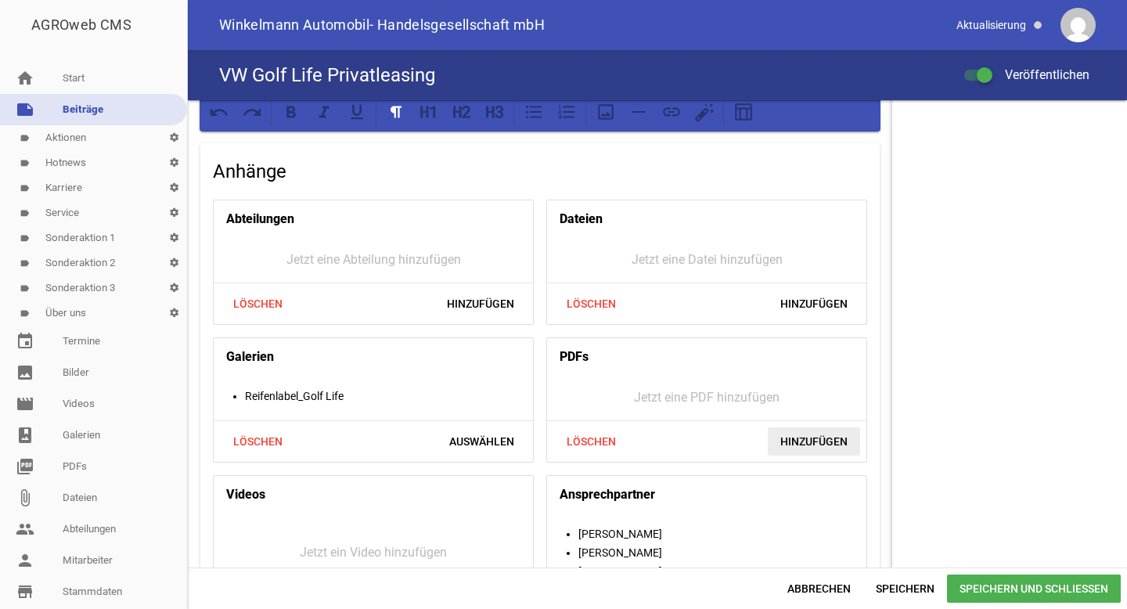
click at [774, 430] on span "Hinzufügen" at bounding box center [813, 441] width 92 height 28
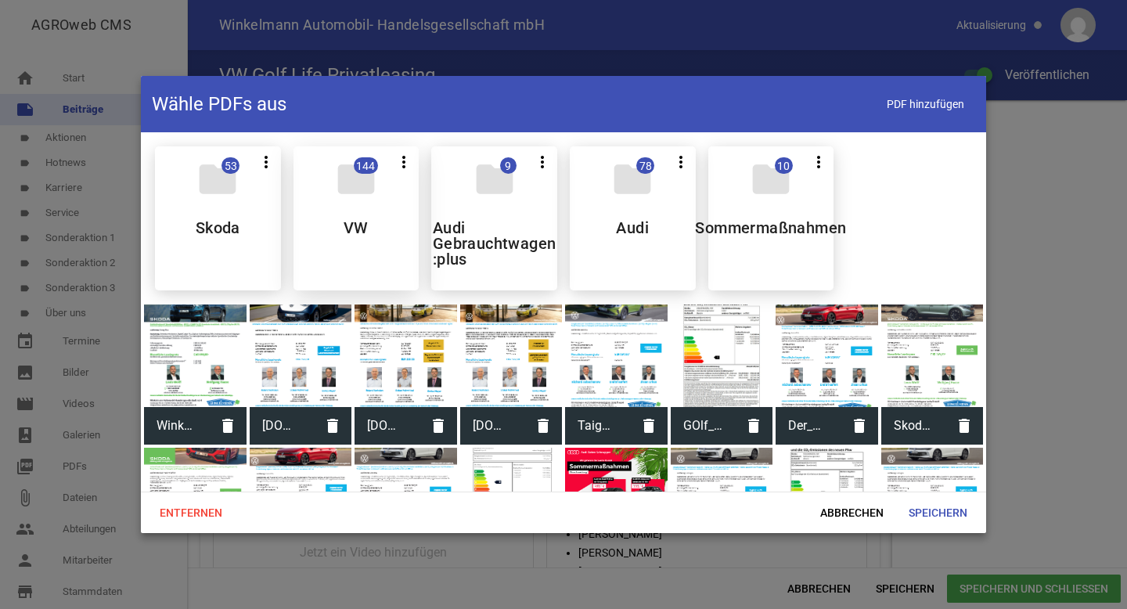
click at [386, 225] on div "folder 144 more_vert Teilen Bearbeiten Löschen VW" at bounding box center [356, 218] width 126 height 144
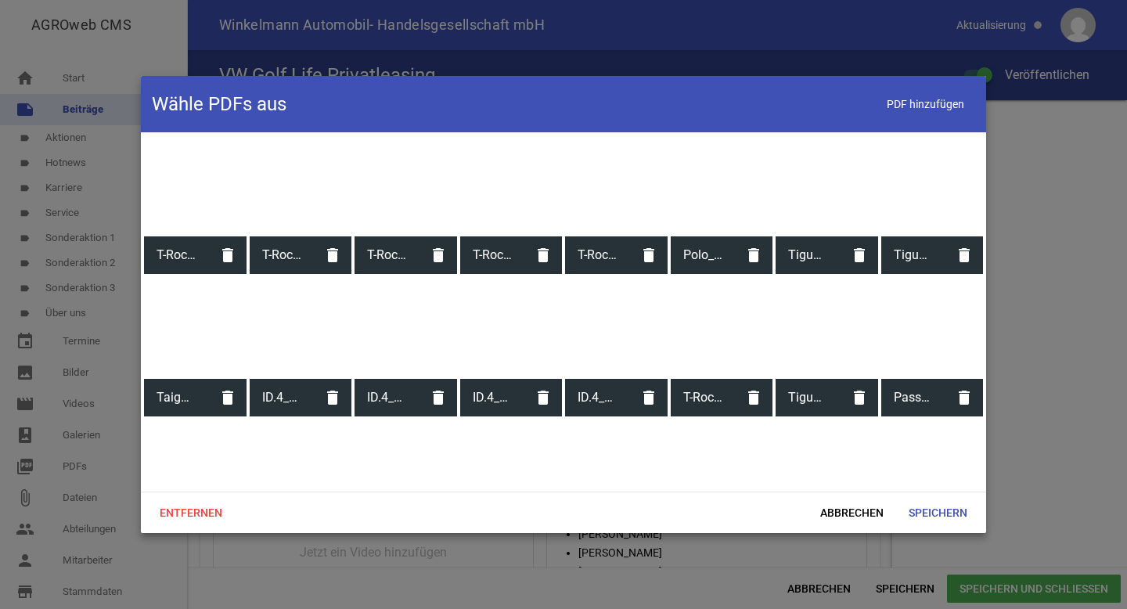
scroll to position [2334, 0]
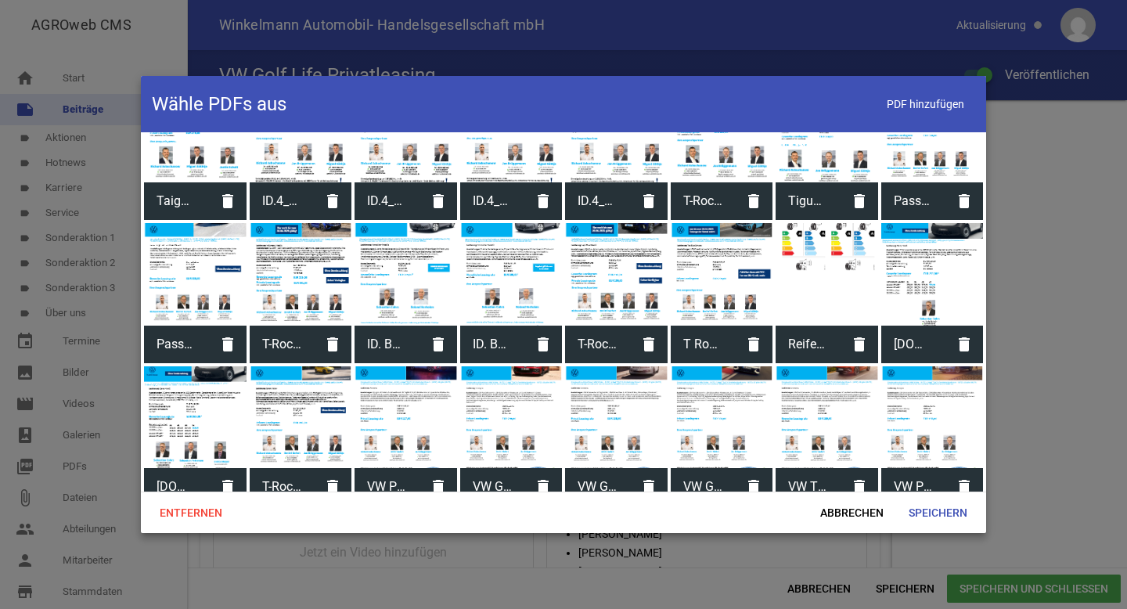
click at [586, 466] on span "VW Golf Life_Privat" at bounding box center [597, 486] width 65 height 41
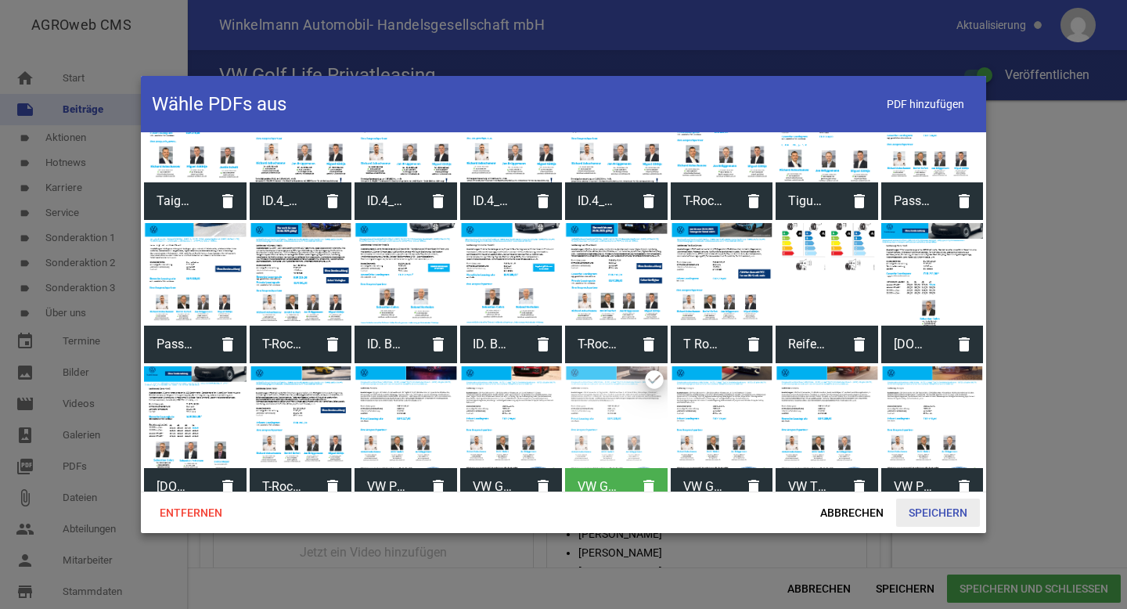
click at [936, 511] on span "Speichern" at bounding box center [938, 512] width 84 height 28
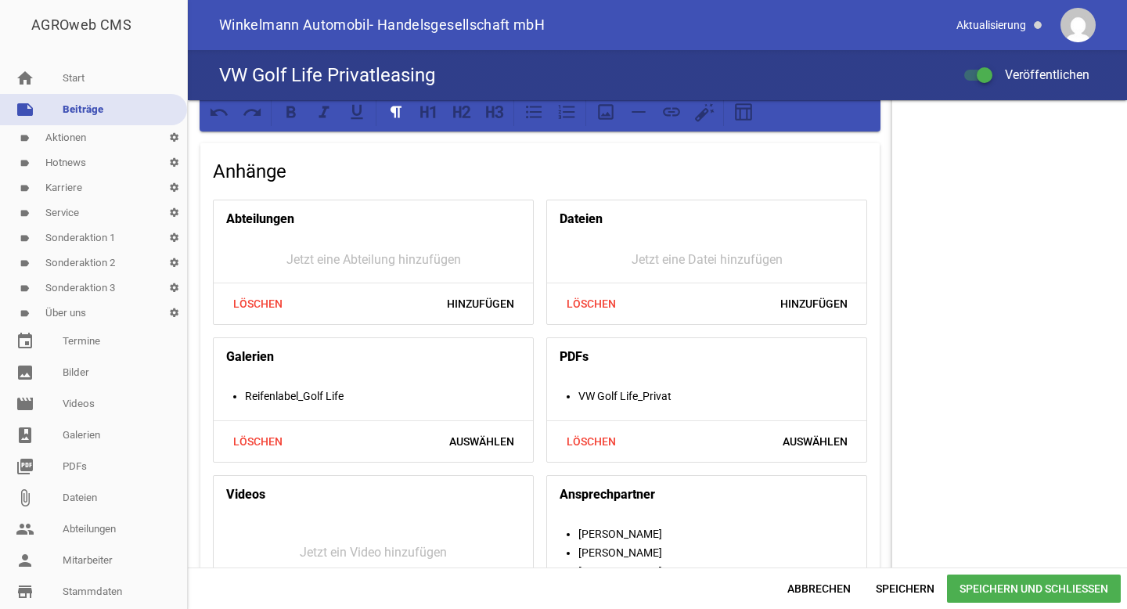
click at [997, 585] on span "Speichern und Schließen" at bounding box center [1034, 588] width 174 height 28
